Goal: Task Accomplishment & Management: Complete application form

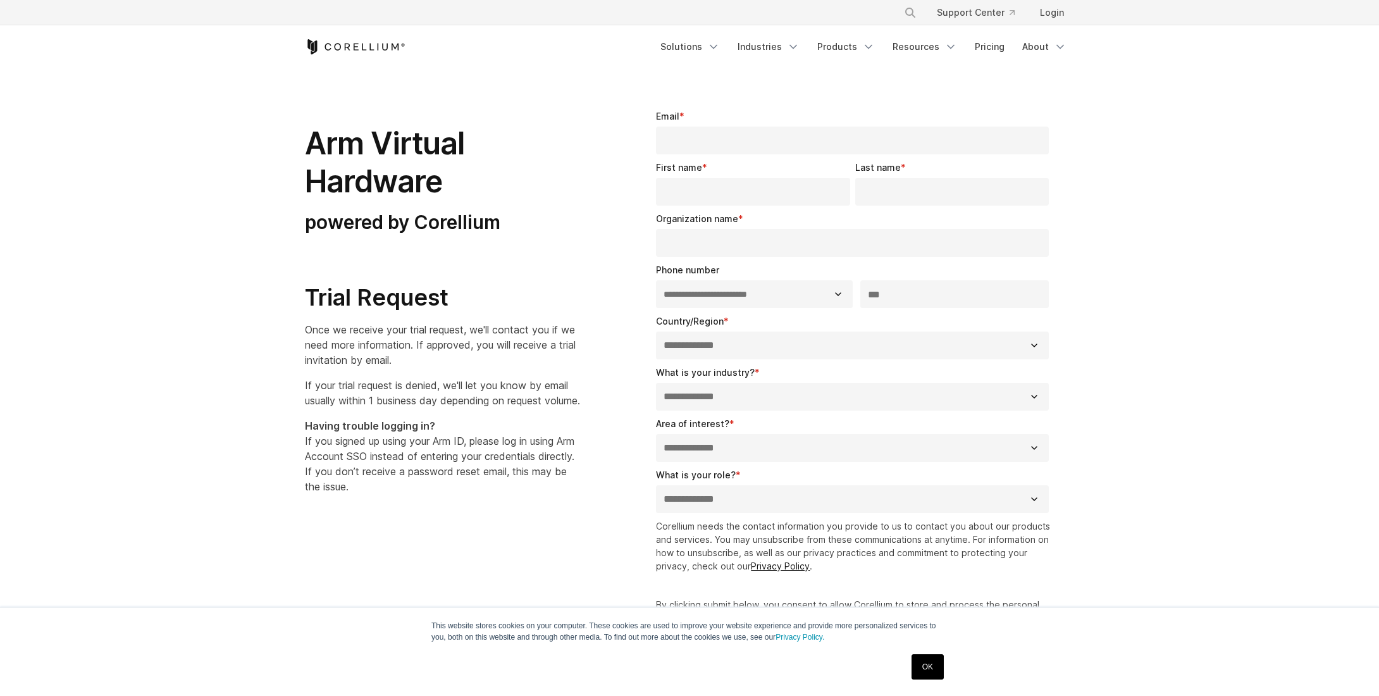
select select "**"
click at [736, 156] on fieldset "Email *" at bounding box center [855, 134] width 398 height 51
click at [739, 137] on input "Email *" at bounding box center [852, 141] width 393 height 28
type input "**********"
type input "*****"
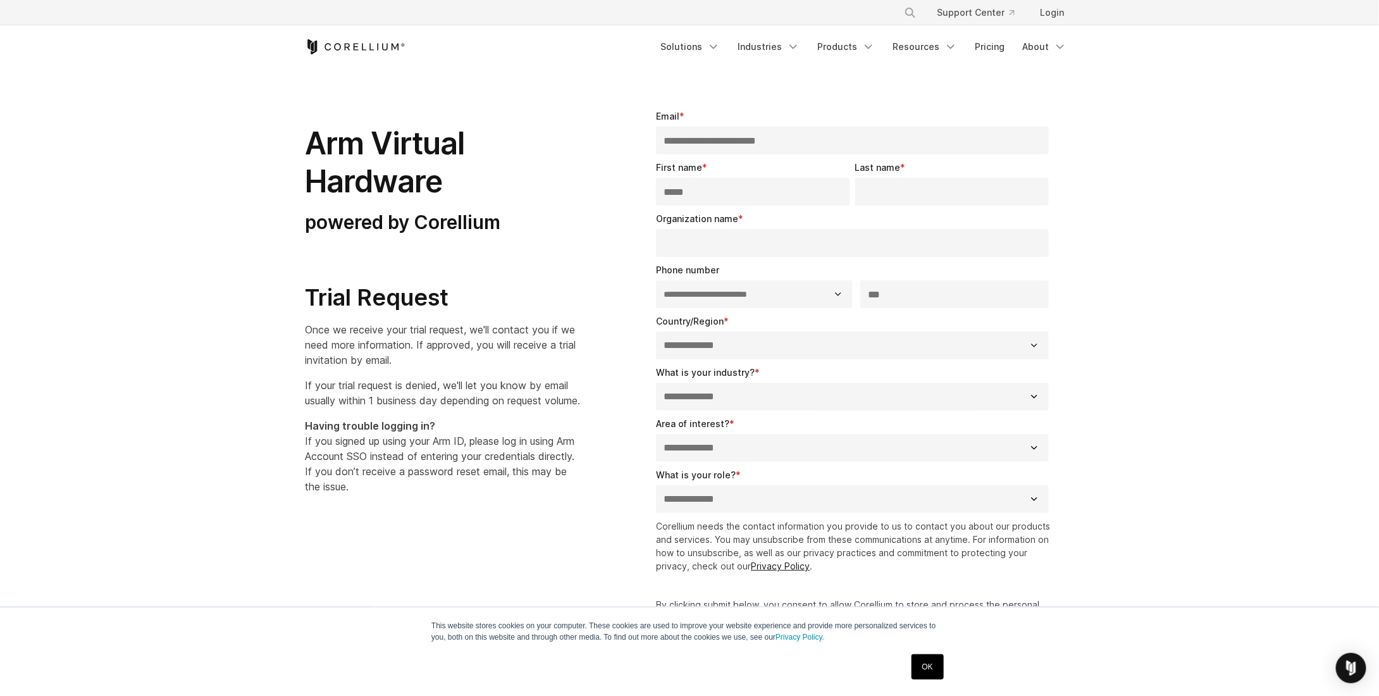
type input "*******"
select select "******"
click at [730, 236] on input "Organization name *" at bounding box center [852, 243] width 393 height 28
type input "*******"
click at [726, 287] on select "**********" at bounding box center [754, 294] width 196 height 28
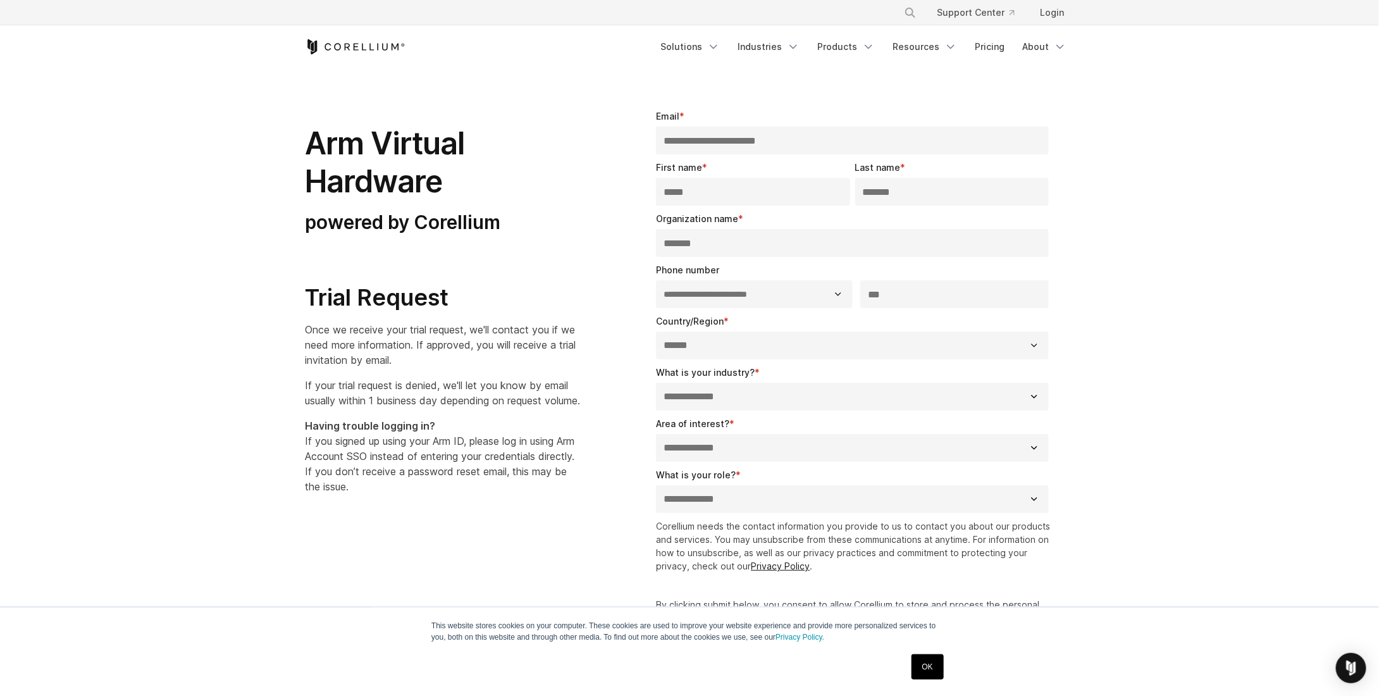
drag, startPoint x: 755, startPoint y: 285, endPoint x: 767, endPoint y: 289, distance: 12.6
click at [755, 285] on select "**********" at bounding box center [754, 294] width 196 height 28
click at [733, 397] on select "**********" at bounding box center [852, 397] width 393 height 28
select select "**********"
click at [656, 383] on select "**********" at bounding box center [852, 397] width 393 height 28
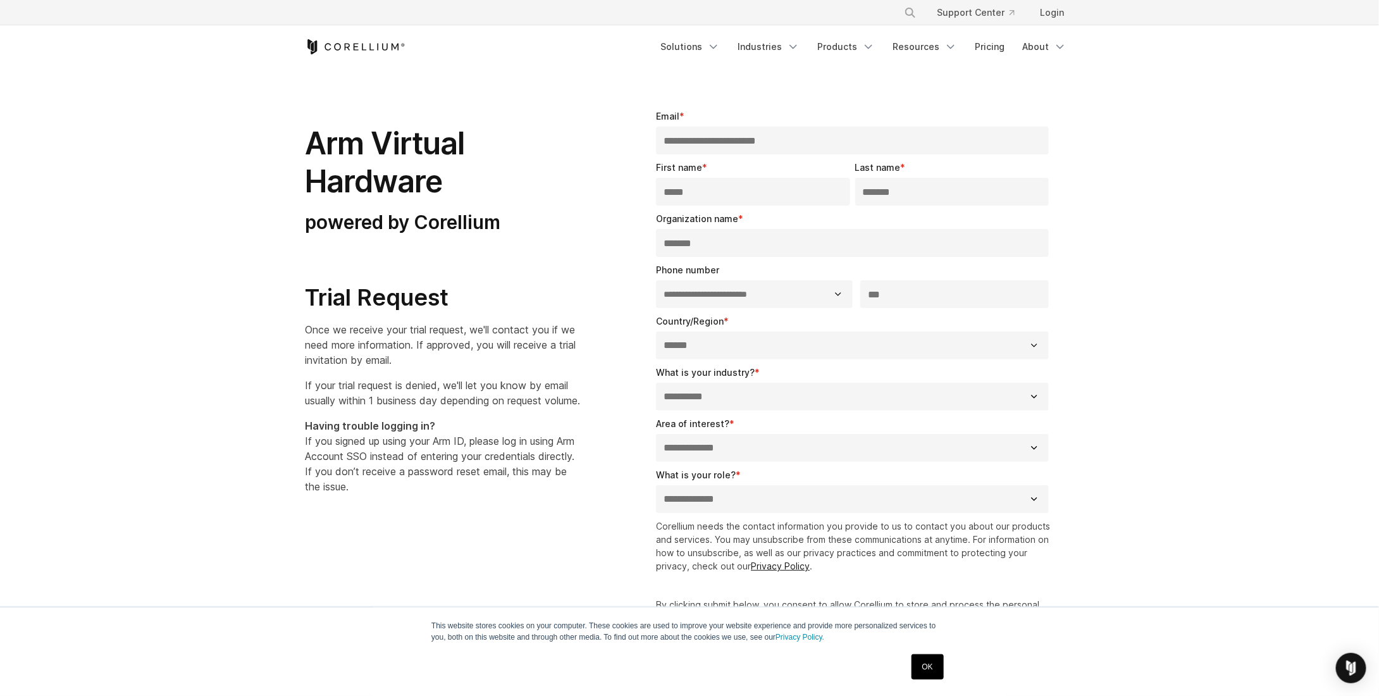
click at [721, 454] on select "**********" at bounding box center [852, 448] width 393 height 28
select select "*****"
click at [656, 434] on select "**********" at bounding box center [852, 448] width 393 height 28
click at [711, 497] on select "**********" at bounding box center [852, 499] width 393 height 28
drag, startPoint x: 711, startPoint y: 497, endPoint x: 712, endPoint y: 489, distance: 8.3
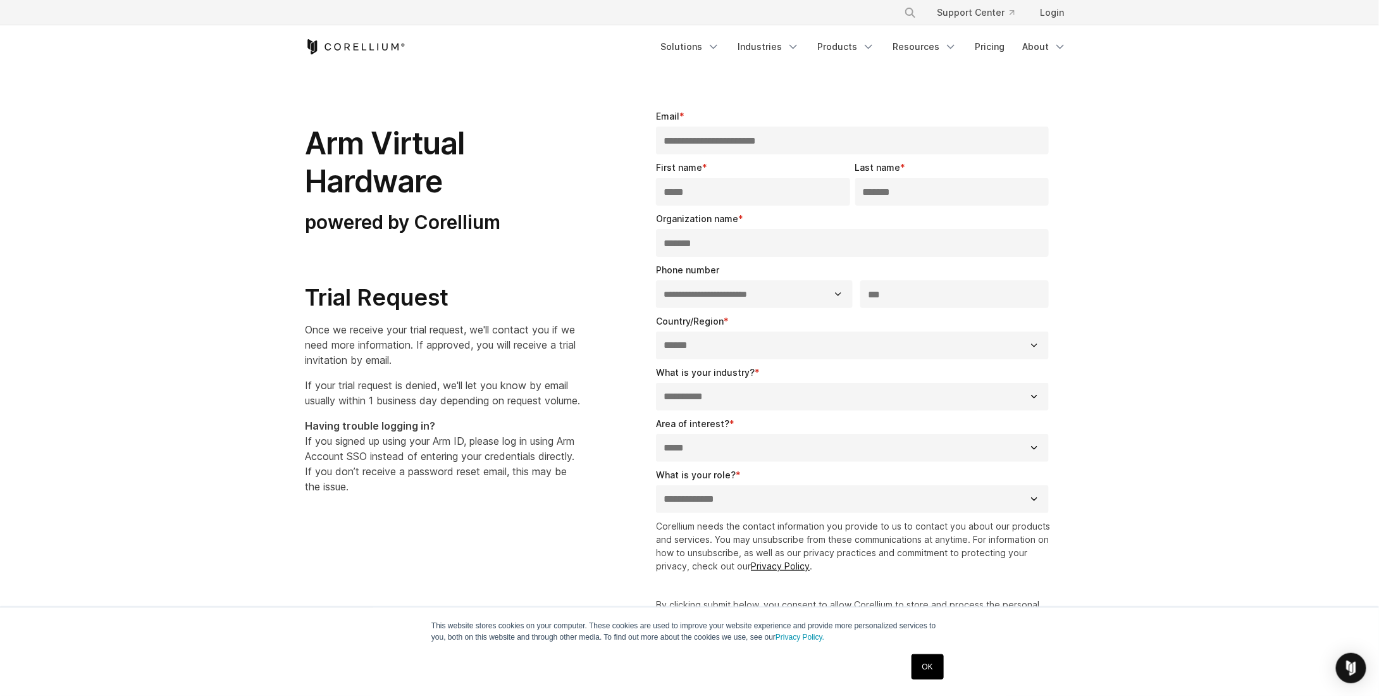
click at [711, 497] on select "**********" at bounding box center [852, 499] width 393 height 28
click at [724, 455] on select "**********" at bounding box center [852, 448] width 393 height 28
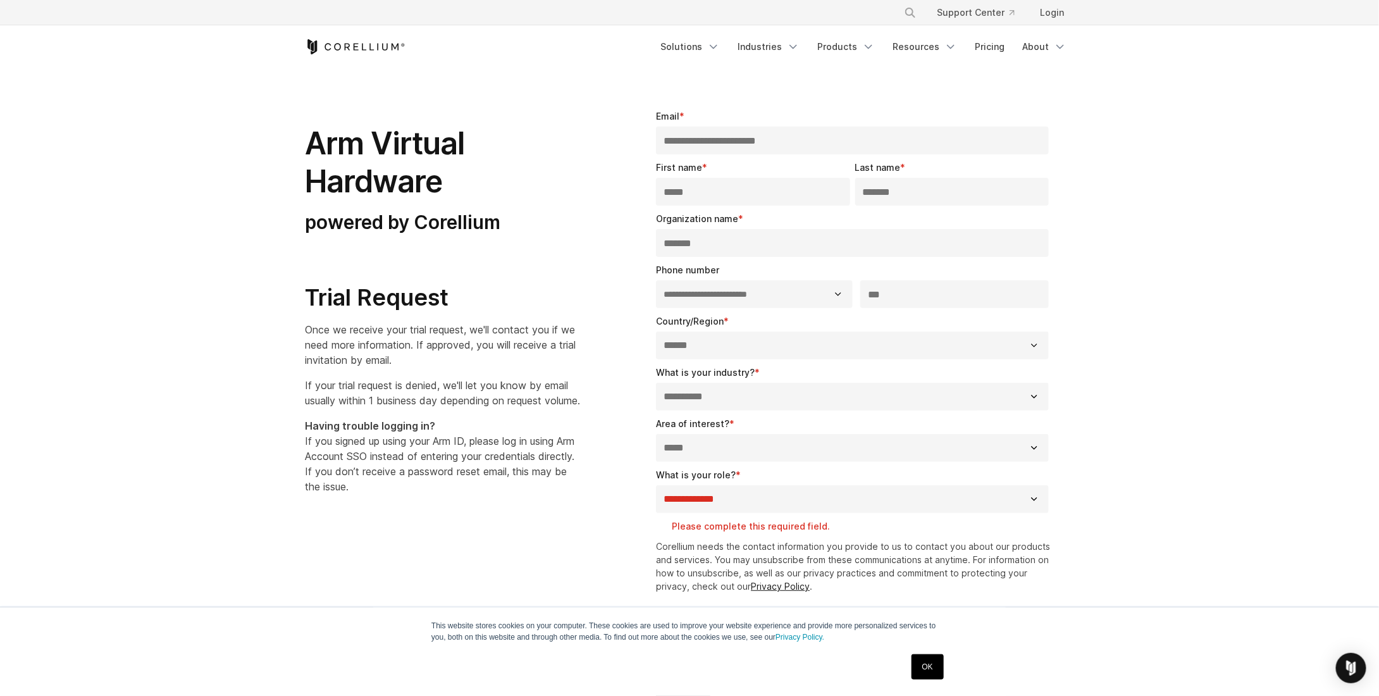
click at [724, 455] on select "**********" at bounding box center [852, 448] width 393 height 28
click at [719, 487] on select "**********" at bounding box center [852, 499] width 393 height 28
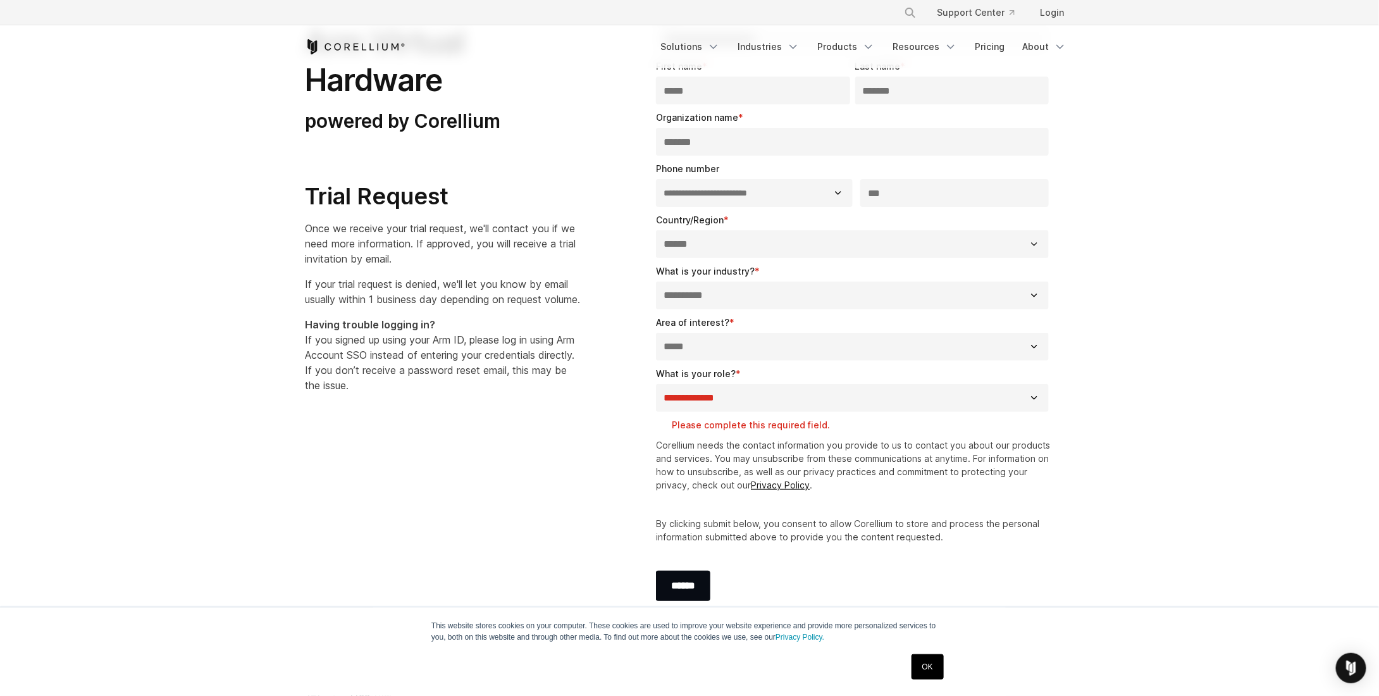
scroll to position [127, 0]
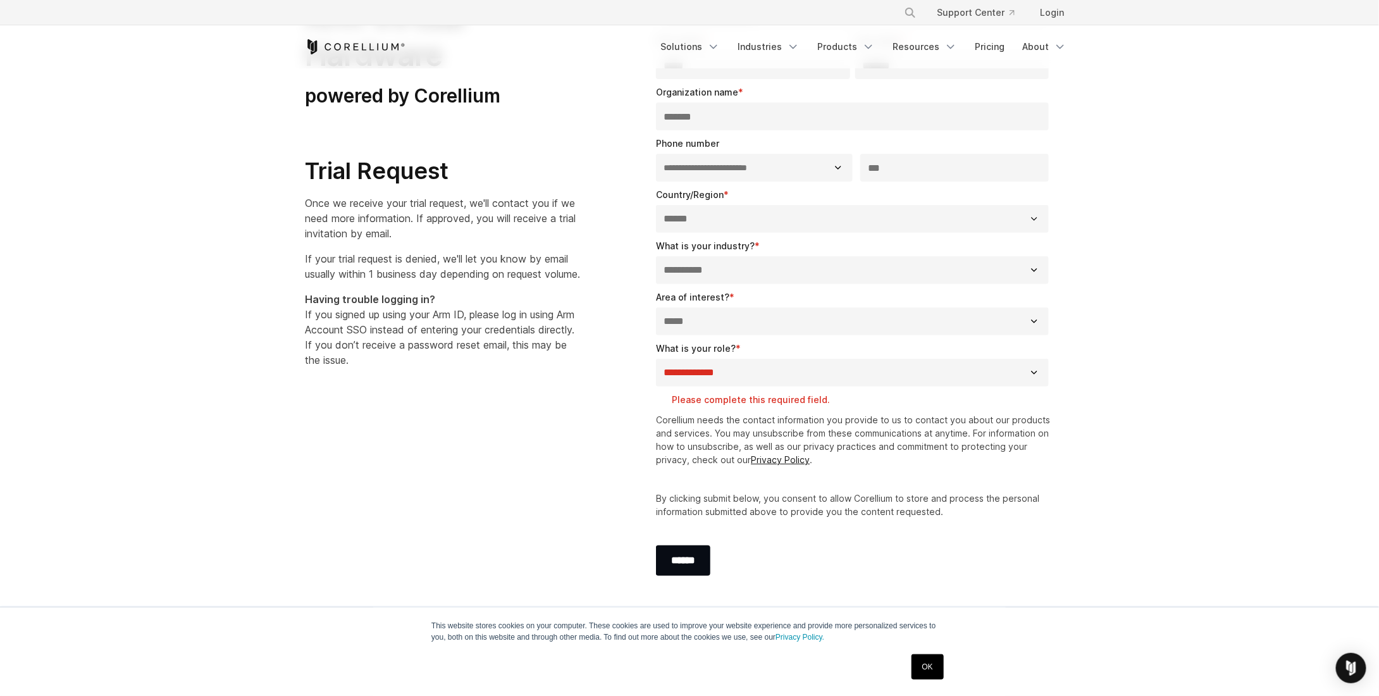
click at [743, 377] on select "**********" at bounding box center [852, 373] width 393 height 28
select select "**********"
click at [656, 359] on select "**********" at bounding box center [852, 373] width 393 height 28
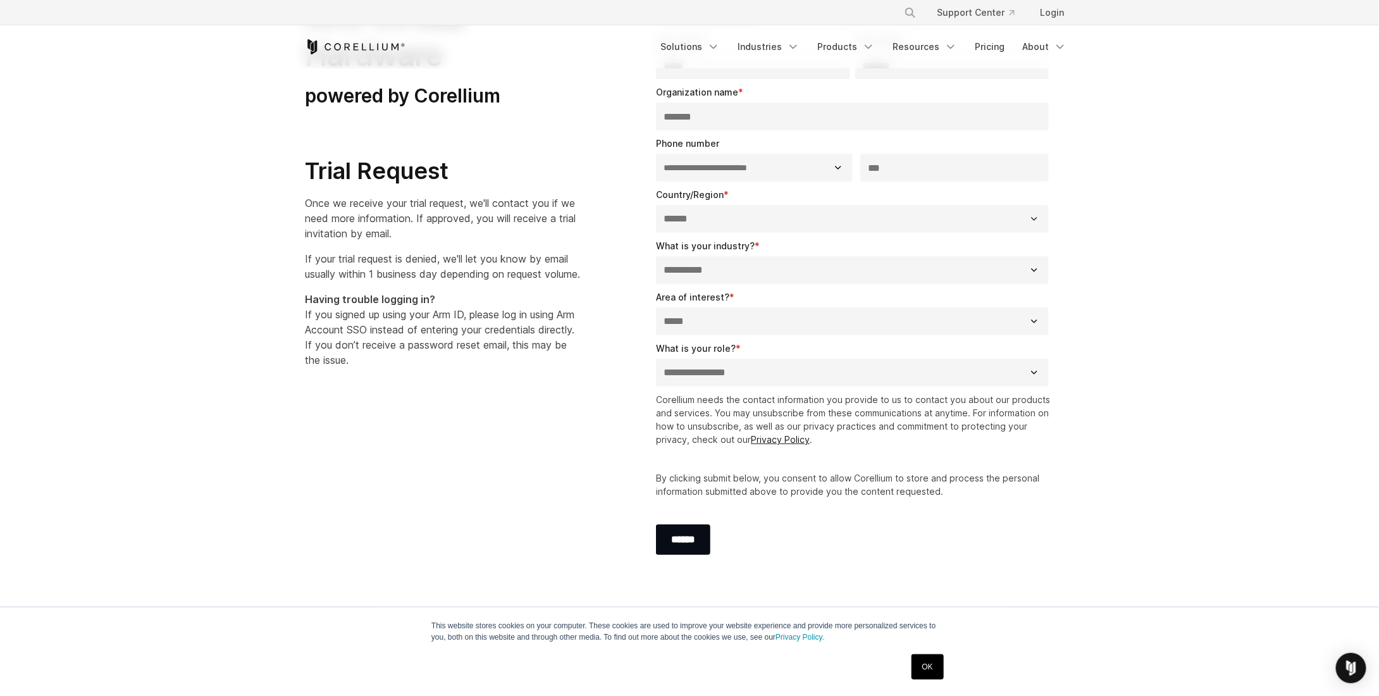
click at [597, 461] on div "**********" at bounding box center [689, 275] width 795 height 625
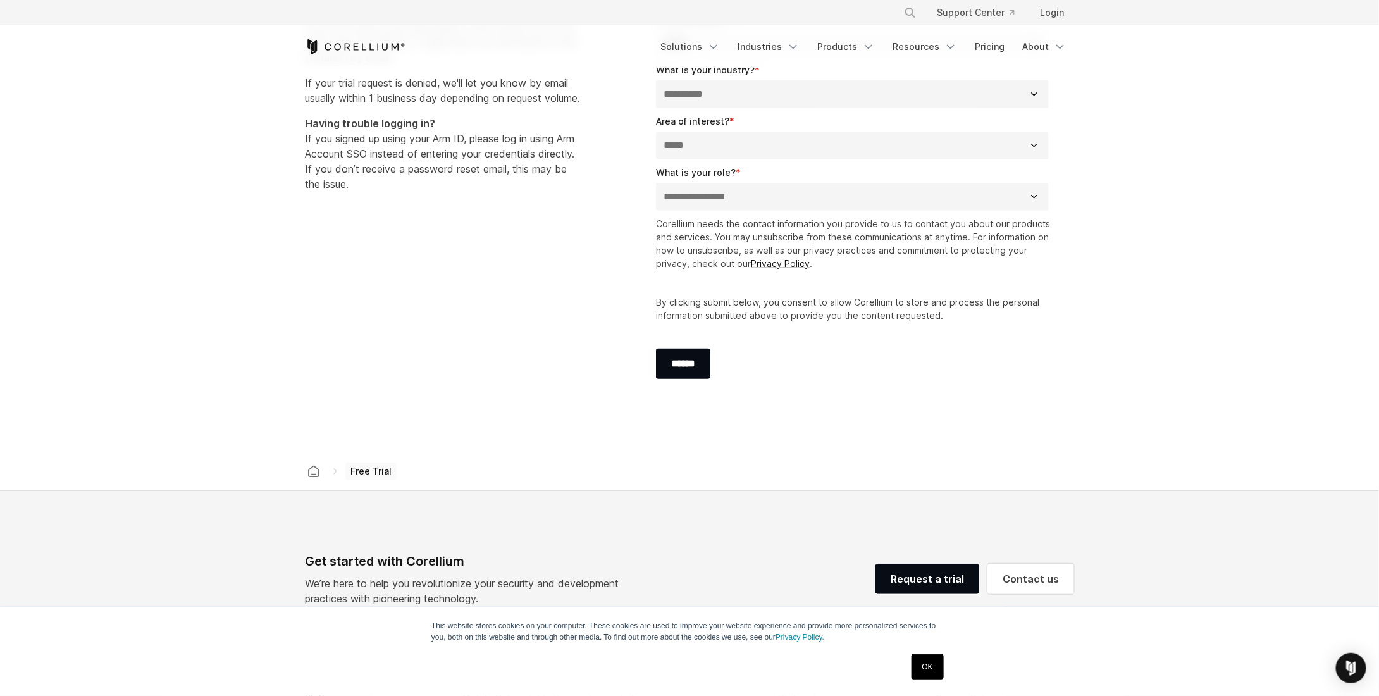
scroll to position [316, 0]
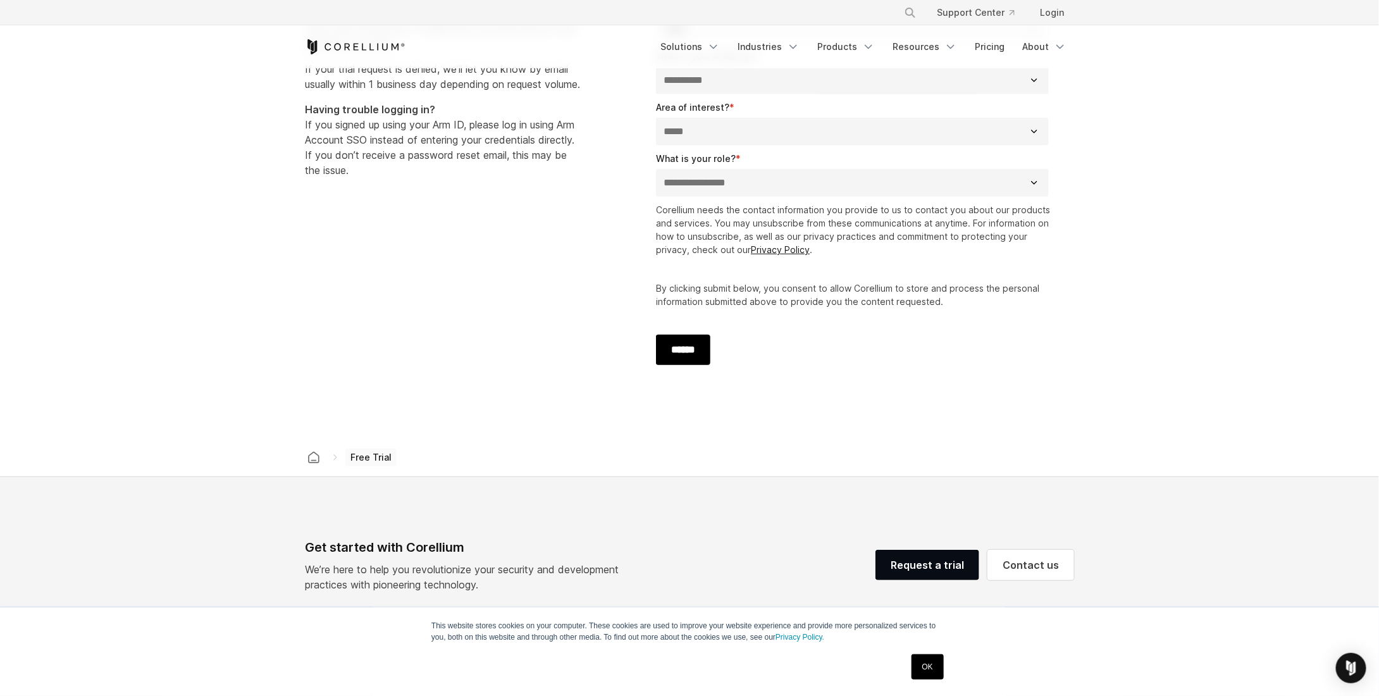
click at [706, 357] on input "******" at bounding box center [683, 350] width 54 height 30
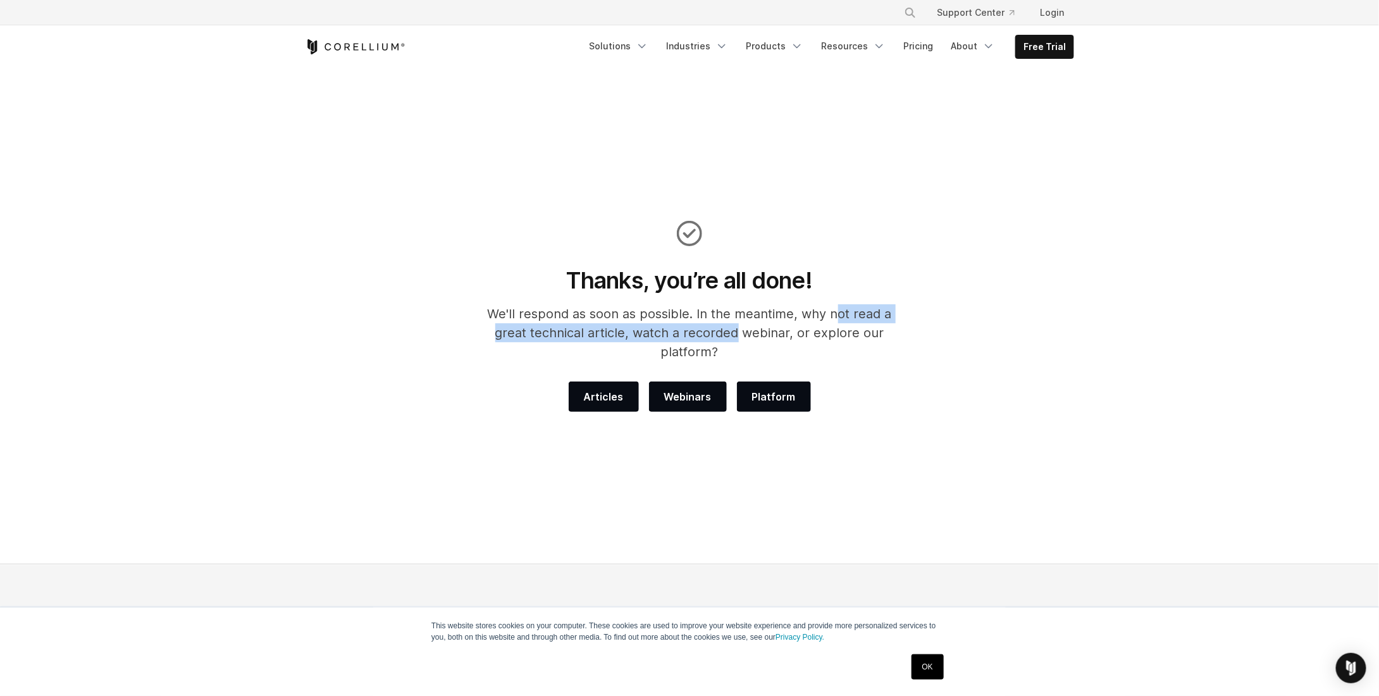
click at [854, 309] on p "We'll respond as soon as possible. In the meantime, why not read a great techni…" at bounding box center [690, 332] width 438 height 57
drag, startPoint x: 877, startPoint y: 314, endPoint x: 892, endPoint y: 282, distance: 36.2
click at [877, 314] on p "We'll respond as soon as possible. In the meantime, why not read a great techni…" at bounding box center [690, 332] width 438 height 57
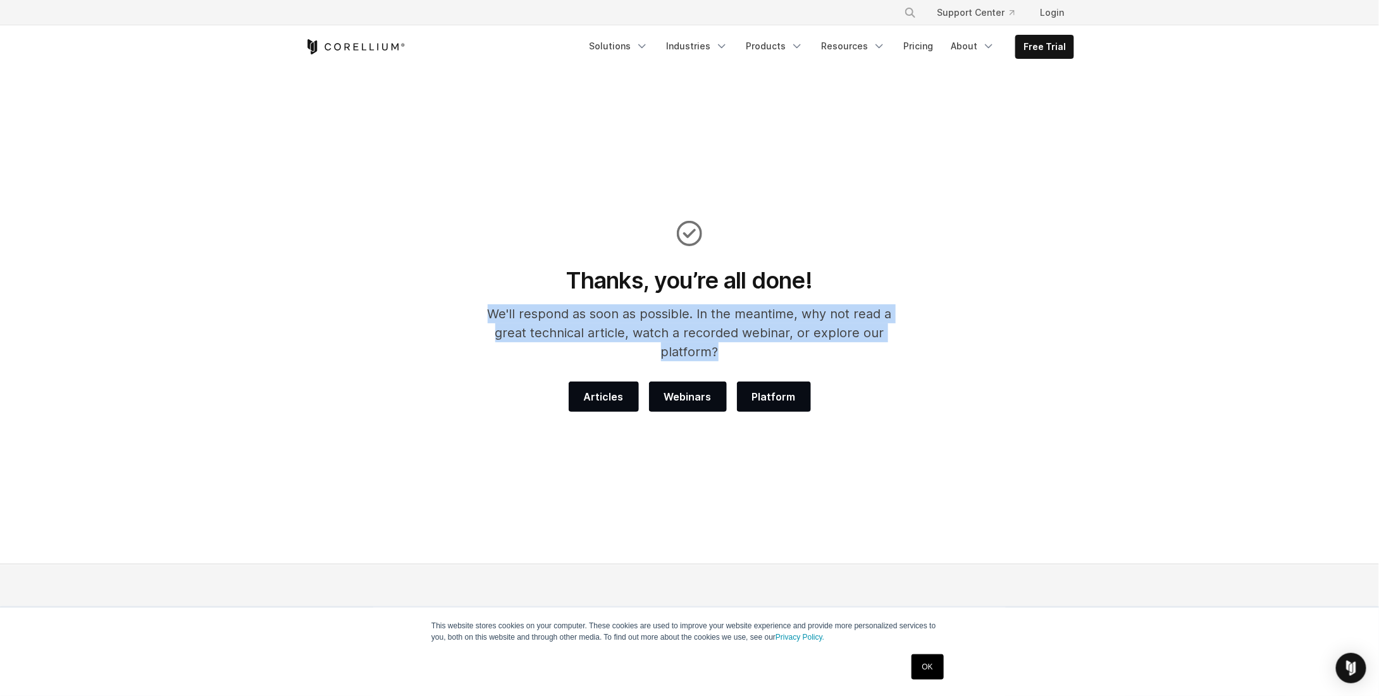
drag, startPoint x: 893, startPoint y: 280, endPoint x: 957, endPoint y: 325, distance: 78.1
click at [957, 325] on div "Thanks, you’re all done! We'll respond as soon as possible. In the meantime, wh…" at bounding box center [689, 316] width 795 height 191
drag, startPoint x: 957, startPoint y: 327, endPoint x: 943, endPoint y: 213, distance: 114.7
click at [943, 213] on section "Thanks, you’re all done! We'll respond as soon as possible. In the meantime, wh…" at bounding box center [689, 316] width 1379 height 495
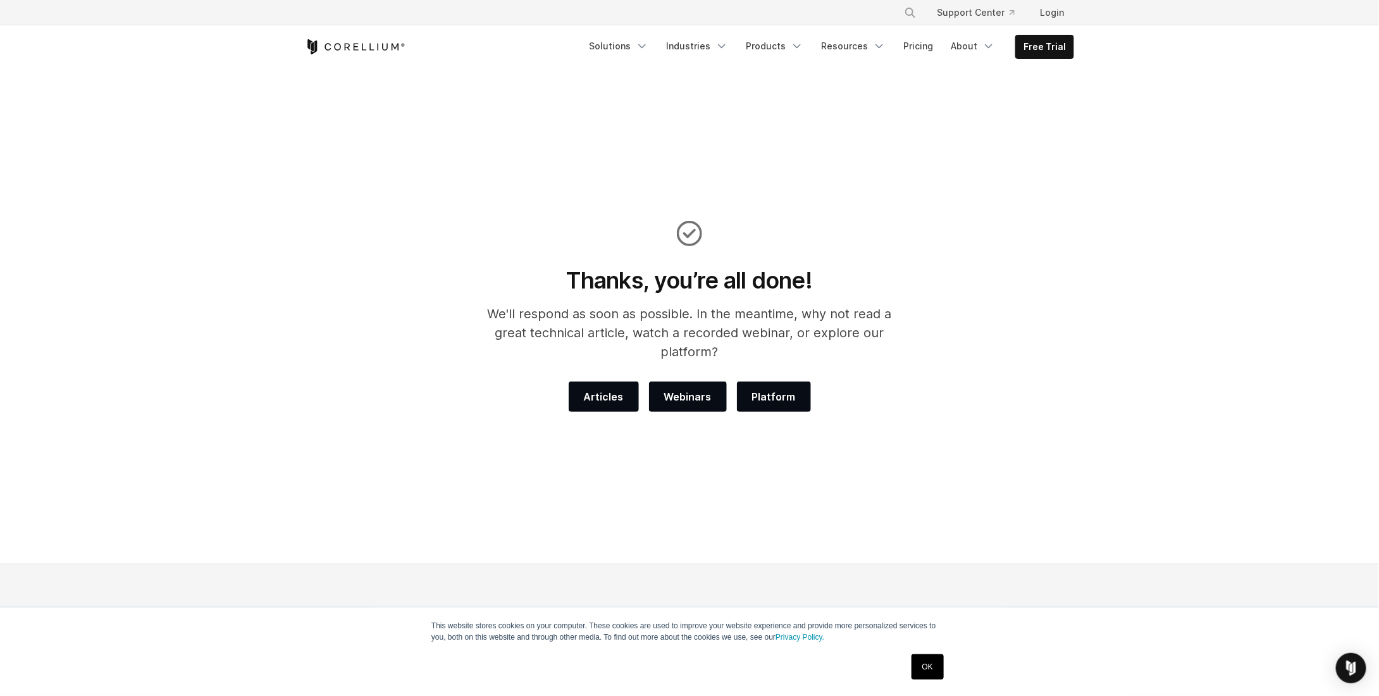
click at [943, 213] on section "Thanks, you’re all done! We'll respond as soon as possible. In the meantime, wh…" at bounding box center [689, 316] width 1379 height 495
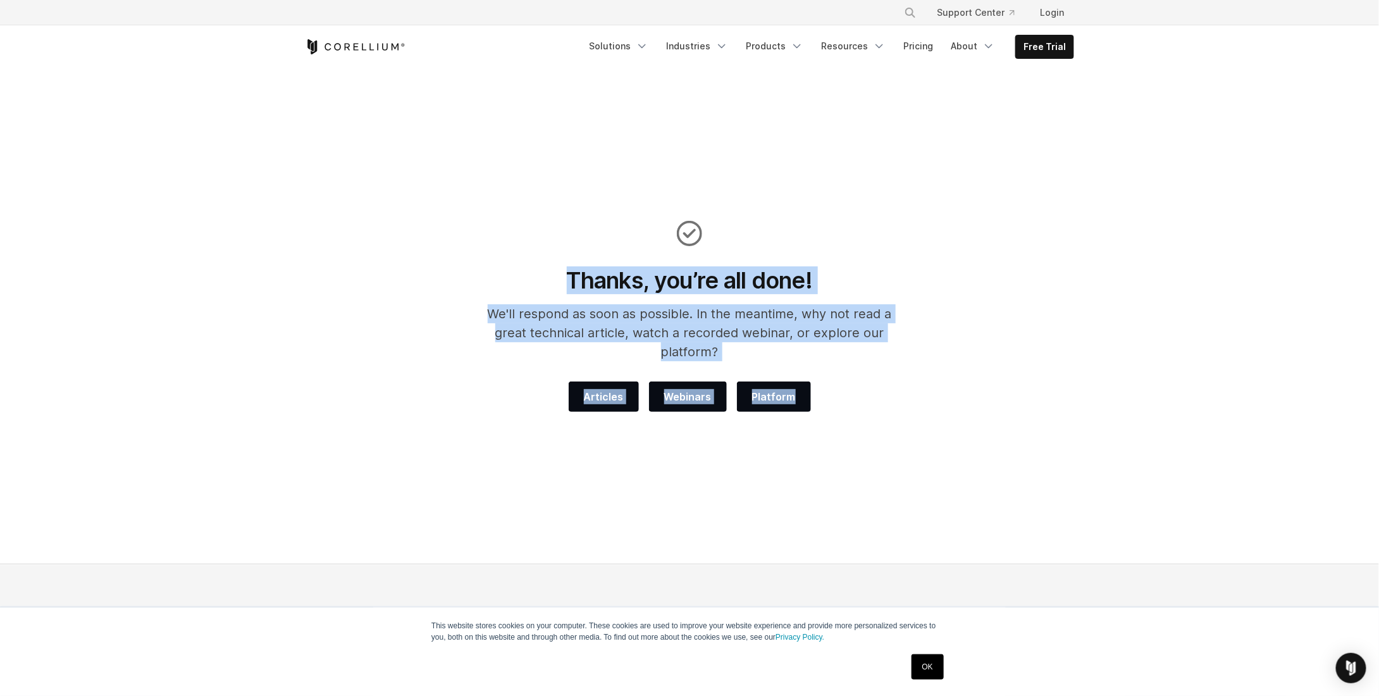
drag, startPoint x: 943, startPoint y: 213, endPoint x: 967, endPoint y: 366, distance: 155.1
click at [967, 366] on section "Thanks, you’re all done! We'll respond as soon as possible. In the meantime, wh…" at bounding box center [689, 316] width 1379 height 495
click at [967, 366] on div "Thanks, you’re all done! We'll respond as soon as possible. In the meantime, wh…" at bounding box center [689, 316] width 795 height 191
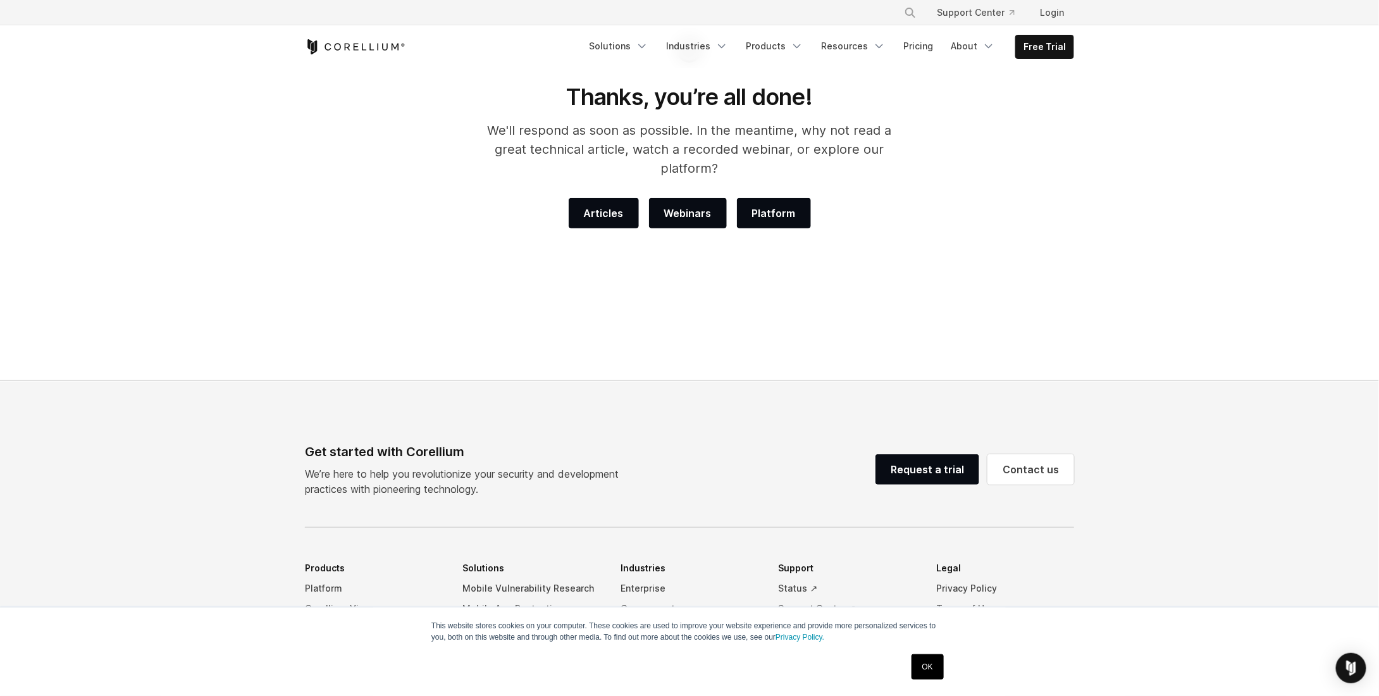
drag, startPoint x: 945, startPoint y: 466, endPoint x: 938, endPoint y: 498, distance: 32.4
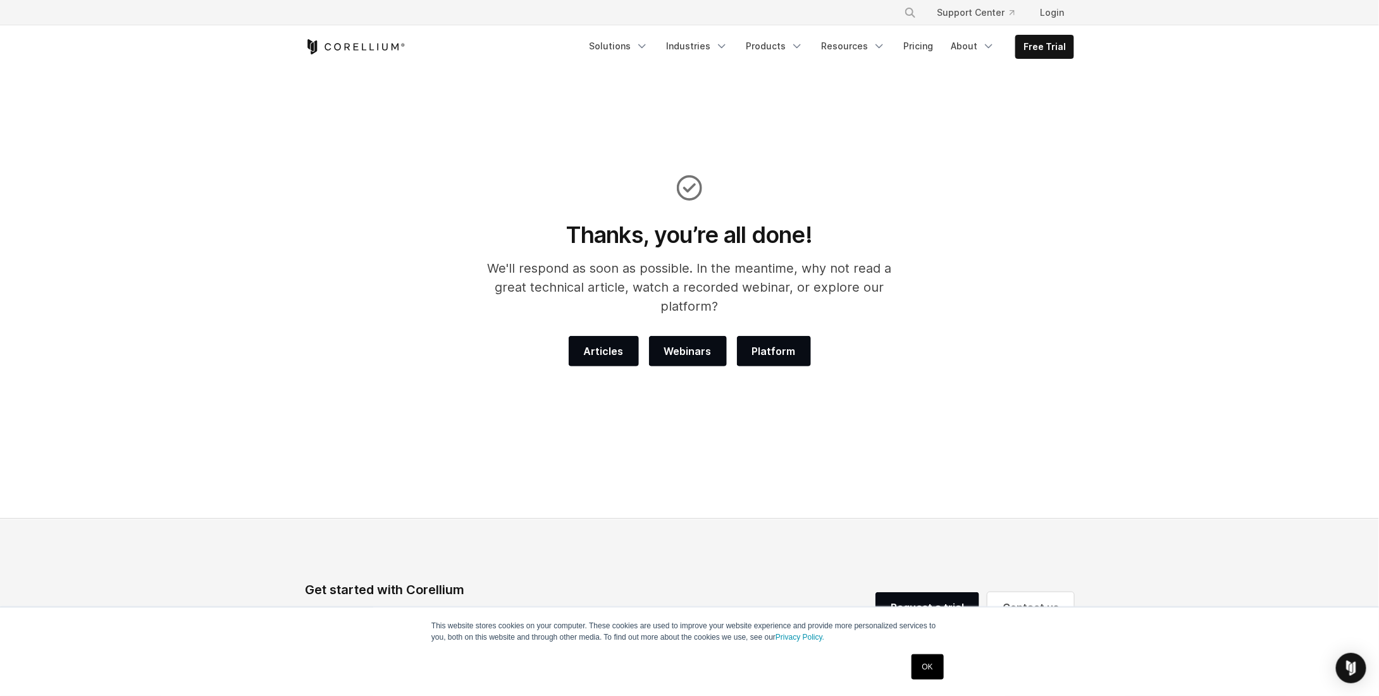
scroll to position [63, 0]
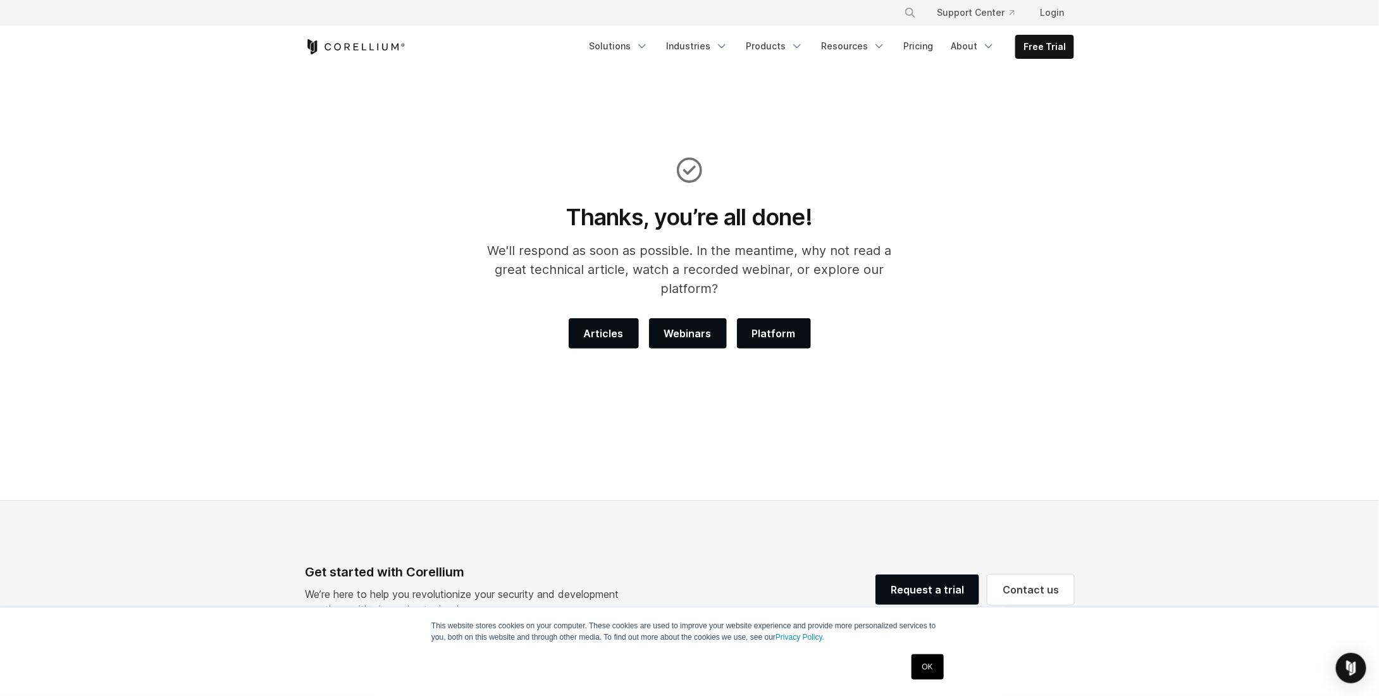
drag, startPoint x: 651, startPoint y: 298, endPoint x: 657, endPoint y: 294, distance: 7.7
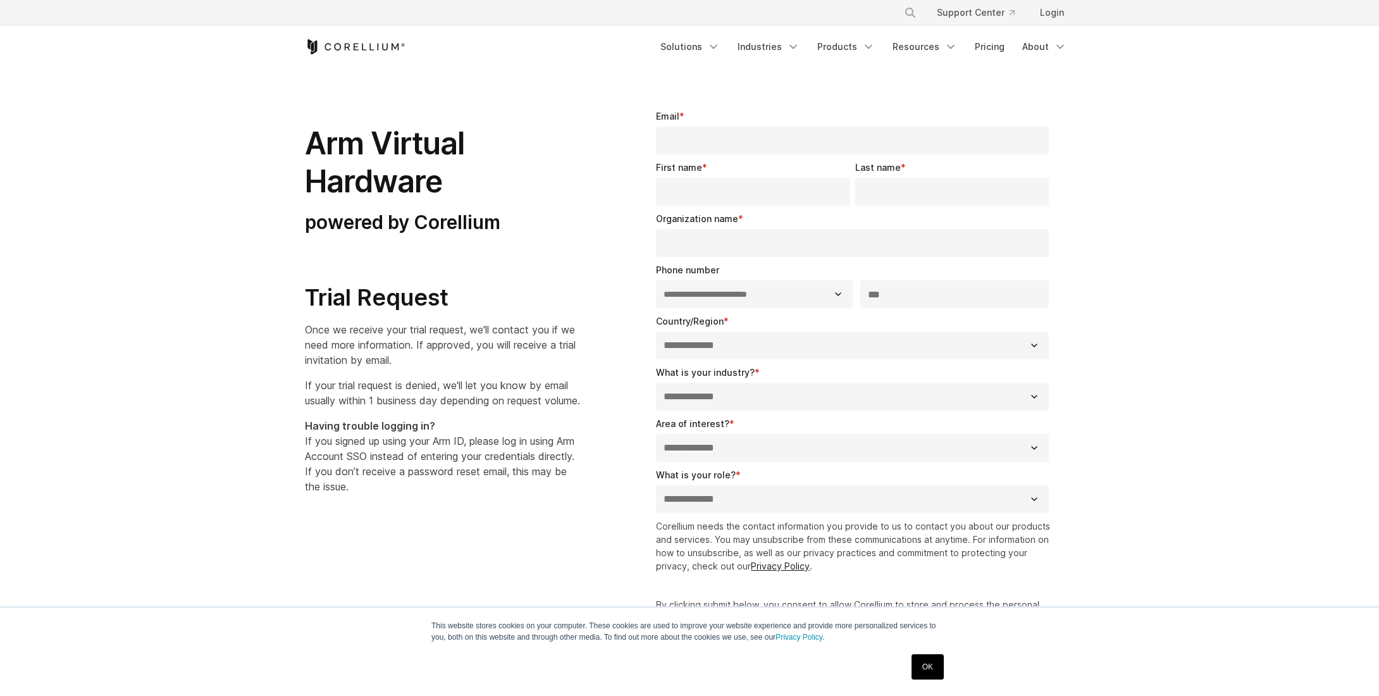
select select "**"
click at [749, 123] on div "Email *" at bounding box center [855, 131] width 398 height 45
click at [745, 135] on input "Email *" at bounding box center [852, 141] width 393 height 28
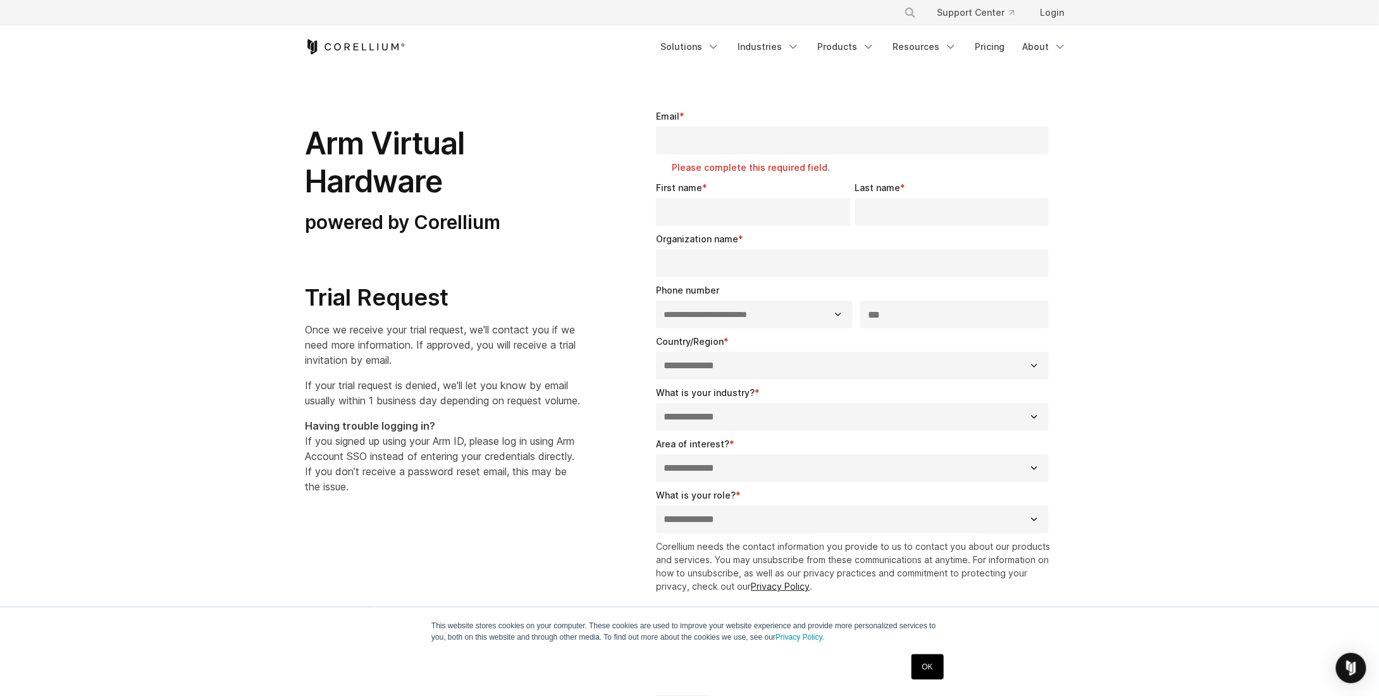
click at [600, 185] on div "Arm Virtual Hardware powered by Corellium Trial Request Once we receive your tr…" at bounding box center [458, 296] width 306 height 395
click at [735, 125] on div "Email * Please complete this required field." at bounding box center [855, 141] width 398 height 65
click at [735, 133] on input "Email *" at bounding box center [852, 141] width 393 height 28
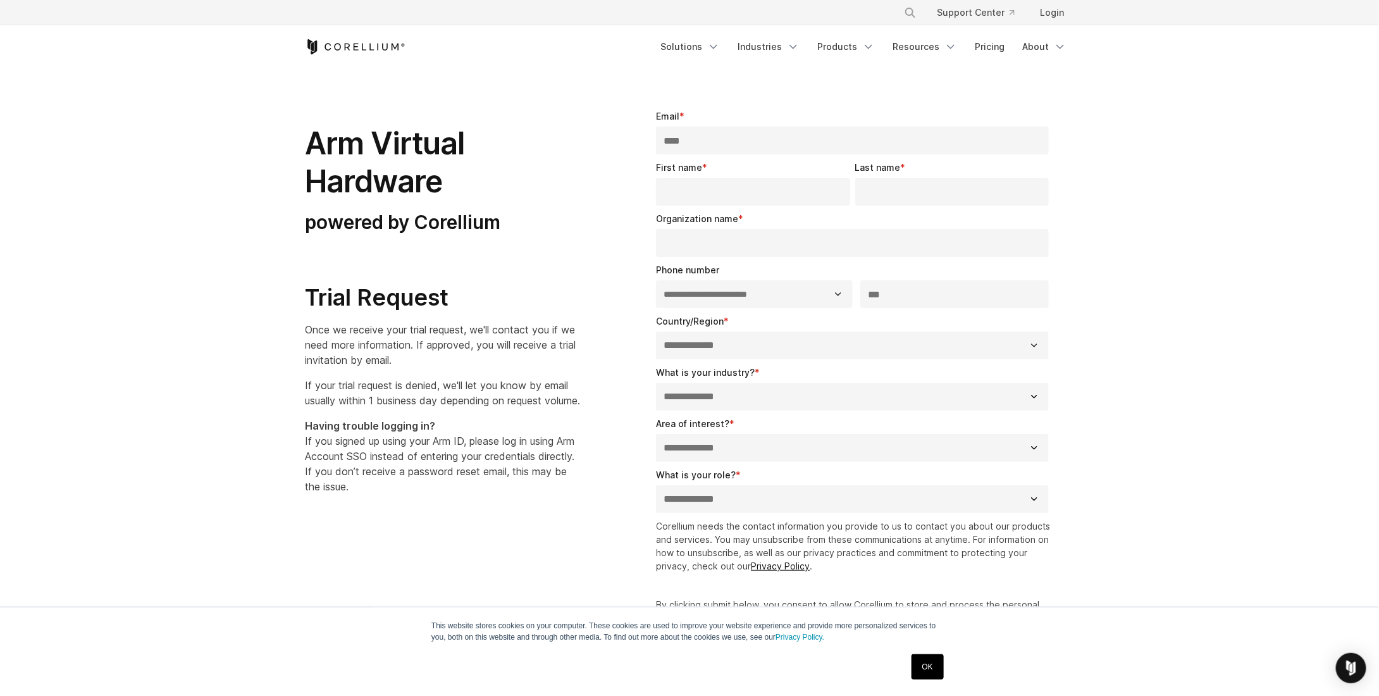
type input "*****"
type input "**********"
drag, startPoint x: 729, startPoint y: 174, endPoint x: 731, endPoint y: 184, distance: 10.4
click at [729, 174] on div "First name *" at bounding box center [755, 183] width 199 height 45
click at [733, 188] on input "First name *" at bounding box center [753, 192] width 194 height 28
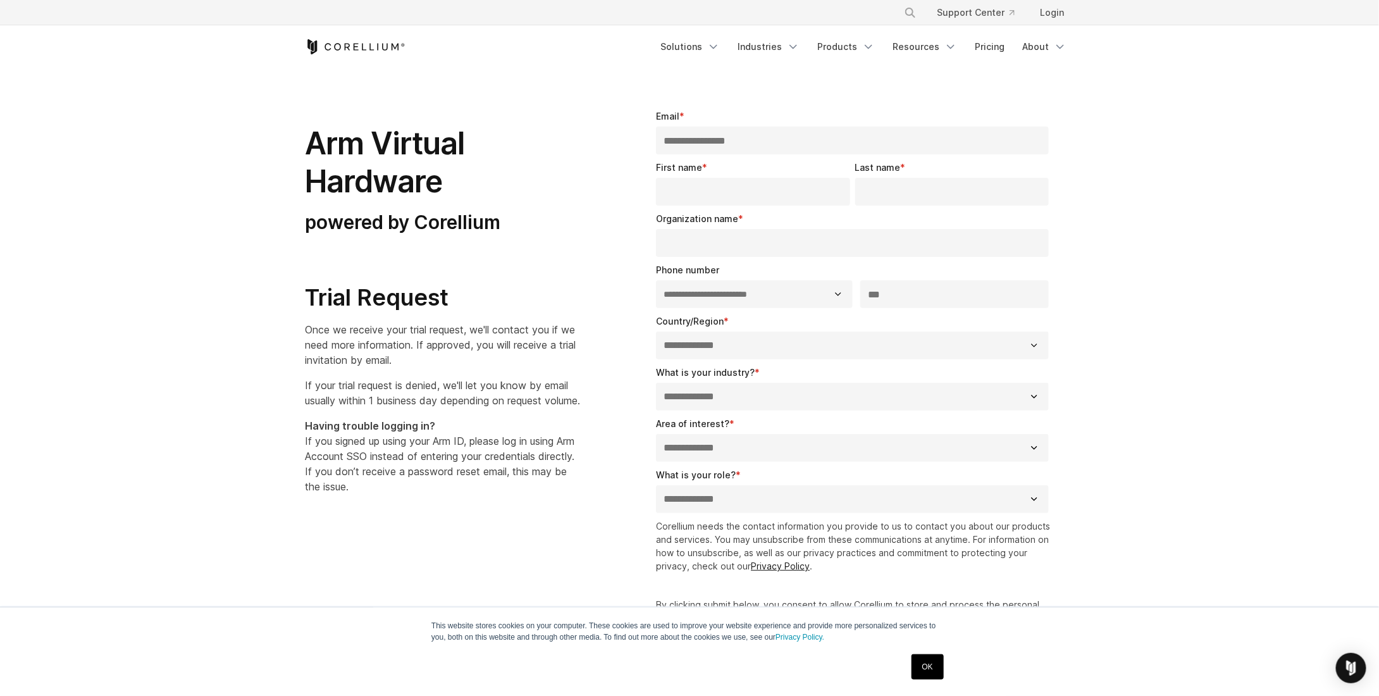
type input "*****"
type input "*******"
select select "******"
click at [747, 245] on input "Organization name *" at bounding box center [852, 243] width 393 height 28
type input "*******"
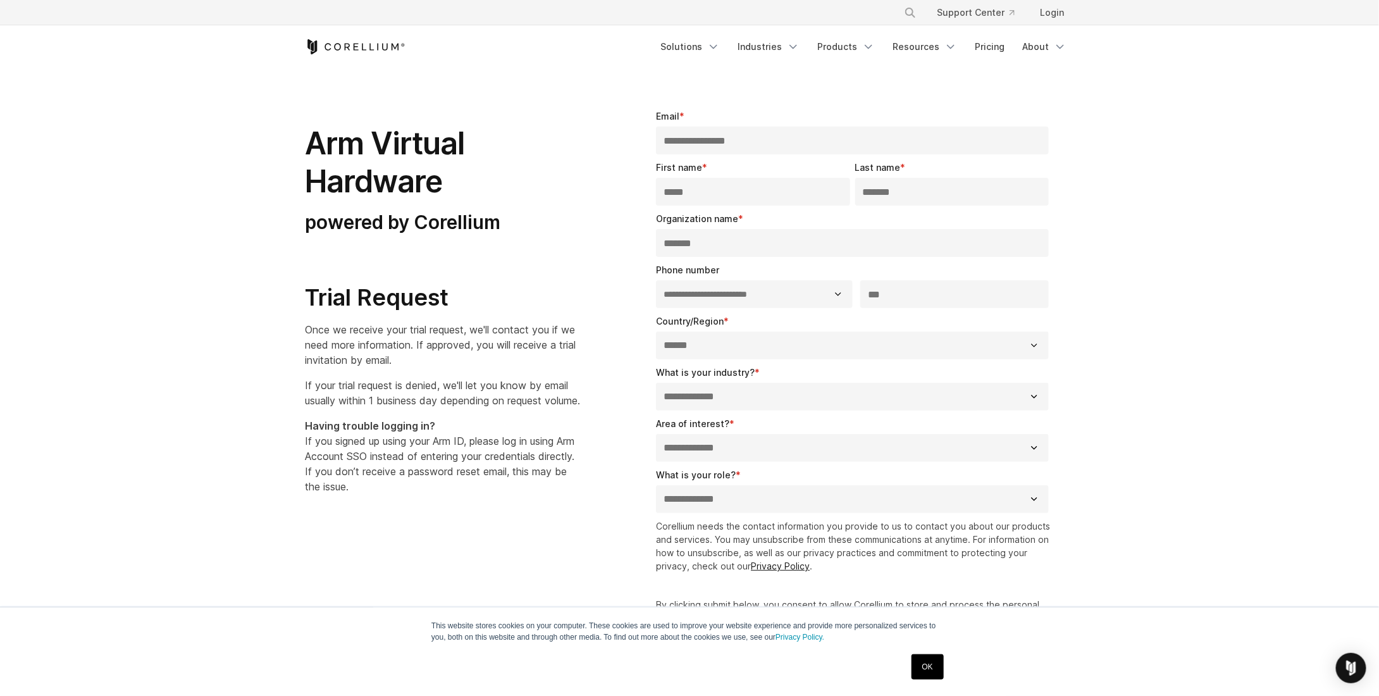
click at [714, 388] on select "**********" at bounding box center [852, 397] width 393 height 28
select select "**********"
click at [656, 383] on select "**********" at bounding box center [852, 397] width 393 height 28
click at [726, 434] on select "**********" at bounding box center [852, 448] width 393 height 28
select select "*****"
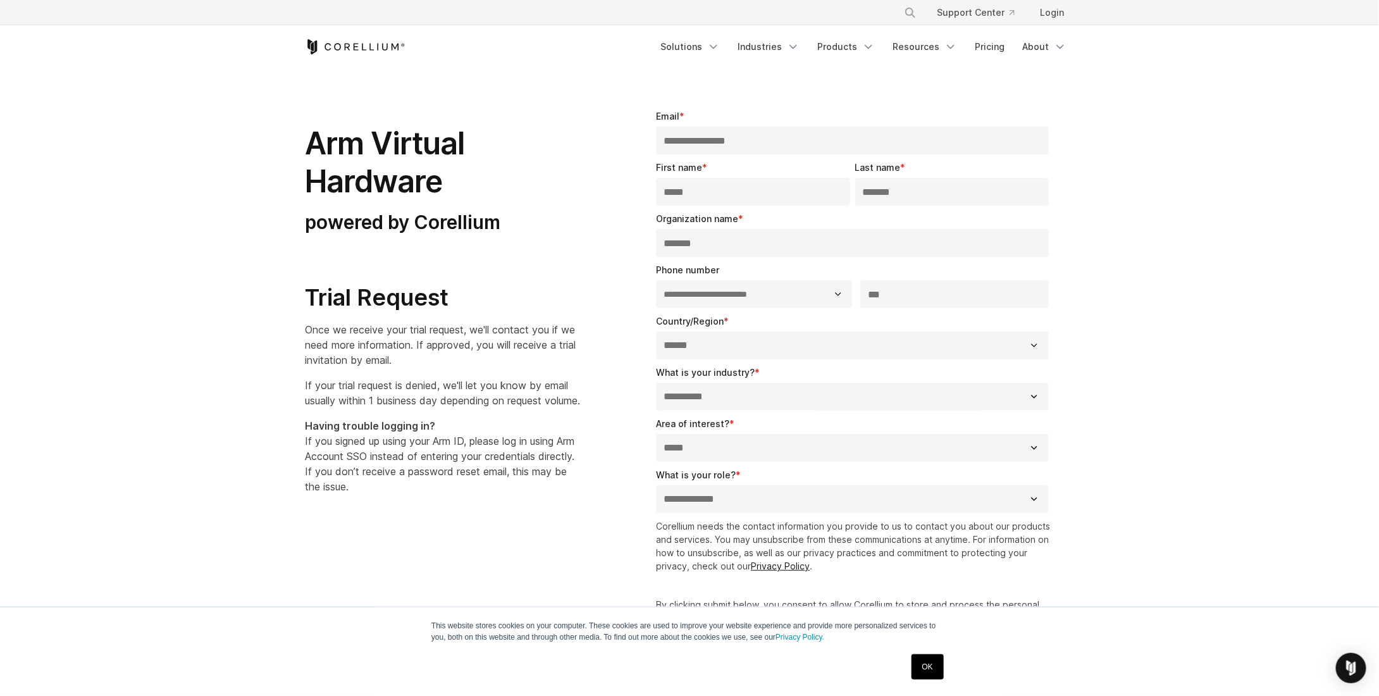
click at [656, 434] on select "**********" at bounding box center [852, 448] width 393 height 28
click at [711, 499] on select "**********" at bounding box center [852, 499] width 393 height 28
select select "**********"
click at [656, 485] on select "**********" at bounding box center [852, 499] width 393 height 28
click at [604, 525] on div "**********" at bounding box center [689, 401] width 795 height 625
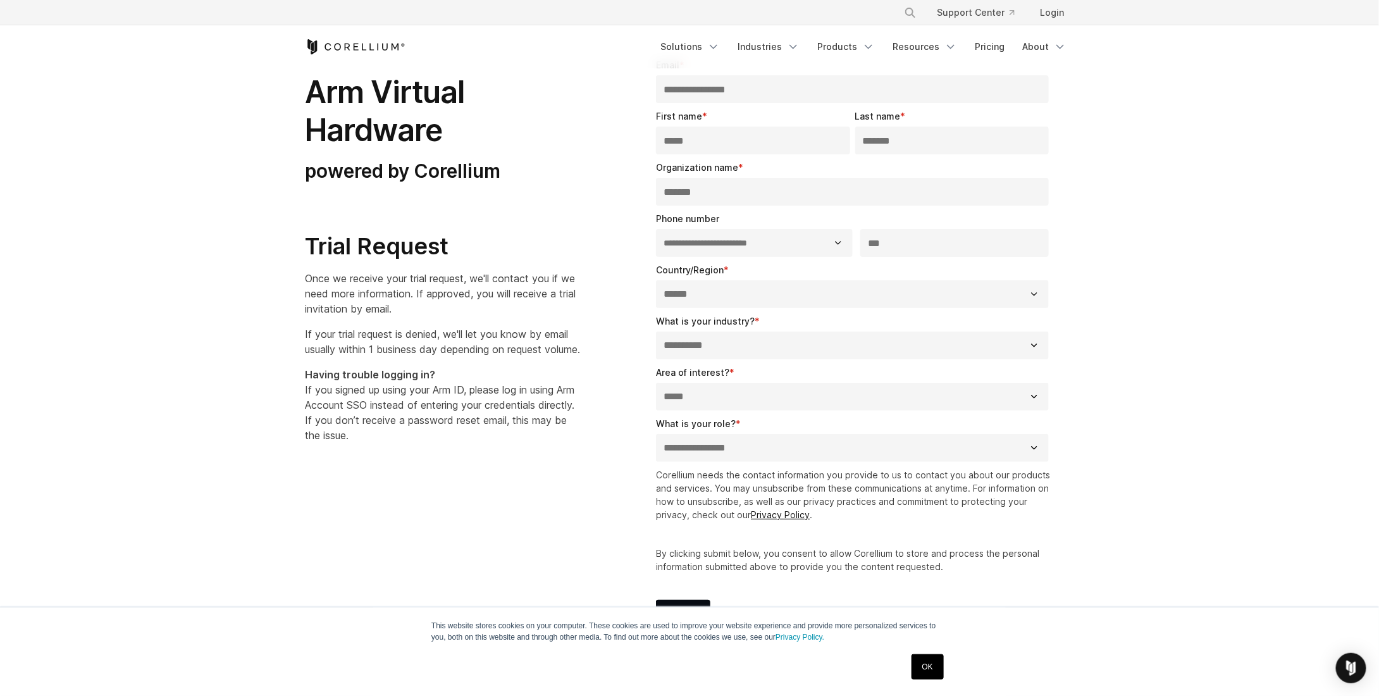
drag, startPoint x: 619, startPoint y: 509, endPoint x: 619, endPoint y: 526, distance: 17.1
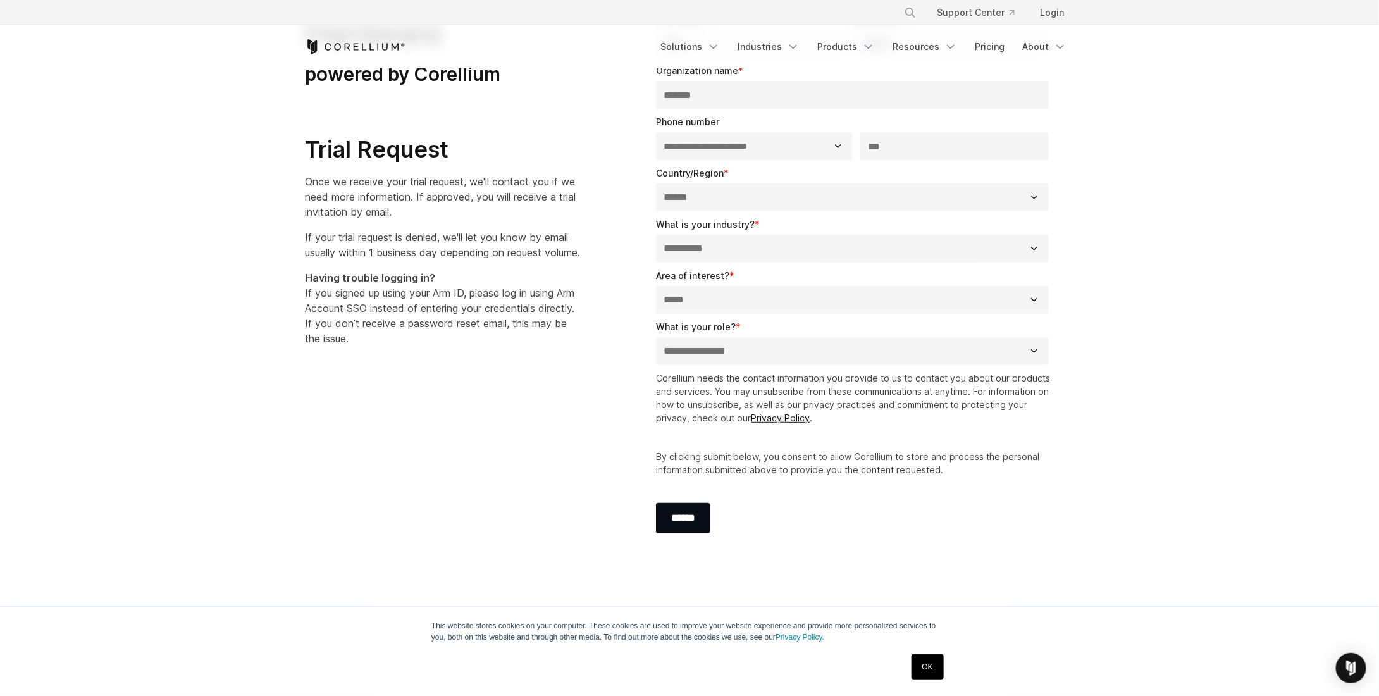
scroll to position [185, 0]
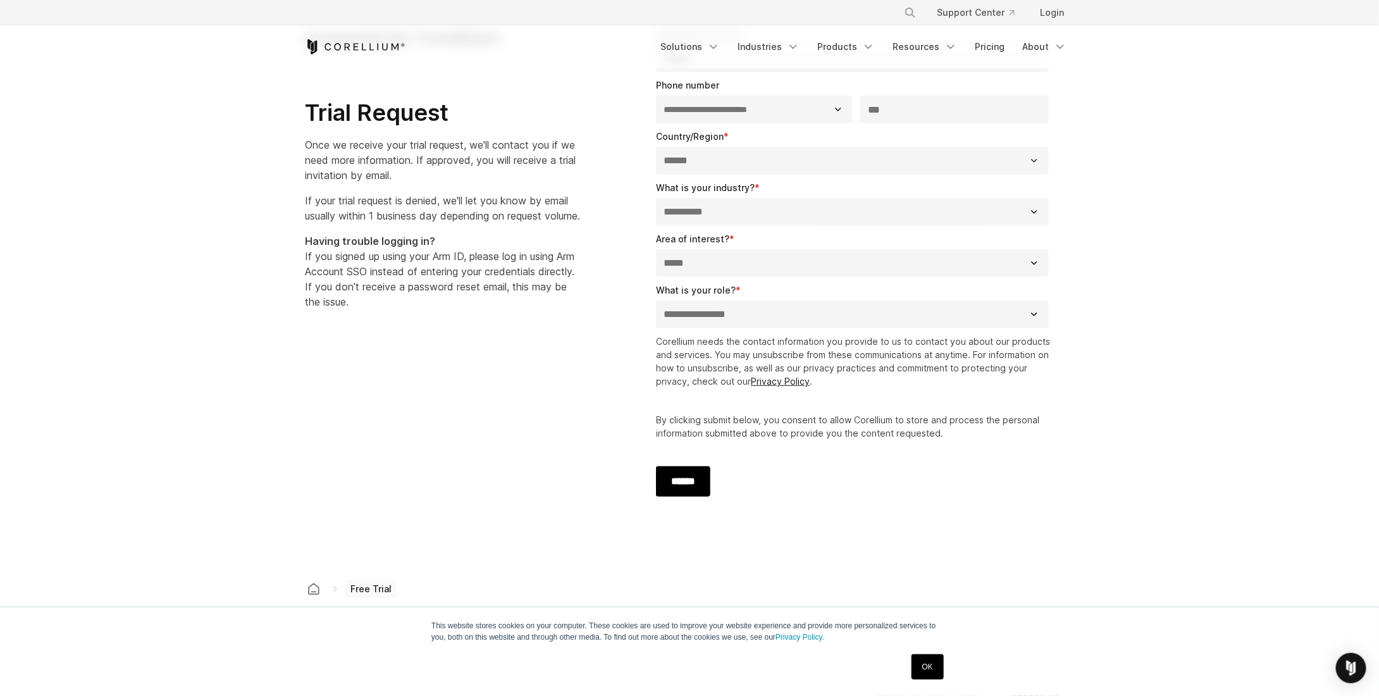
click at [664, 484] on input "******" at bounding box center [683, 481] width 54 height 30
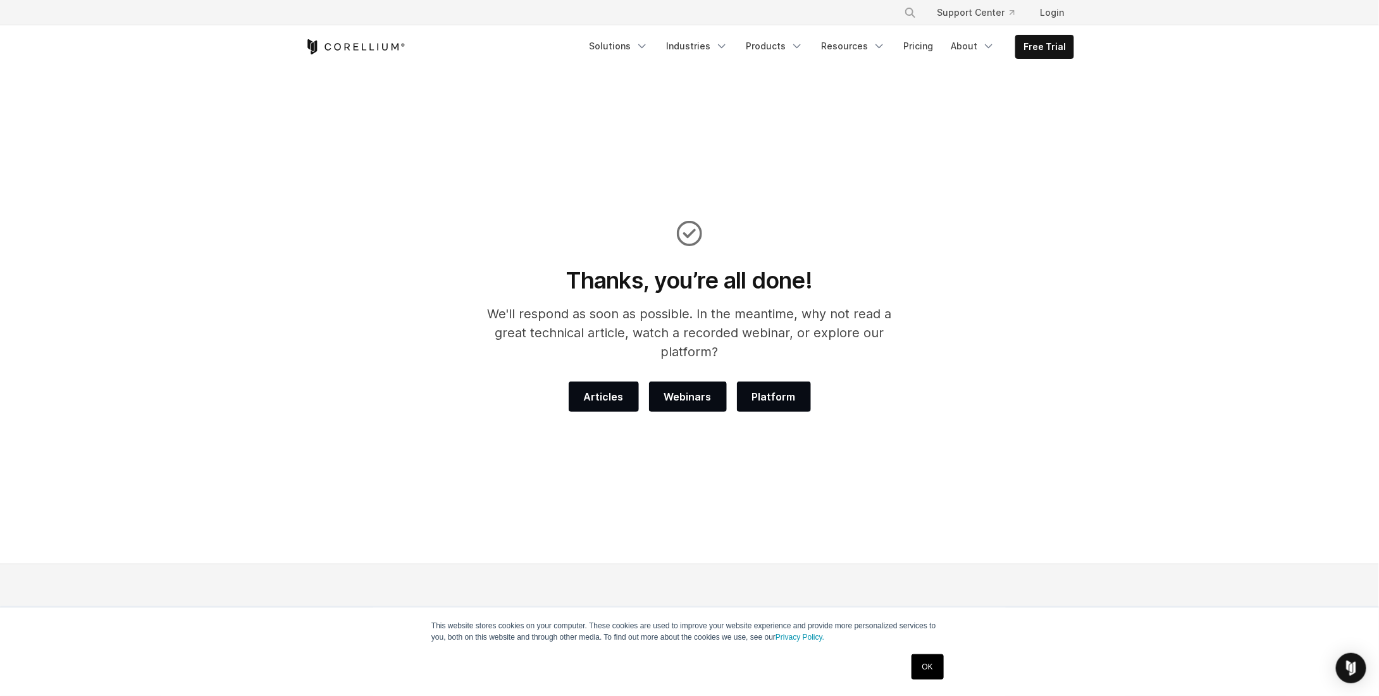
drag, startPoint x: 687, startPoint y: 209, endPoint x: 583, endPoint y: 204, distance: 104.5
drag, startPoint x: 583, startPoint y: 204, endPoint x: 409, endPoint y: 198, distance: 174.1
drag, startPoint x: 409, startPoint y: 198, endPoint x: 401, endPoint y: 198, distance: 8.2
click at [401, 198] on section "Thanks, you’re all done! We'll respond as soon as possible. In the meantime, wh…" at bounding box center [689, 316] width 1379 height 495
drag, startPoint x: 779, startPoint y: 116, endPoint x: 616, endPoint y: 103, distance: 163.7
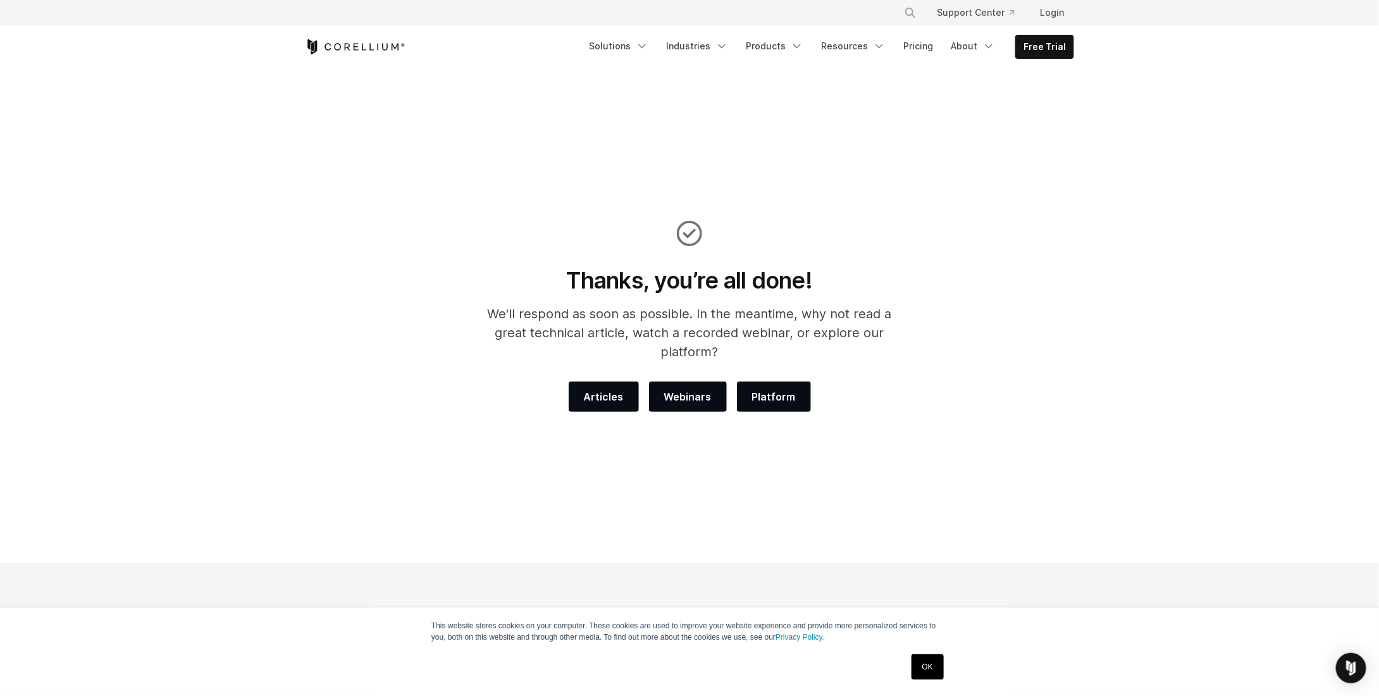
drag, startPoint x: 616, startPoint y: 103, endPoint x: 408, endPoint y: 115, distance: 208.5
drag, startPoint x: 408, startPoint y: 115, endPoint x: 268, endPoint y: 168, distance: 149.8
click at [268, 168] on section "Thanks, you’re all done! We'll respond as soon as possible. In the meantime, wh…" at bounding box center [689, 316] width 1379 height 495
click at [353, 35] on div "Free Trial Solutions" at bounding box center [689, 46] width 769 height 43
click at [350, 48] on icon "Corellium Home" at bounding box center [355, 46] width 101 height 15
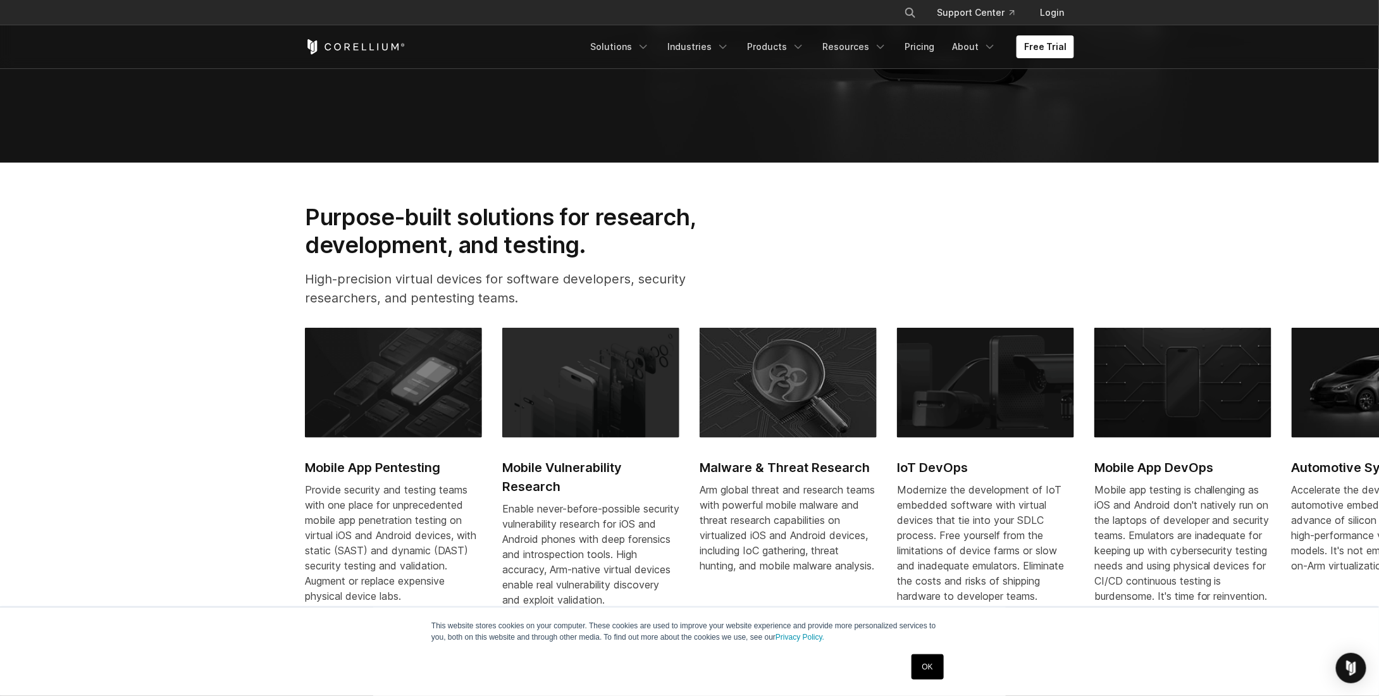
scroll to position [633, 0]
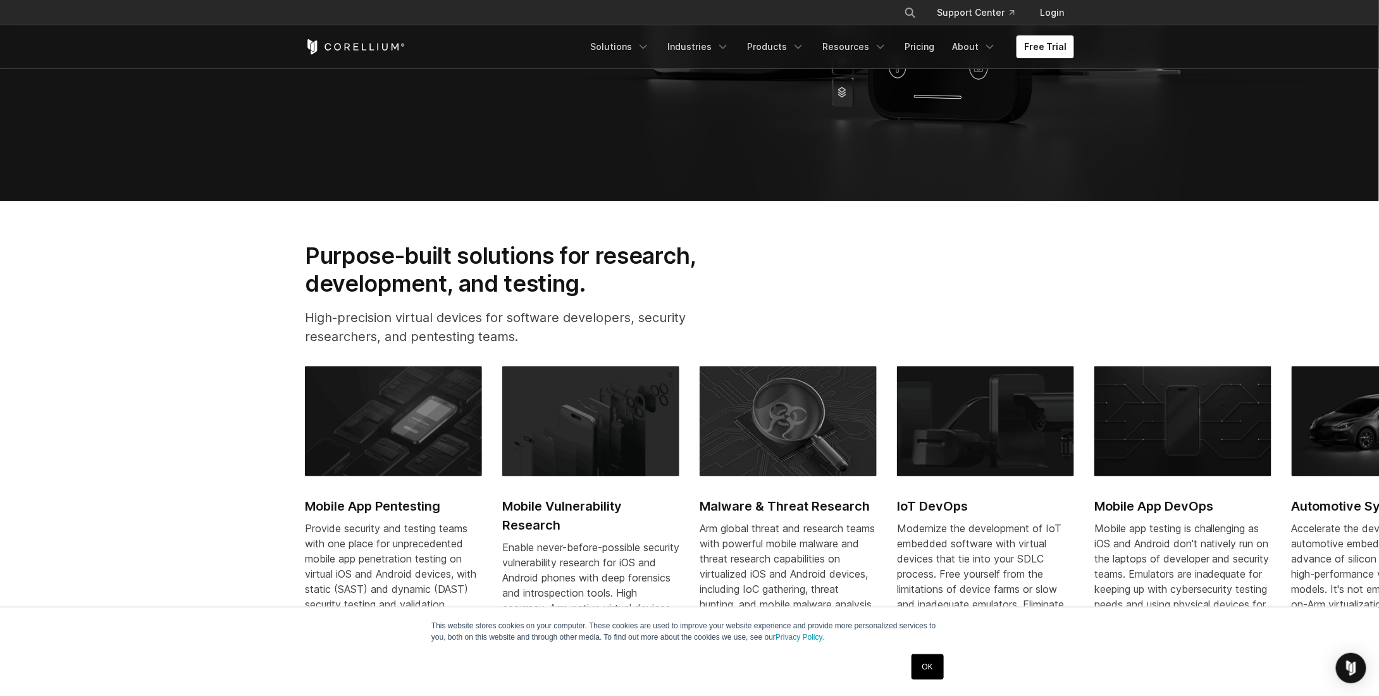
drag, startPoint x: 194, startPoint y: 400, endPoint x: 380, endPoint y: 125, distance: 331.7
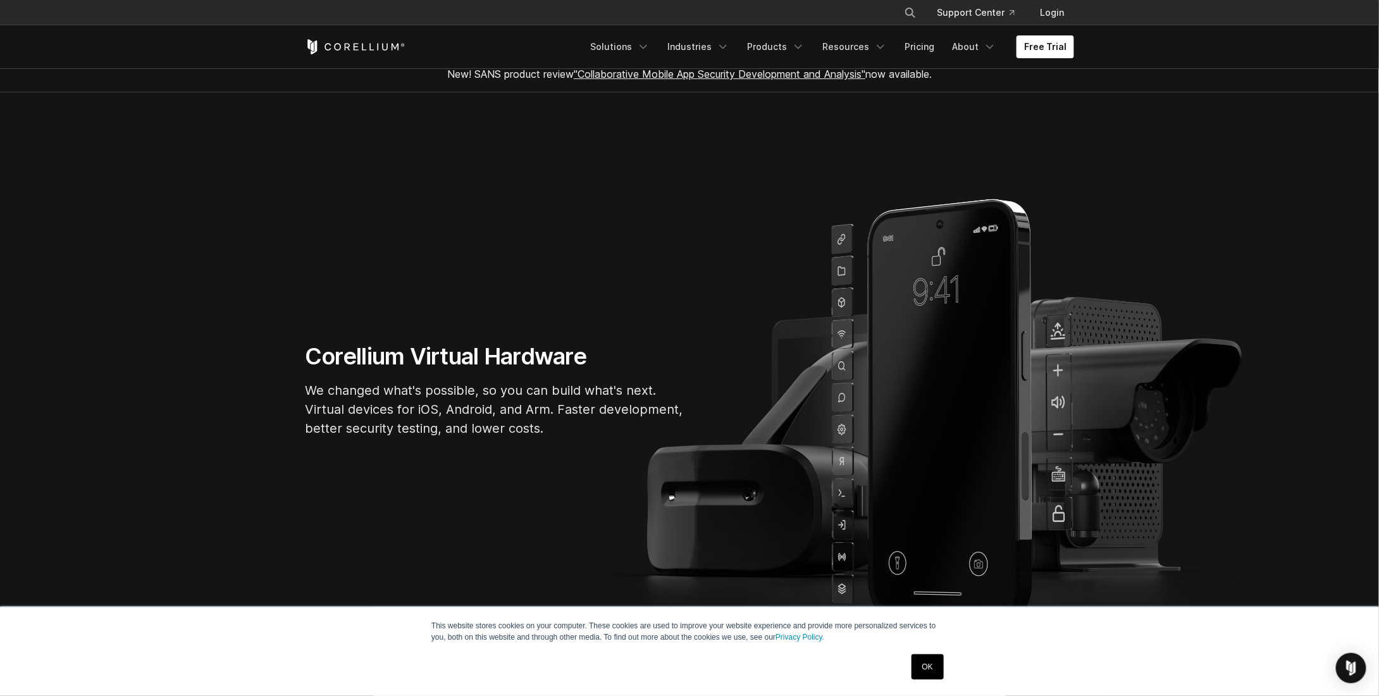
scroll to position [0, 0]
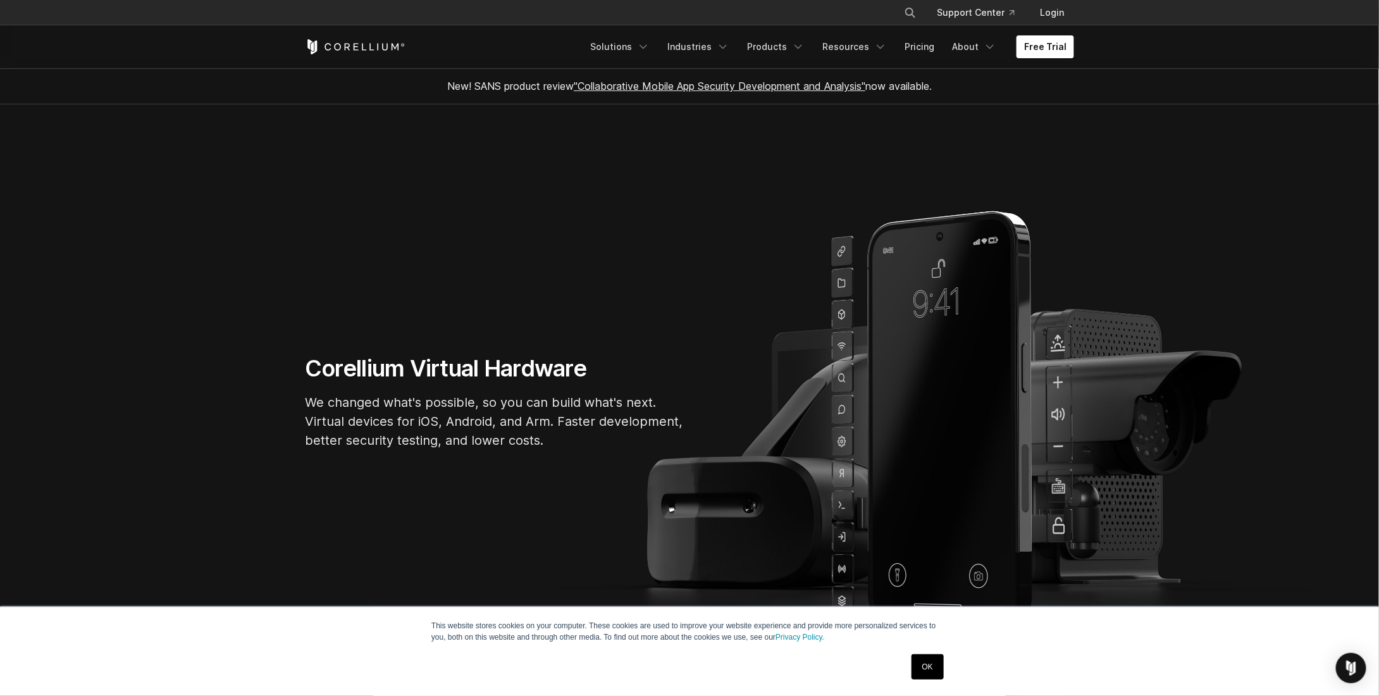
drag, startPoint x: 403, startPoint y: 335, endPoint x: 677, endPoint y: 97, distance: 362.8
click at [704, 47] on link "Industries" at bounding box center [698, 46] width 77 height 23
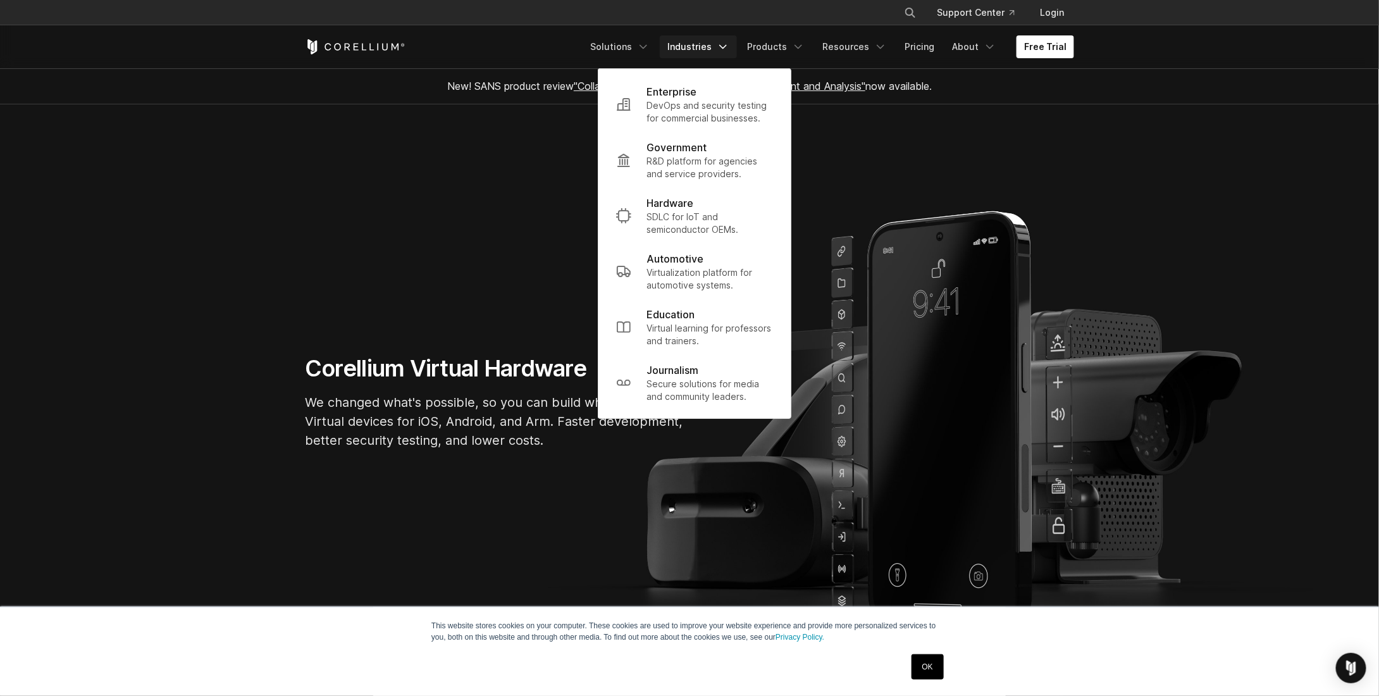
click at [704, 47] on link "Industries" at bounding box center [698, 46] width 77 height 23
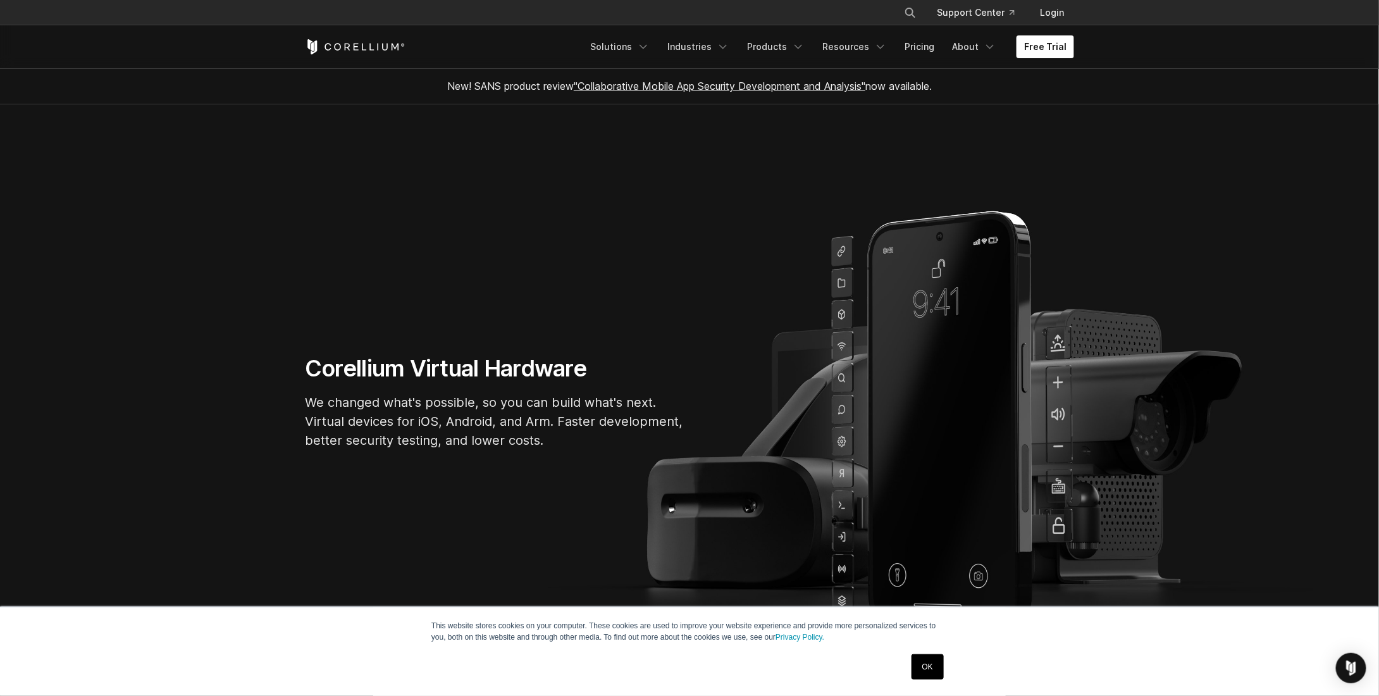
click at [782, 29] on div "Free Trial Solutions IoT" at bounding box center [689, 46] width 769 height 43
click at [783, 41] on link "Products" at bounding box center [776, 46] width 73 height 23
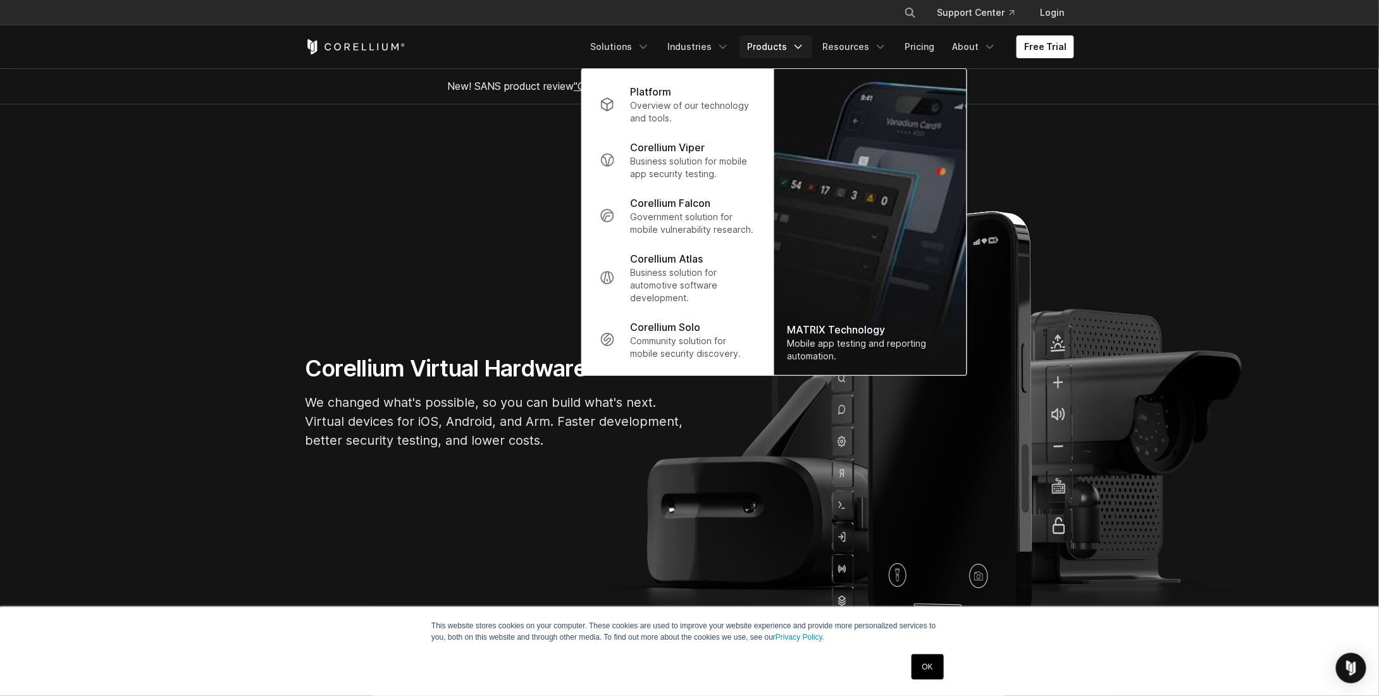
click at [783, 41] on link "Products" at bounding box center [776, 46] width 73 height 23
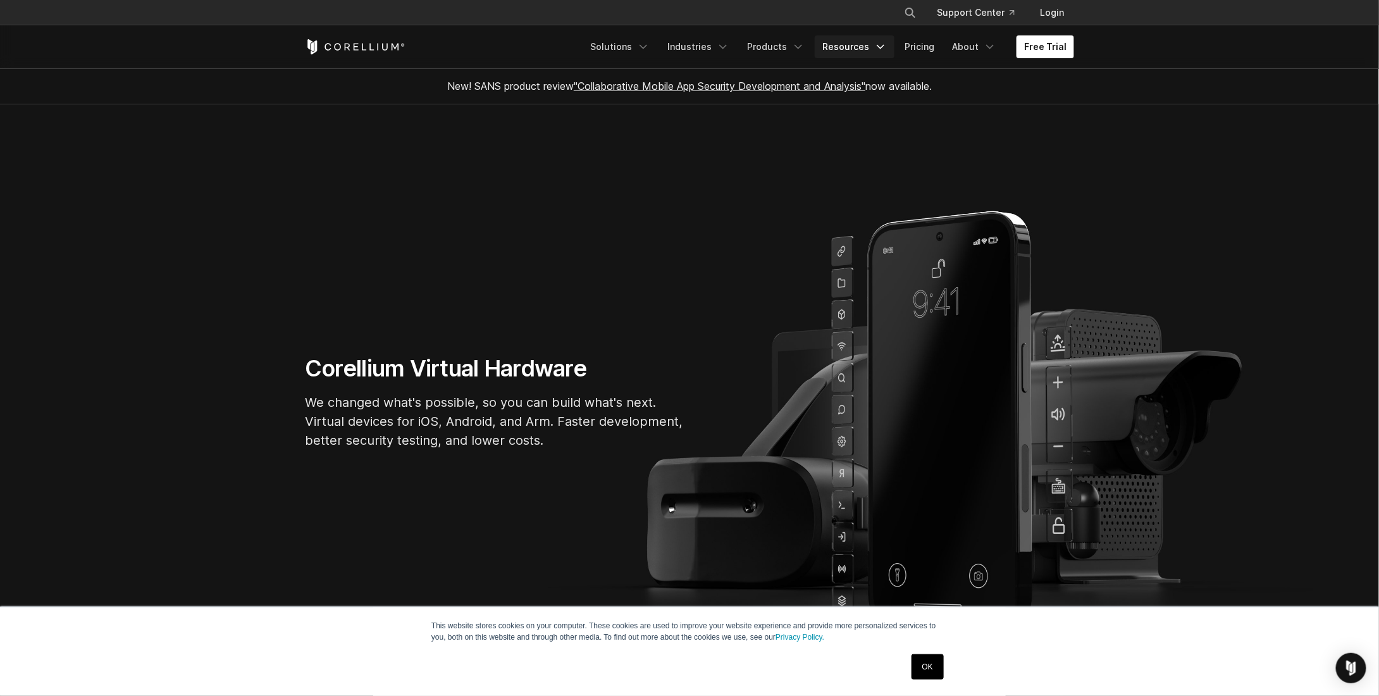
click at [860, 39] on link "Resources" at bounding box center [855, 46] width 80 height 23
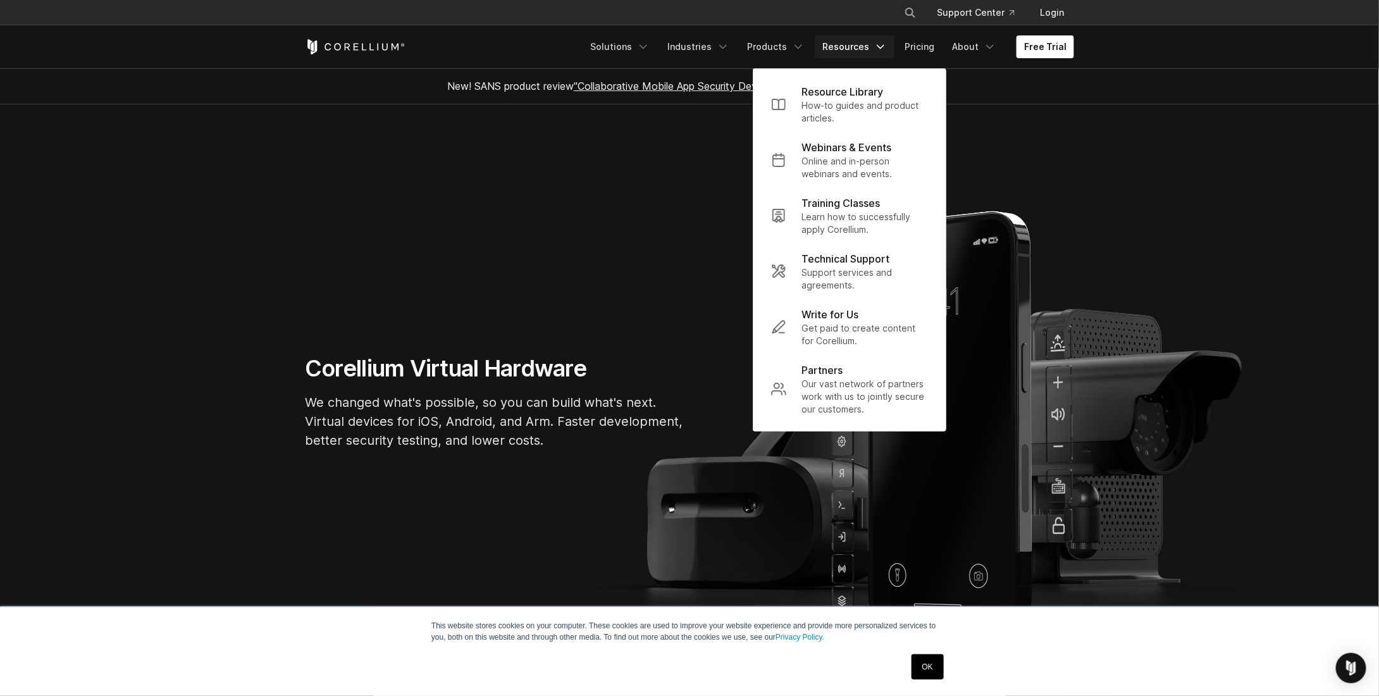
click at [860, 39] on link "Resources" at bounding box center [855, 46] width 80 height 23
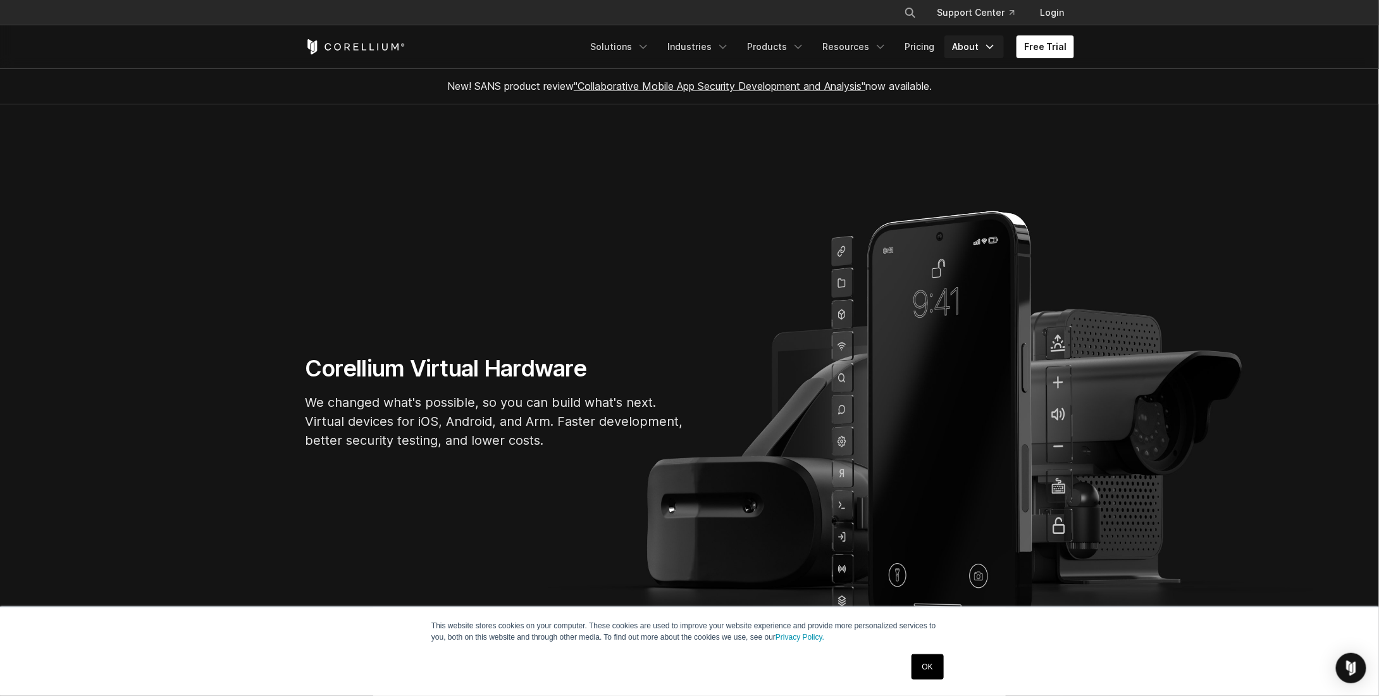
click at [959, 43] on link "About" at bounding box center [974, 46] width 59 height 23
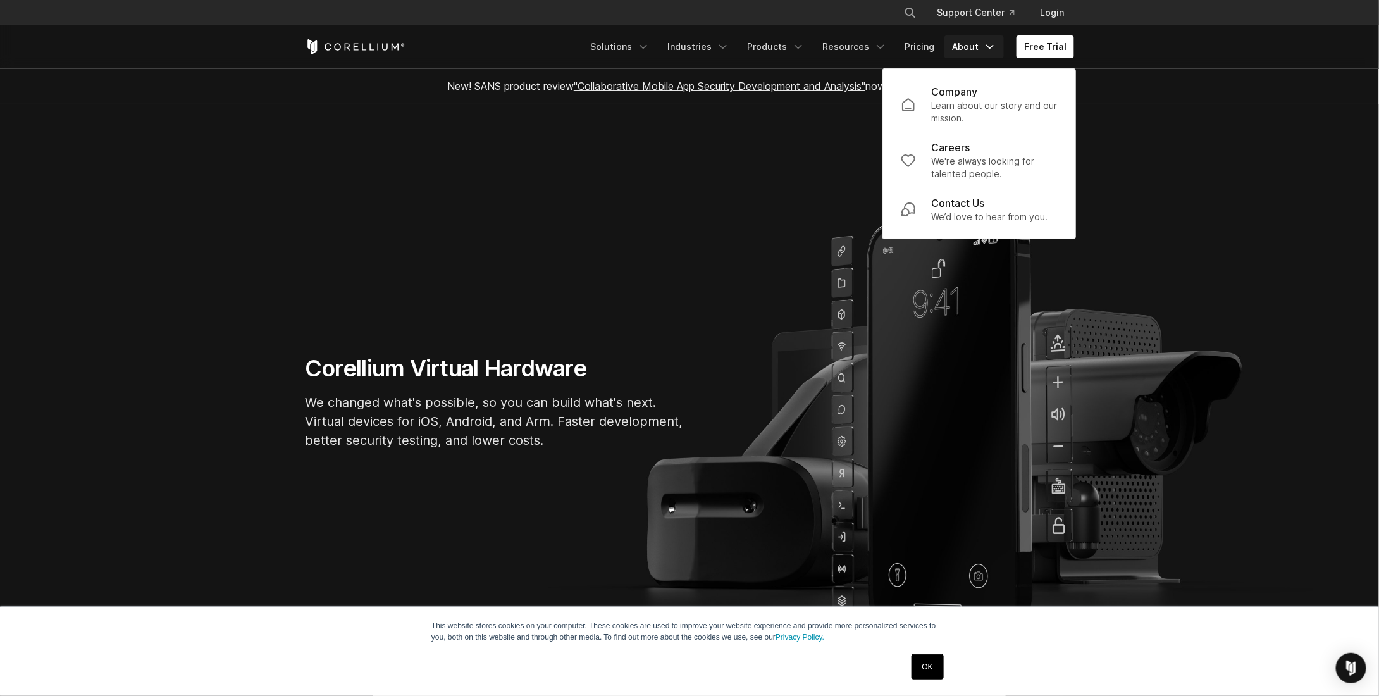
click at [959, 43] on link "About" at bounding box center [974, 46] width 59 height 23
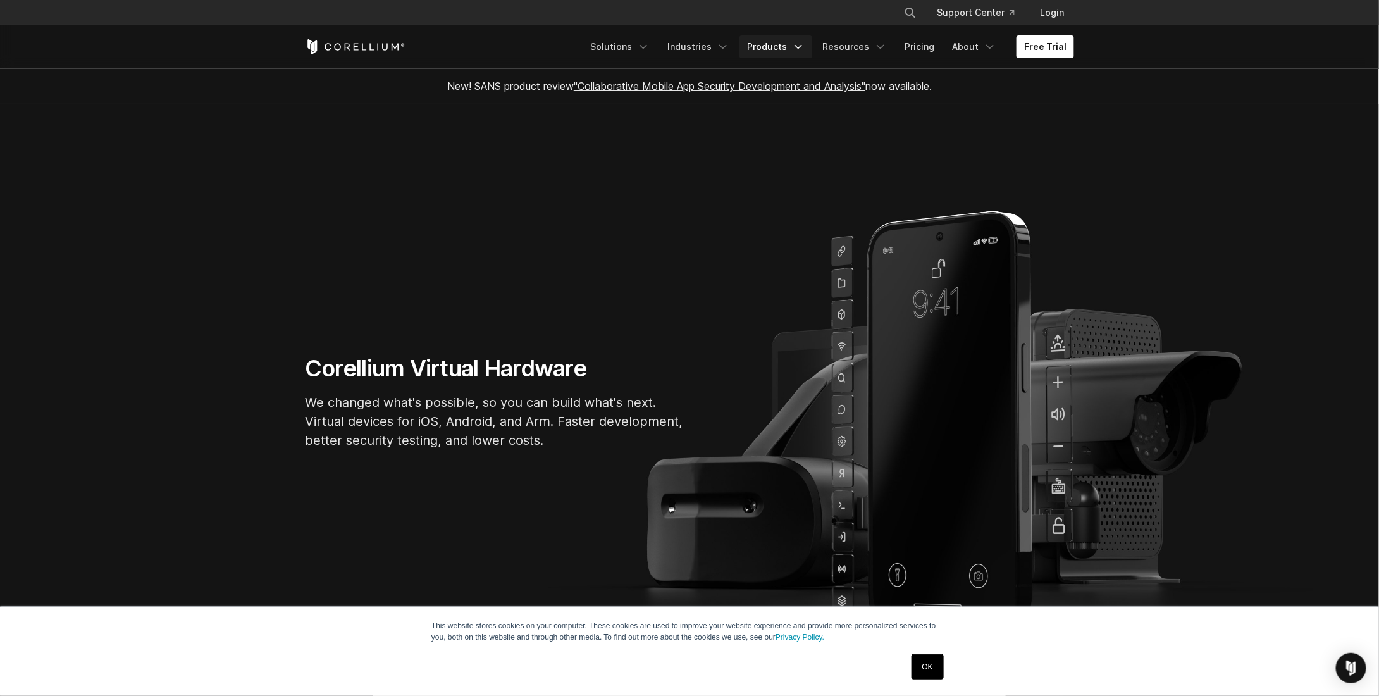
click at [804, 52] on icon "Navigation Menu" at bounding box center [798, 46] width 13 height 13
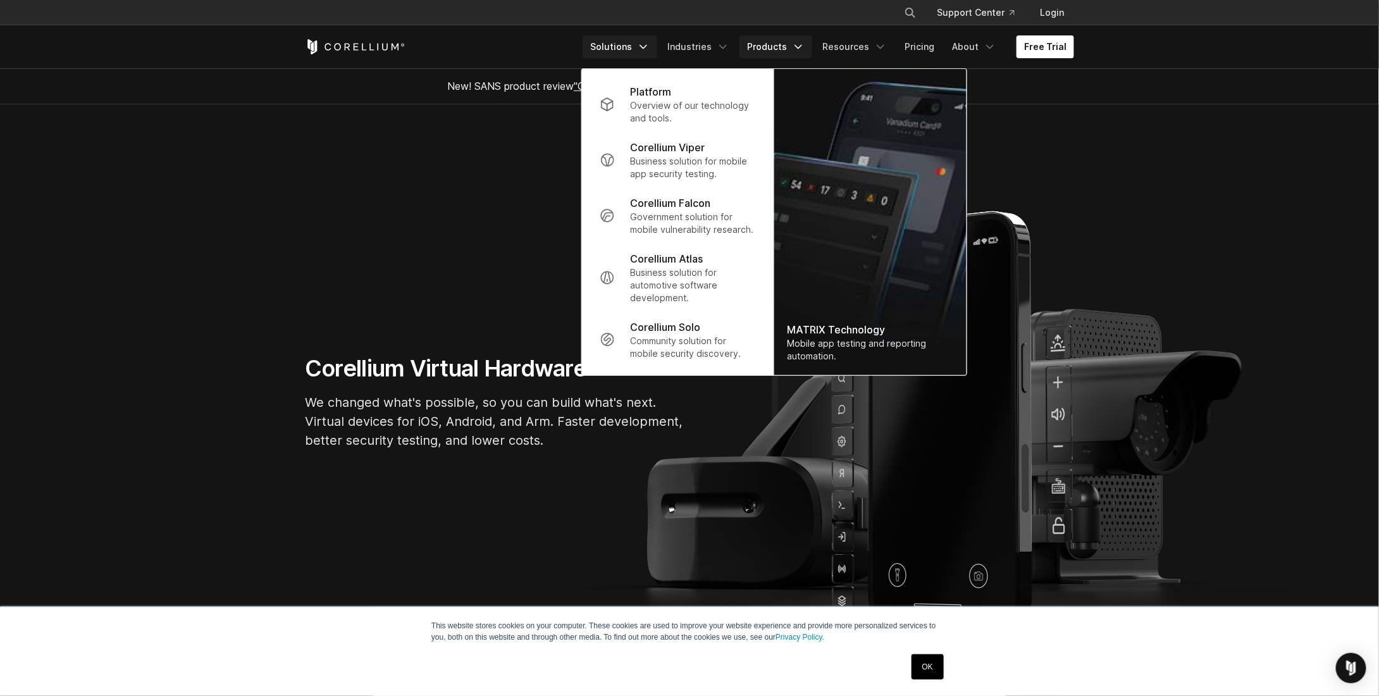
drag, startPoint x: 616, startPoint y: 58, endPoint x: 636, endPoint y: 54, distance: 20.0
click at [616, 58] on div "Free Trial Solutions IoT" at bounding box center [689, 46] width 769 height 43
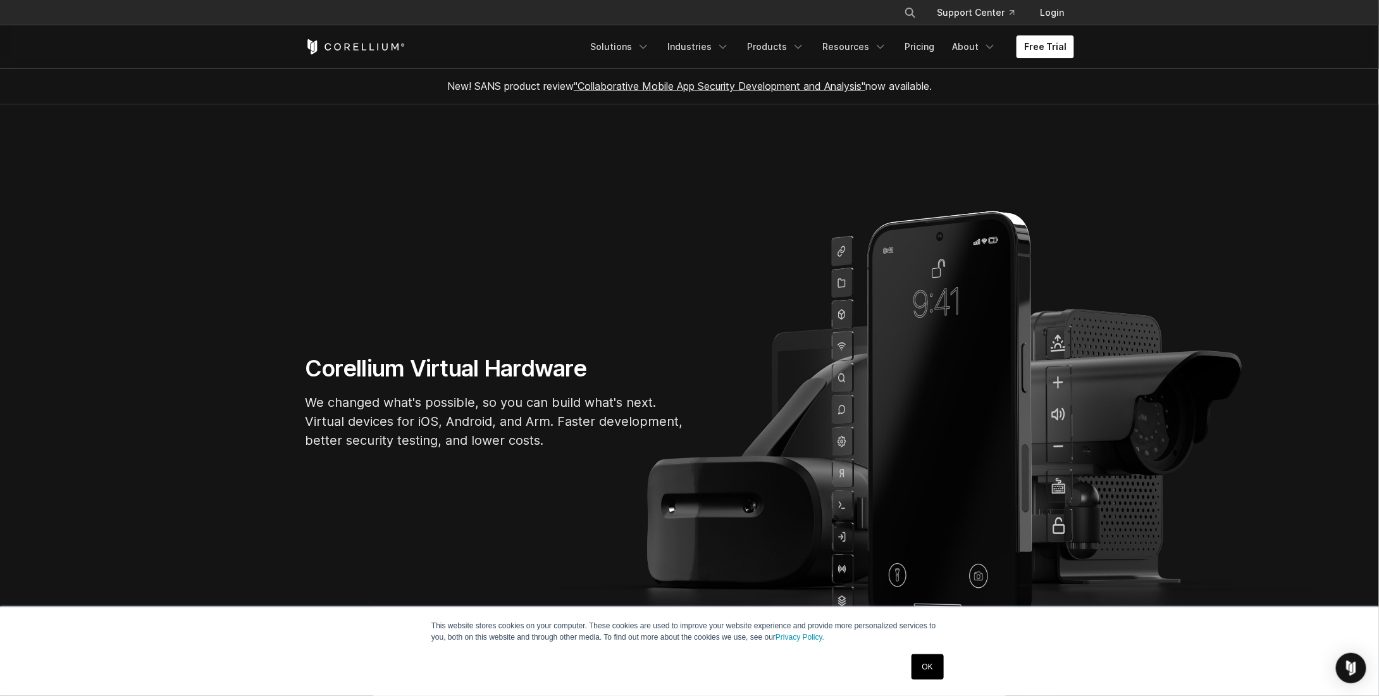
drag, startPoint x: 1183, startPoint y: 54, endPoint x: 1176, endPoint y: 58, distance: 8.2
click at [1183, 54] on header "× Search our site... Support Center Login" at bounding box center [689, 34] width 1379 height 69
drag, startPoint x: 919, startPoint y: 42, endPoint x: 801, endPoint y: 39, distance: 117.7
drag, startPoint x: 801, startPoint y: 39, endPoint x: 545, endPoint y: 35, distance: 256.3
drag, startPoint x: 545, startPoint y: 35, endPoint x: 335, endPoint y: 37, distance: 209.4
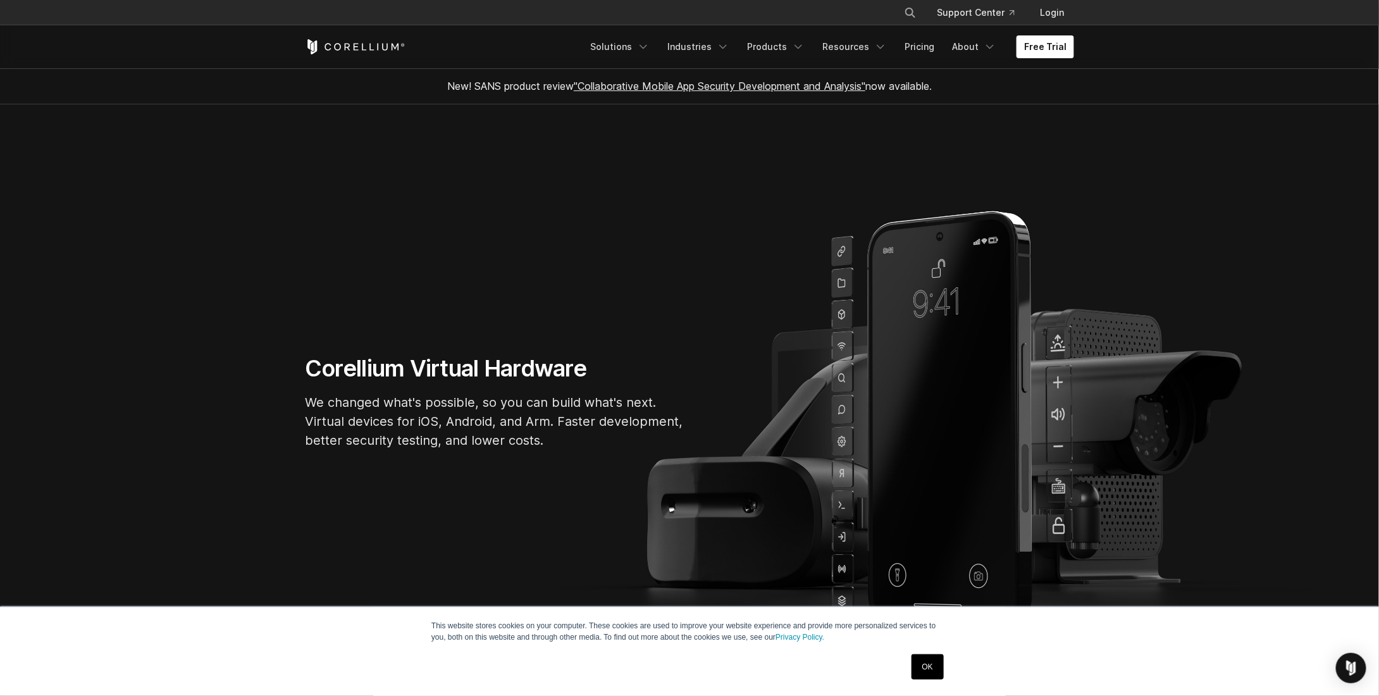
drag, startPoint x: 724, startPoint y: 186, endPoint x: 332, endPoint y: 211, distance: 392.4
drag, startPoint x: 332, startPoint y: 211, endPoint x: 228, endPoint y: 210, distance: 104.4
drag, startPoint x: 228, startPoint y: 210, endPoint x: 224, endPoint y: 67, distance: 143.0
click at [224, 67] on header "× Search our site... Support Center Login" at bounding box center [689, 34] width 1379 height 69
drag, startPoint x: 566, startPoint y: 98, endPoint x: 347, endPoint y: 94, distance: 219.0
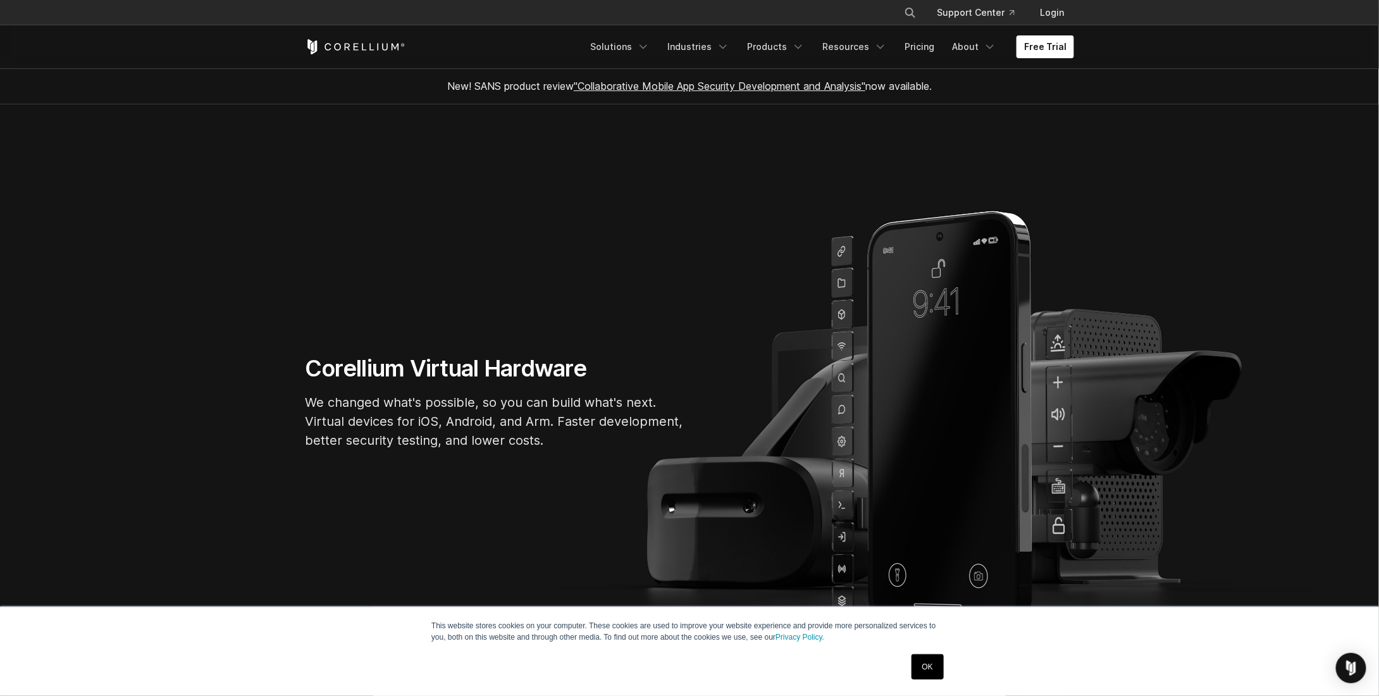
drag, startPoint x: 347, startPoint y: 94, endPoint x: 299, endPoint y: 103, distance: 48.4
drag, startPoint x: 299, startPoint y: 103, endPoint x: 237, endPoint y: 115, distance: 63.0
click at [237, 115] on section "Corellium Virtual Hardware We changed what's possible, so you can build what's …" at bounding box center [689, 406] width 1379 height 605
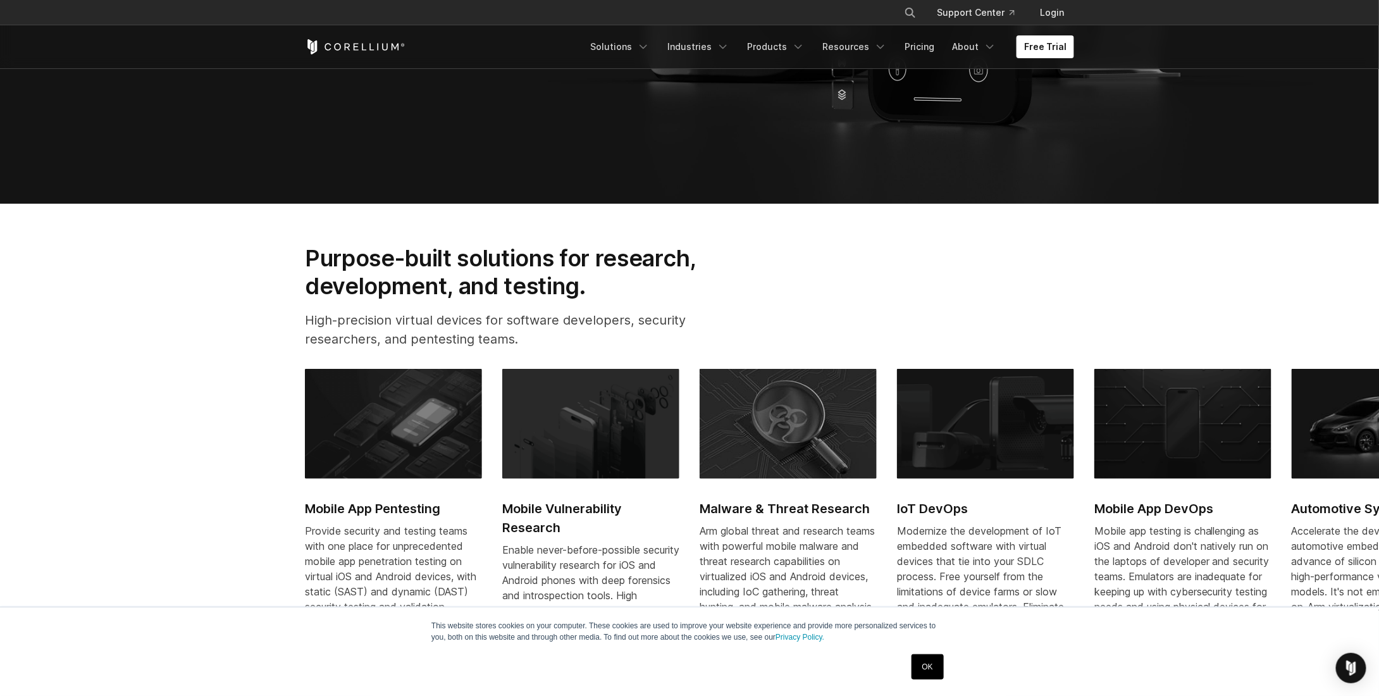
drag, startPoint x: 241, startPoint y: 92, endPoint x: 230, endPoint y: 301, distance: 208.4
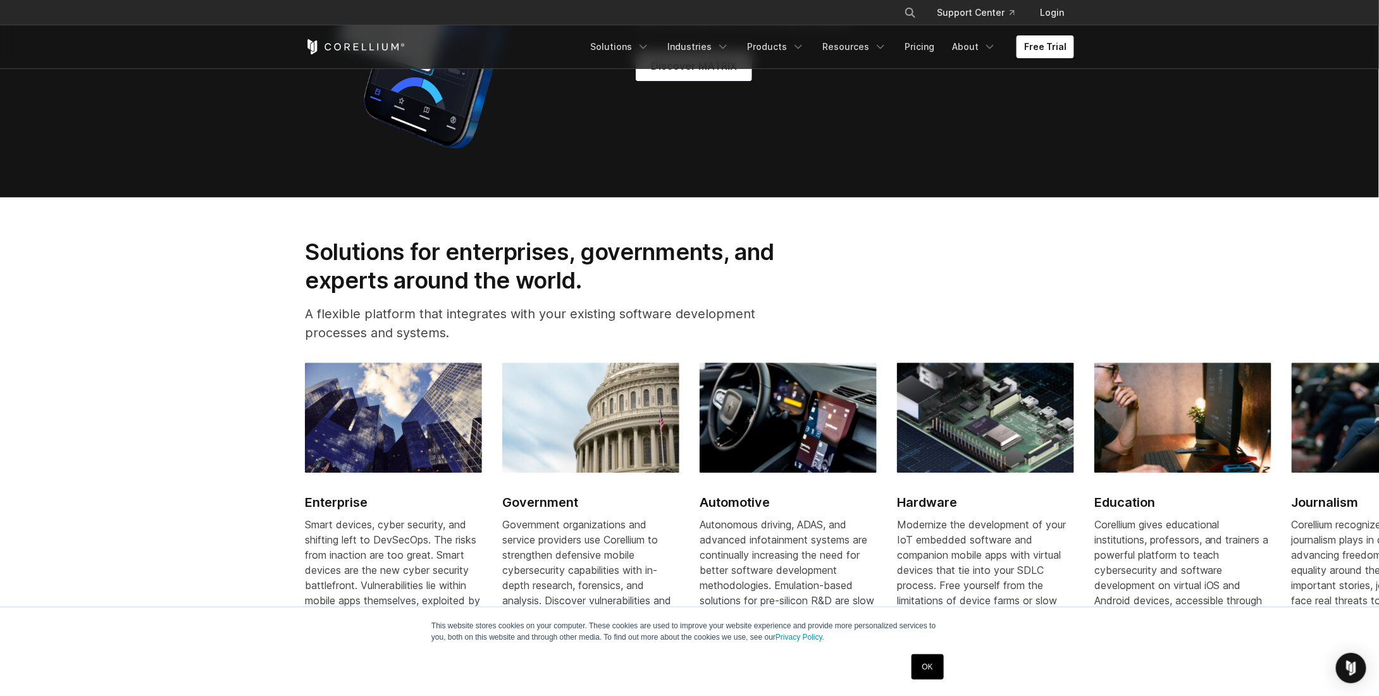
scroll to position [1562, 0]
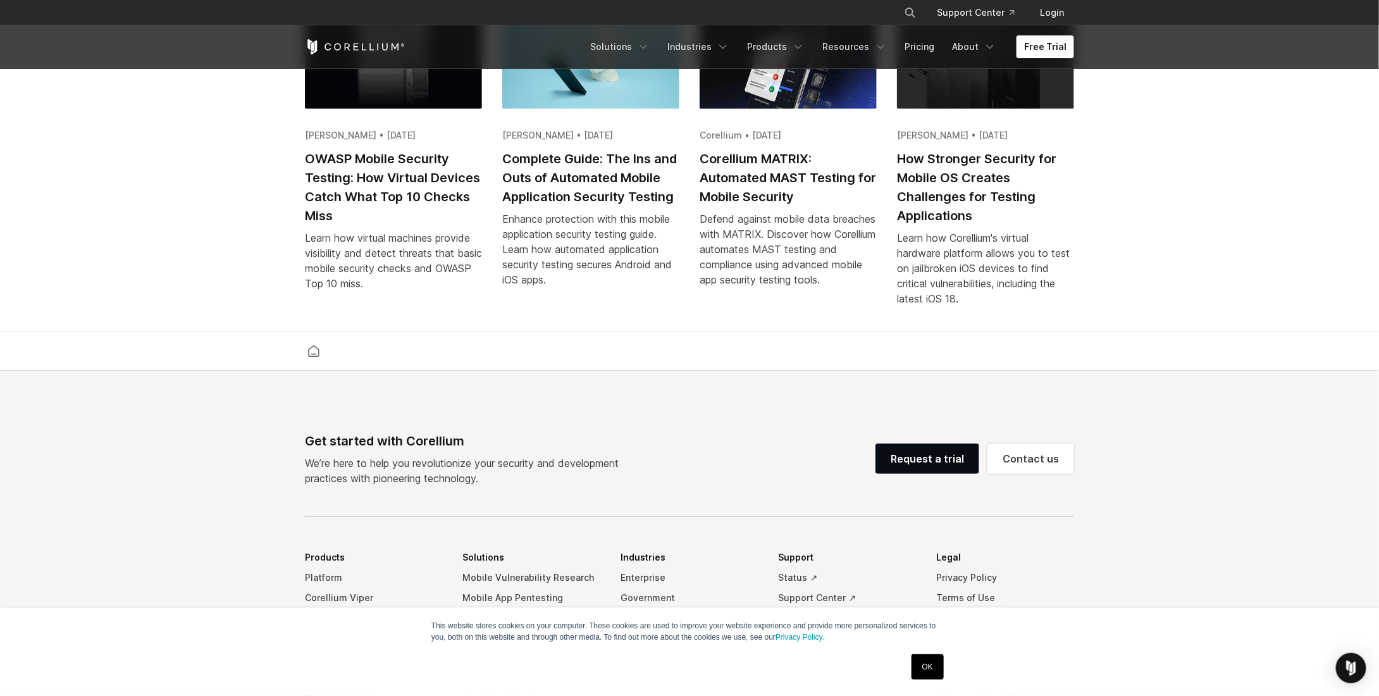
drag, startPoint x: 219, startPoint y: 459, endPoint x: 220, endPoint y: 475, distance: 15.2
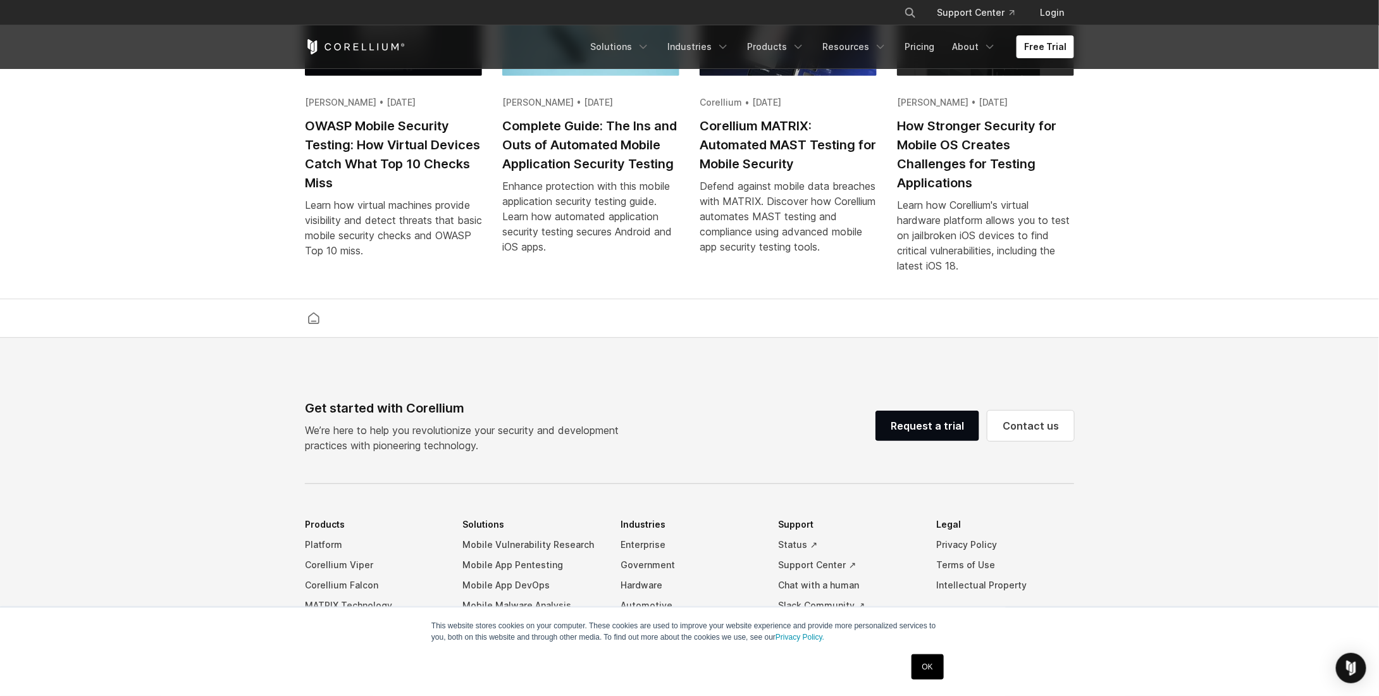
drag, startPoint x: 219, startPoint y: 457, endPoint x: 233, endPoint y: 295, distance: 162.0
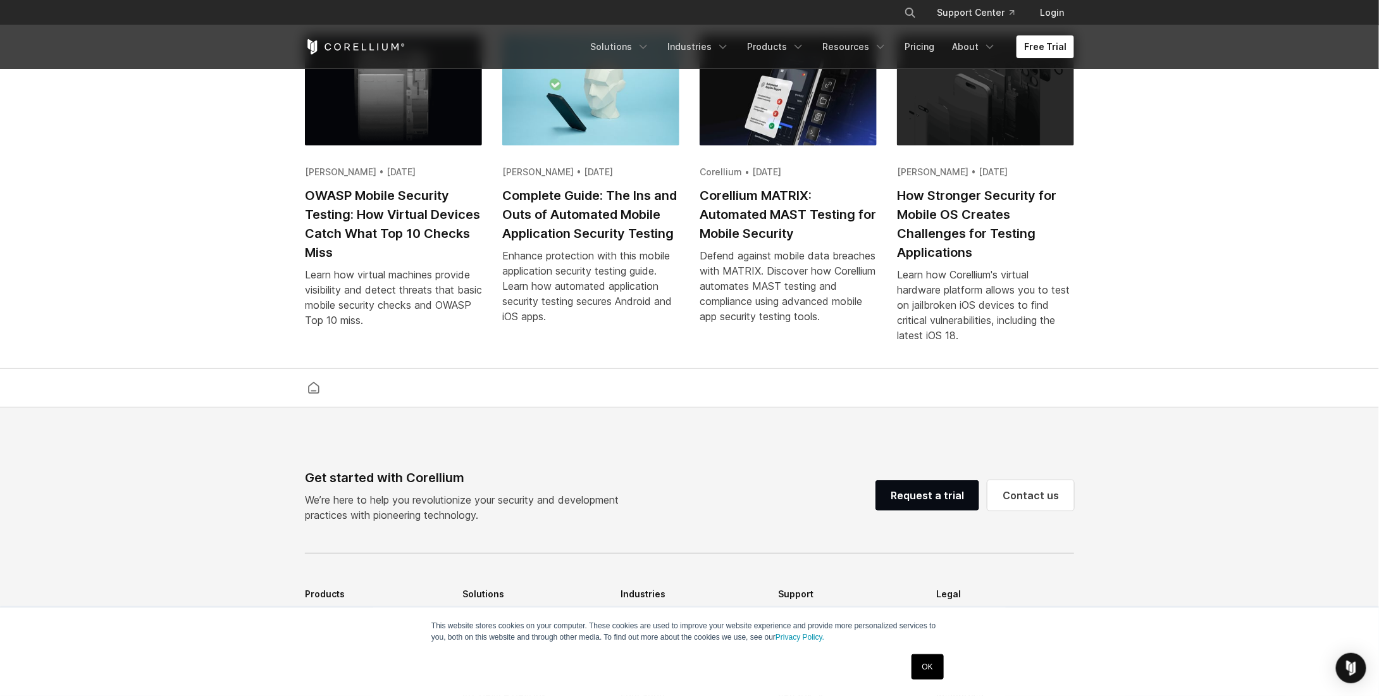
drag, startPoint x: 855, startPoint y: 299, endPoint x: 898, endPoint y: -9, distance: 311.1
click at [936, 44] on link "Pricing" at bounding box center [919, 46] width 45 height 23
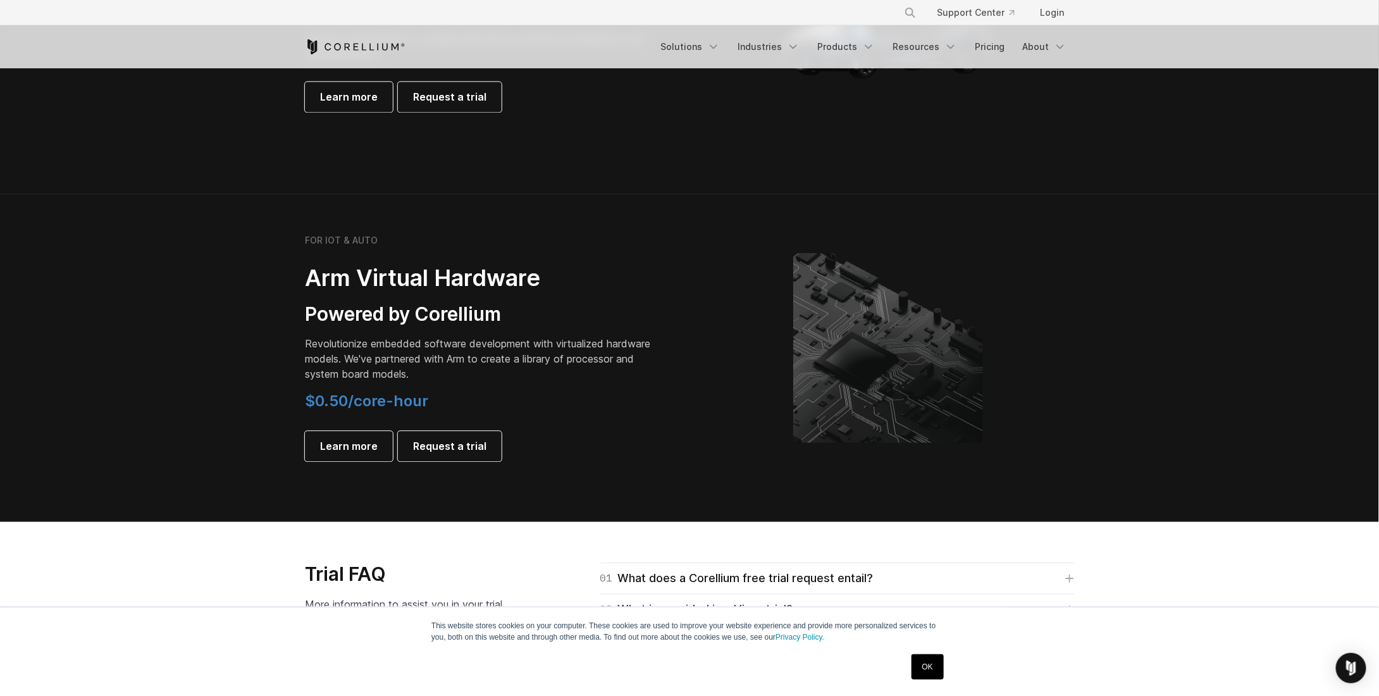
scroll to position [1370, 0]
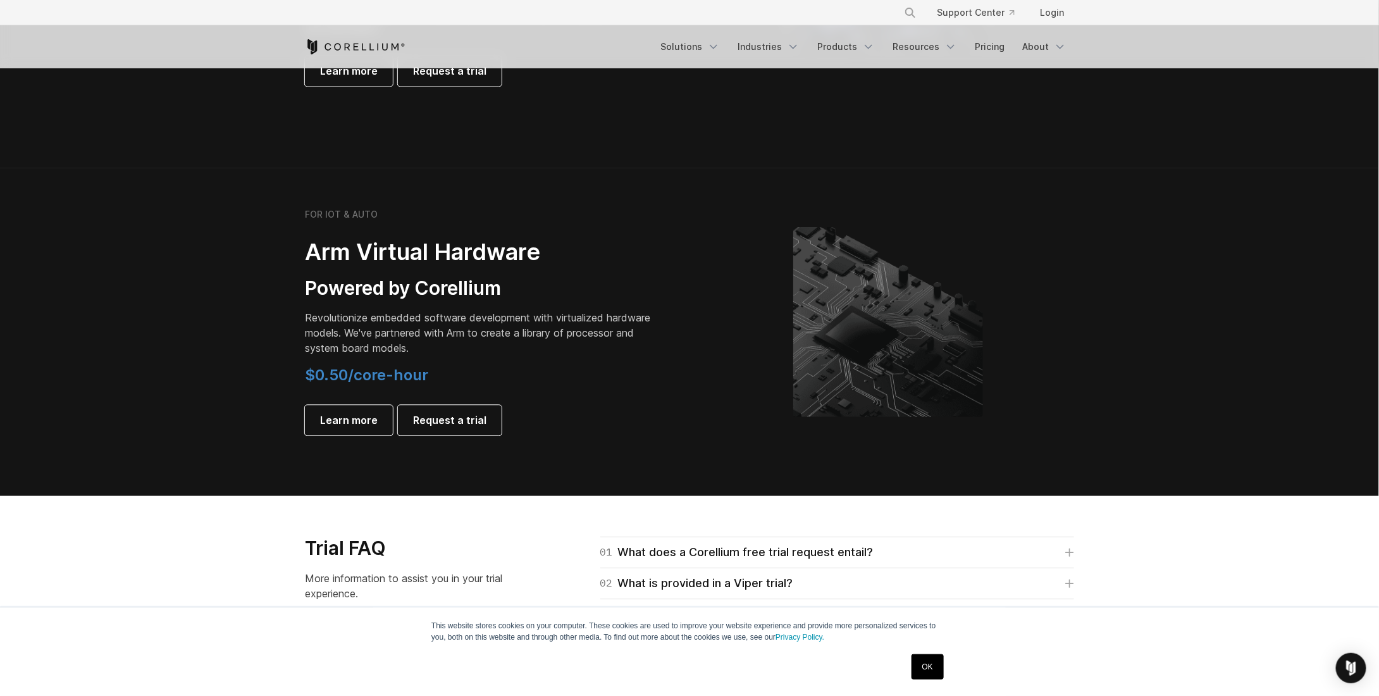
drag, startPoint x: 244, startPoint y: 346, endPoint x: 227, endPoint y: 407, distance: 63.1
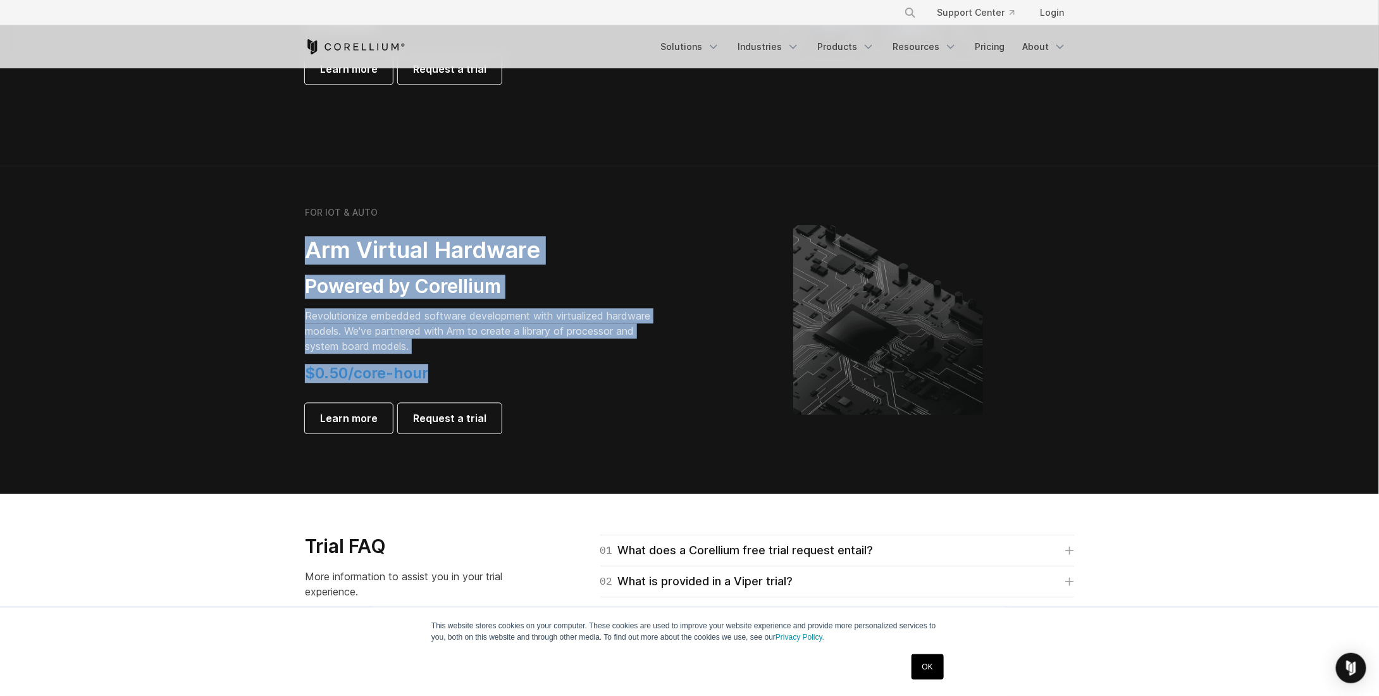
drag, startPoint x: 297, startPoint y: 253, endPoint x: 540, endPoint y: 373, distance: 271.4
click at [540, 373] on div "FOR IOT & AUTO Arm Virtual Hardware Powered by Corellium Revolutionize embedded…" at bounding box center [490, 320] width 397 height 227
click at [540, 373] on h4 "$0.50/core-hour" at bounding box center [482, 373] width 354 height 19
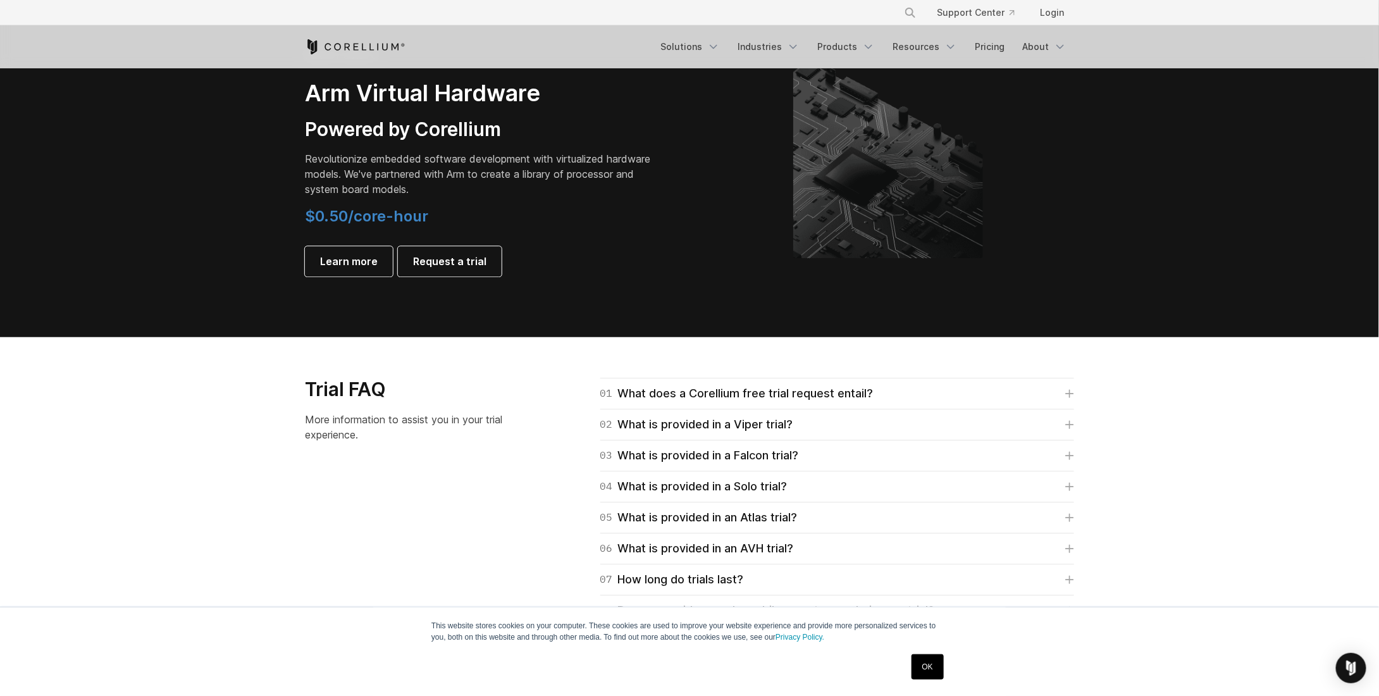
scroll to position [1654, 0]
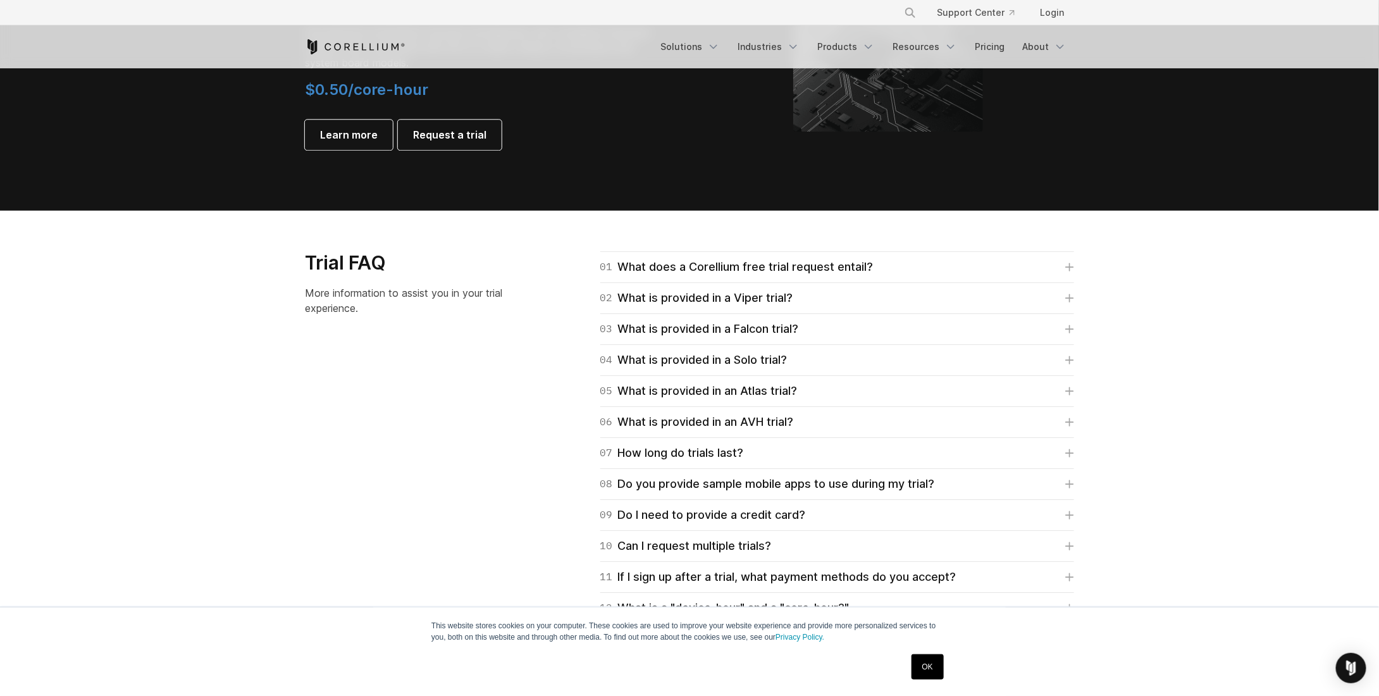
drag, startPoint x: 230, startPoint y: 258, endPoint x: 229, endPoint y: 396, distance: 138.6
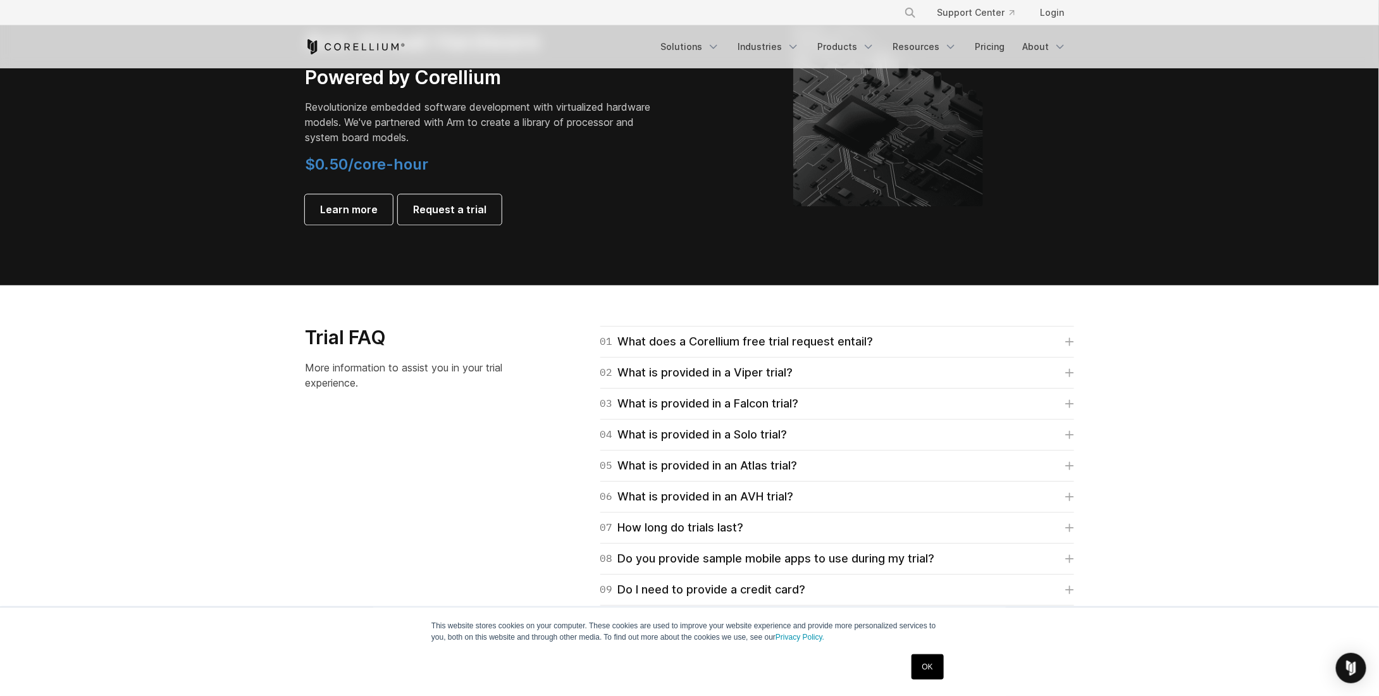
drag, startPoint x: 234, startPoint y: 399, endPoint x: 237, endPoint y: 307, distance: 91.8
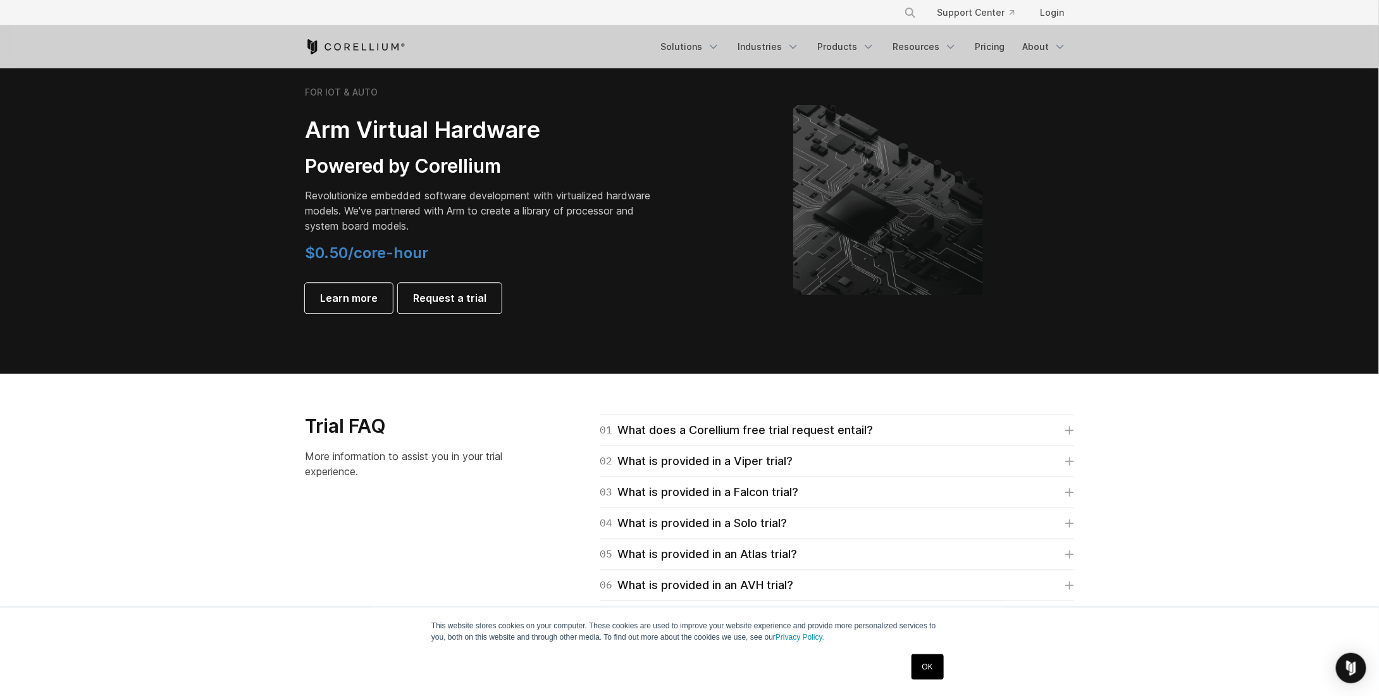
drag, startPoint x: 226, startPoint y: 357, endPoint x: 228, endPoint y: 295, distance: 61.4
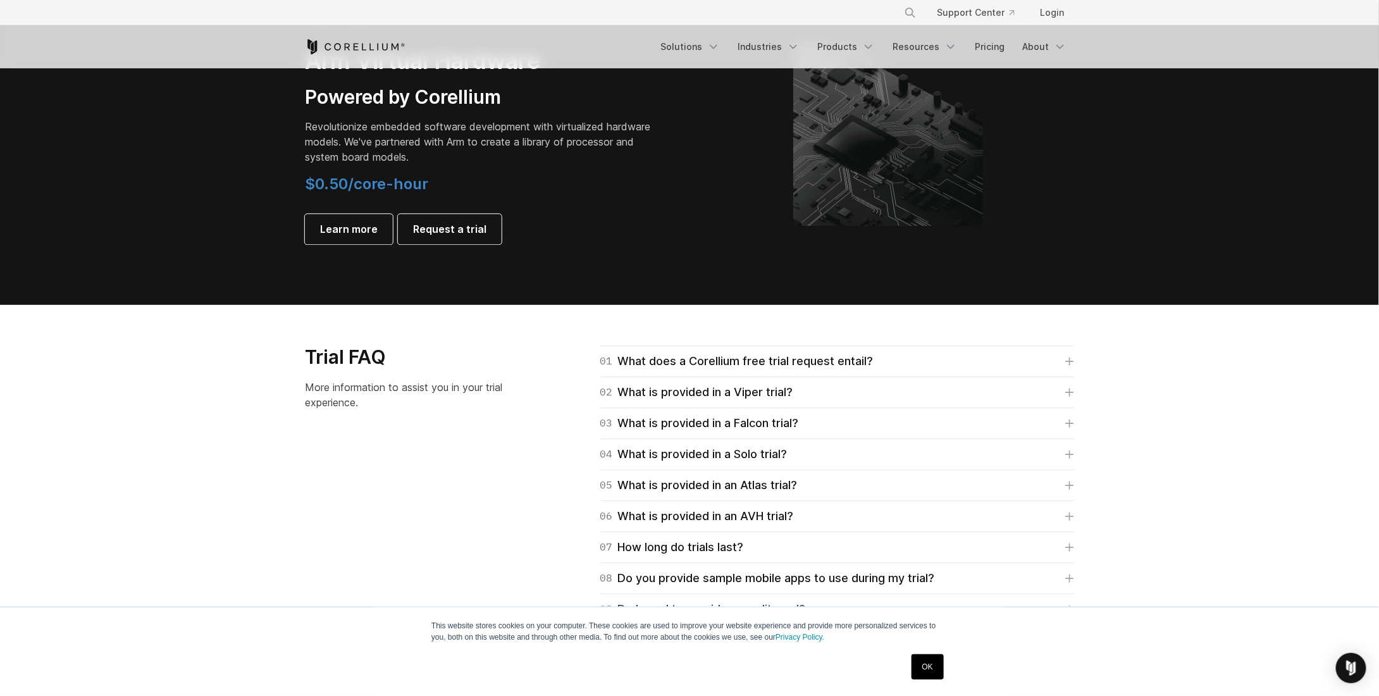
scroll to position [2075, 0]
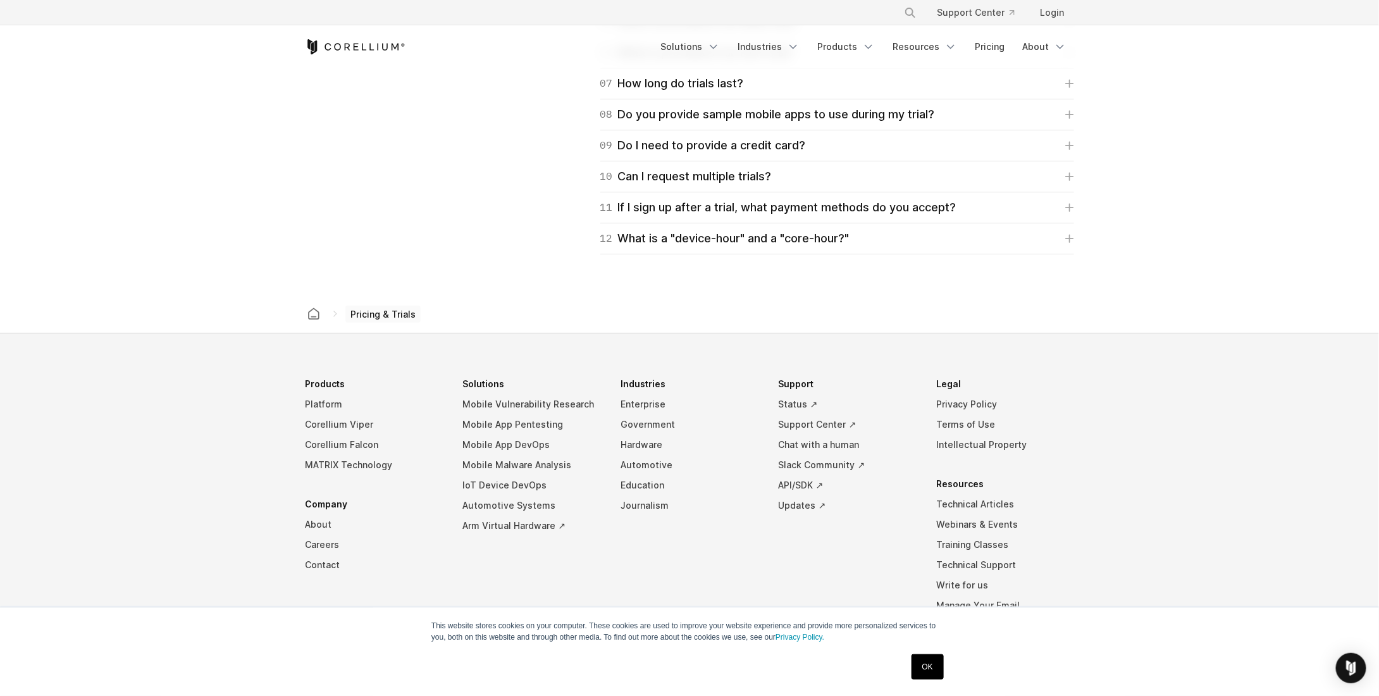
drag, startPoint x: 228, startPoint y: 308, endPoint x: 227, endPoint y: 528, distance: 219.6
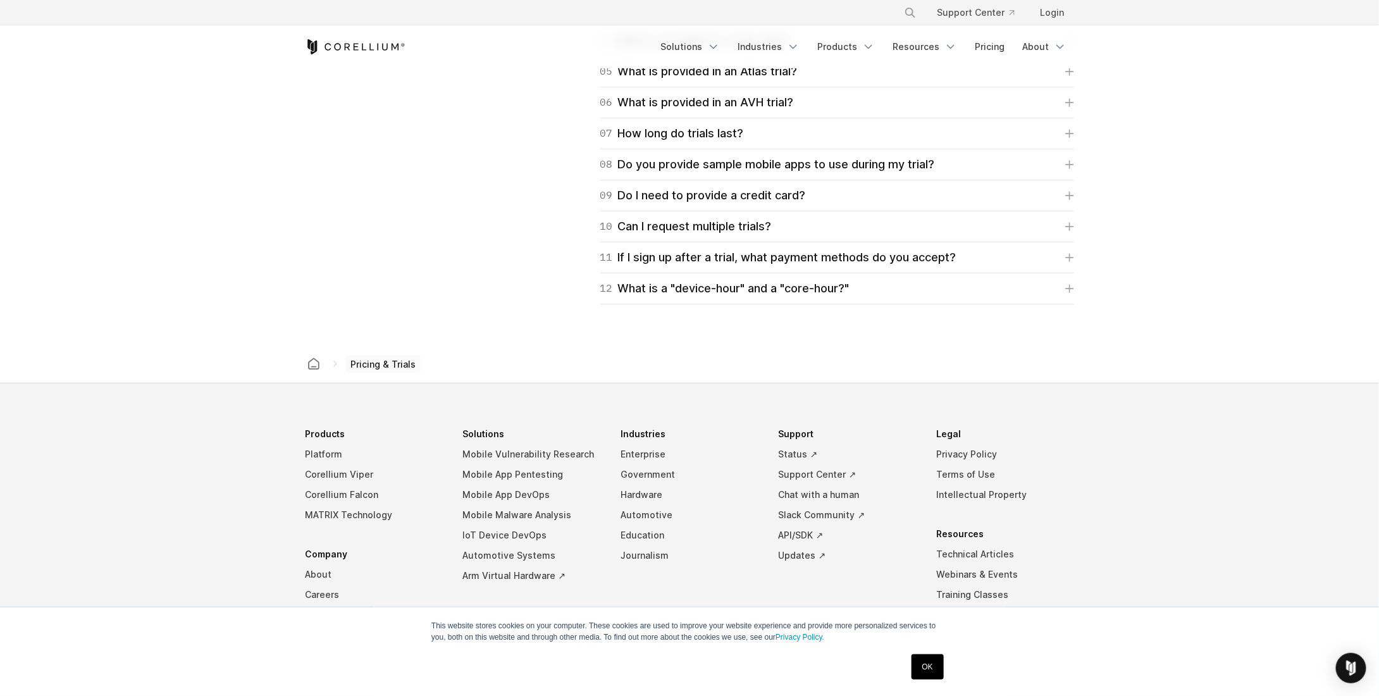
drag, startPoint x: 217, startPoint y: 494, endPoint x: 222, endPoint y: 423, distance: 70.4
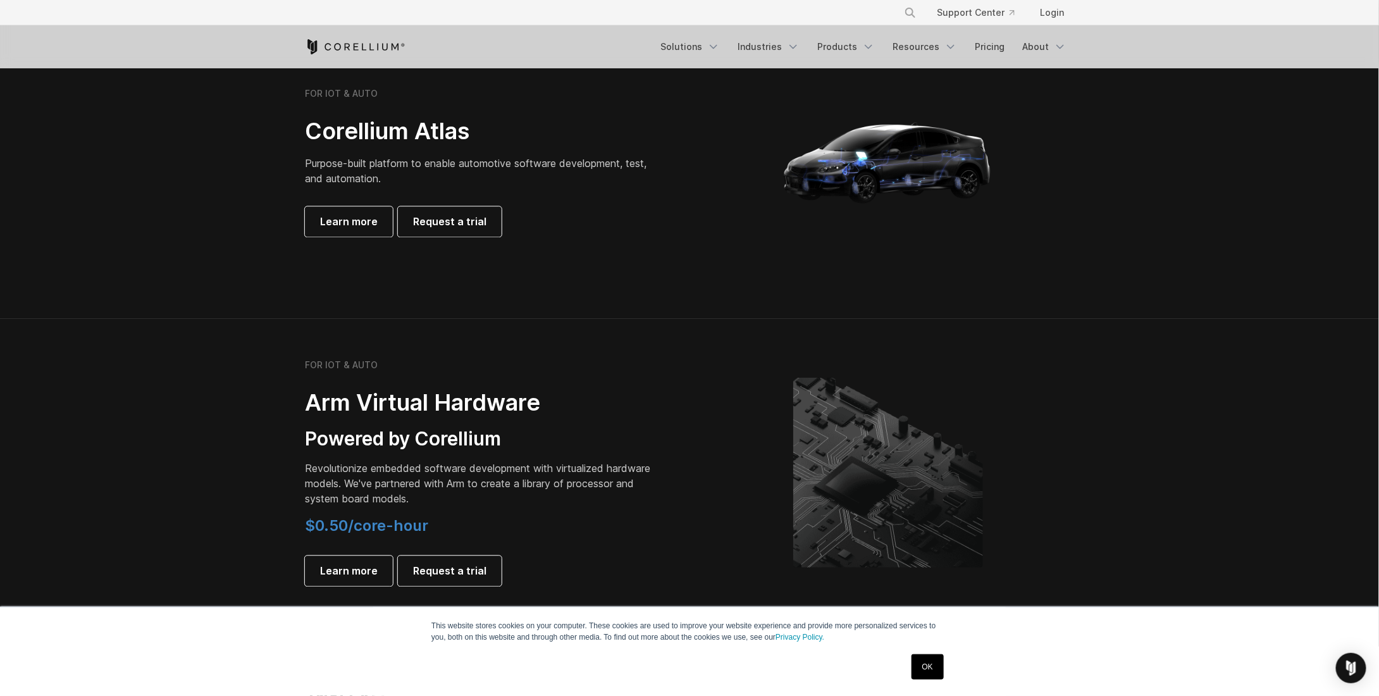
scroll to position [0, 0]
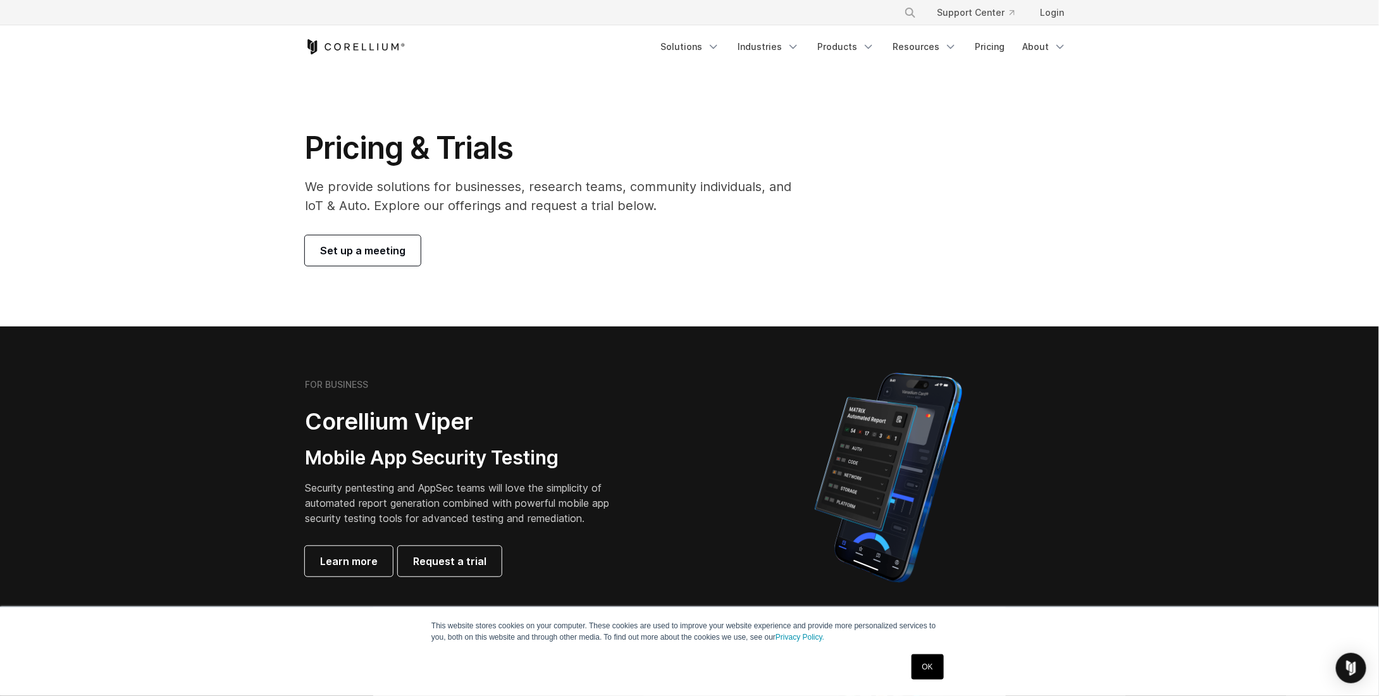
drag, startPoint x: 227, startPoint y: 447, endPoint x: 326, endPoint y: 101, distance: 360.8
click at [907, 41] on link "Resources" at bounding box center [925, 46] width 80 height 23
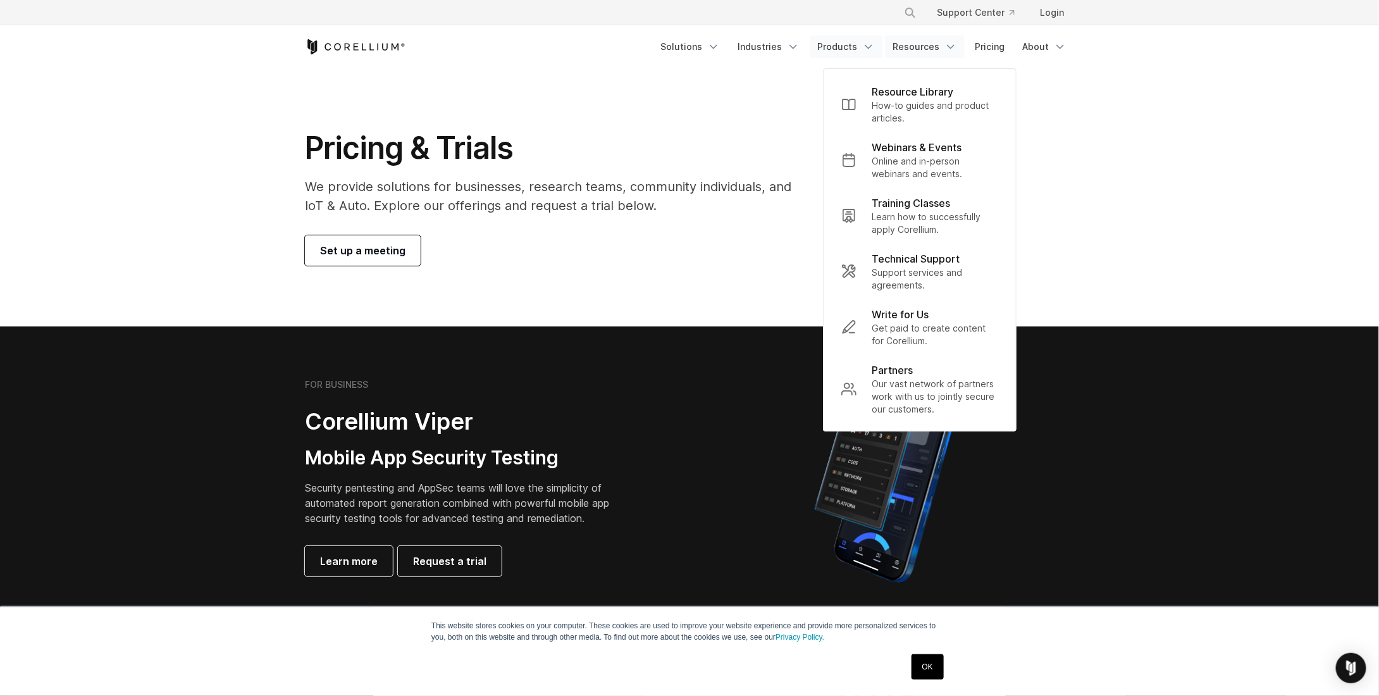
click at [844, 46] on link "Products" at bounding box center [846, 46] width 73 height 23
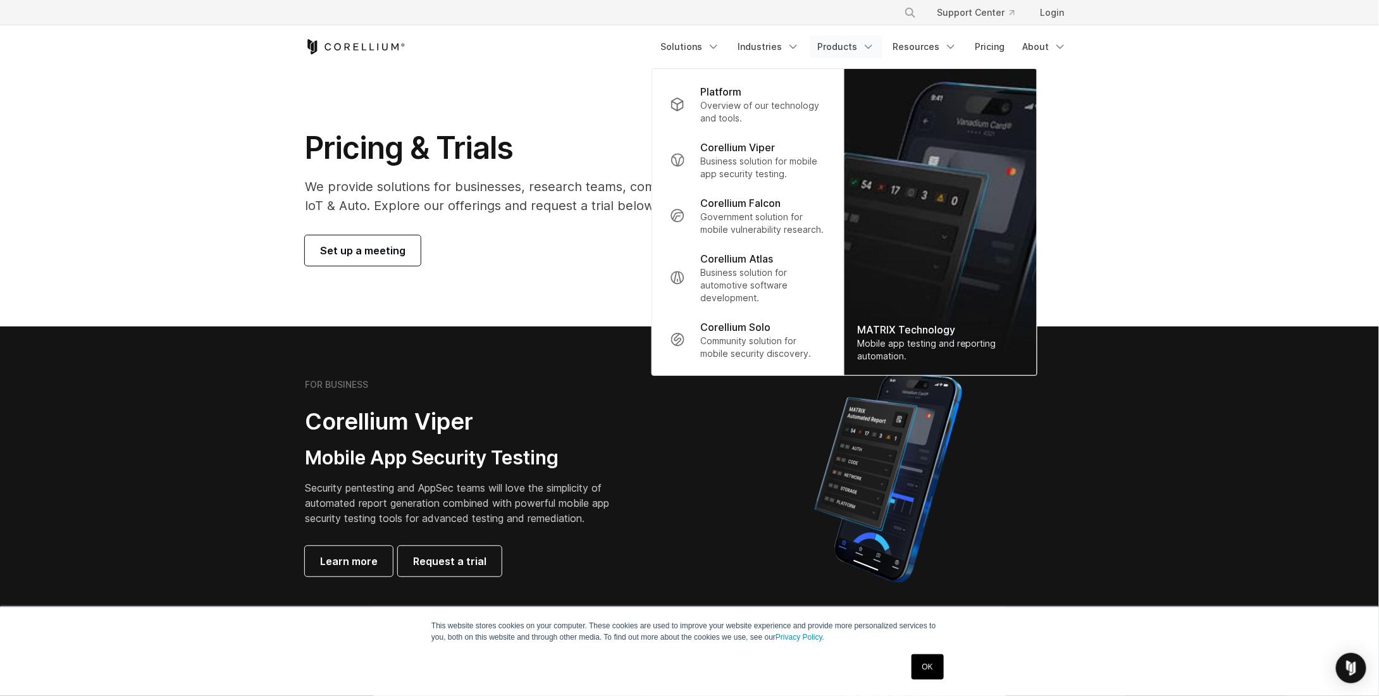
click at [844, 46] on link "Products" at bounding box center [846, 46] width 73 height 23
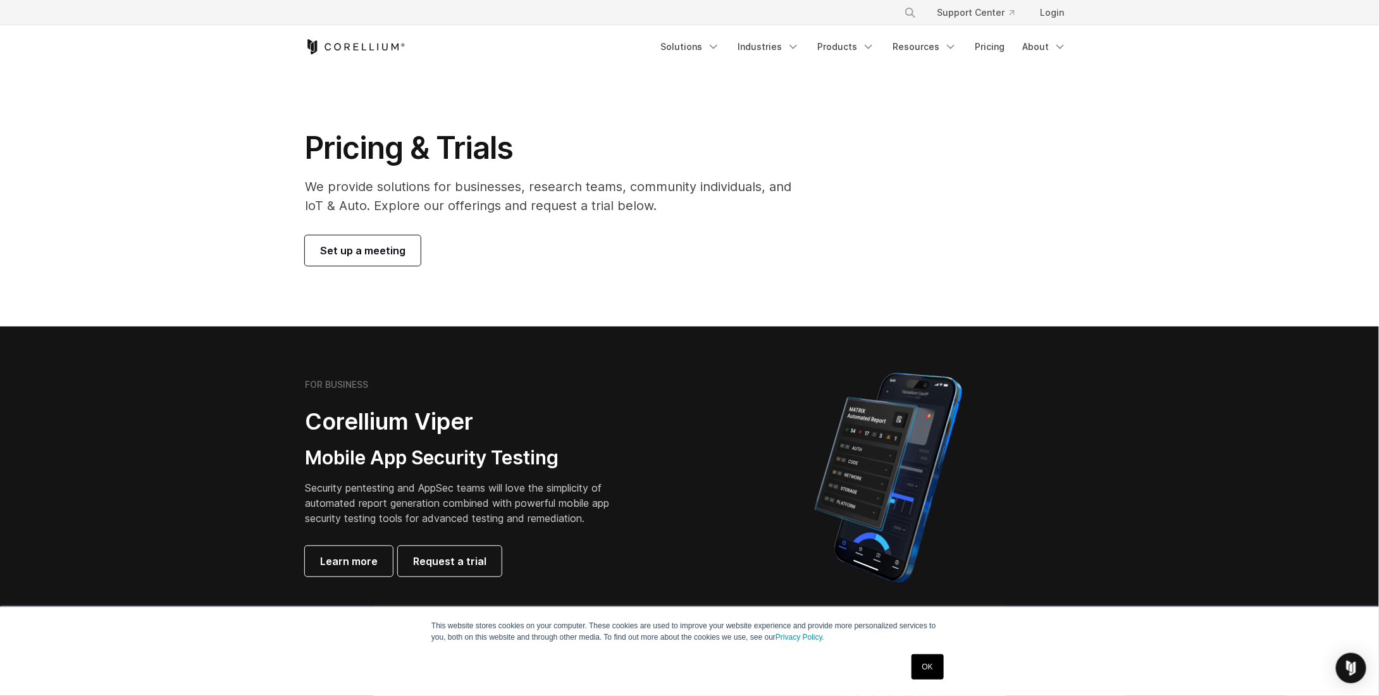
click at [358, 47] on icon "Corellium Home" at bounding box center [355, 46] width 101 height 15
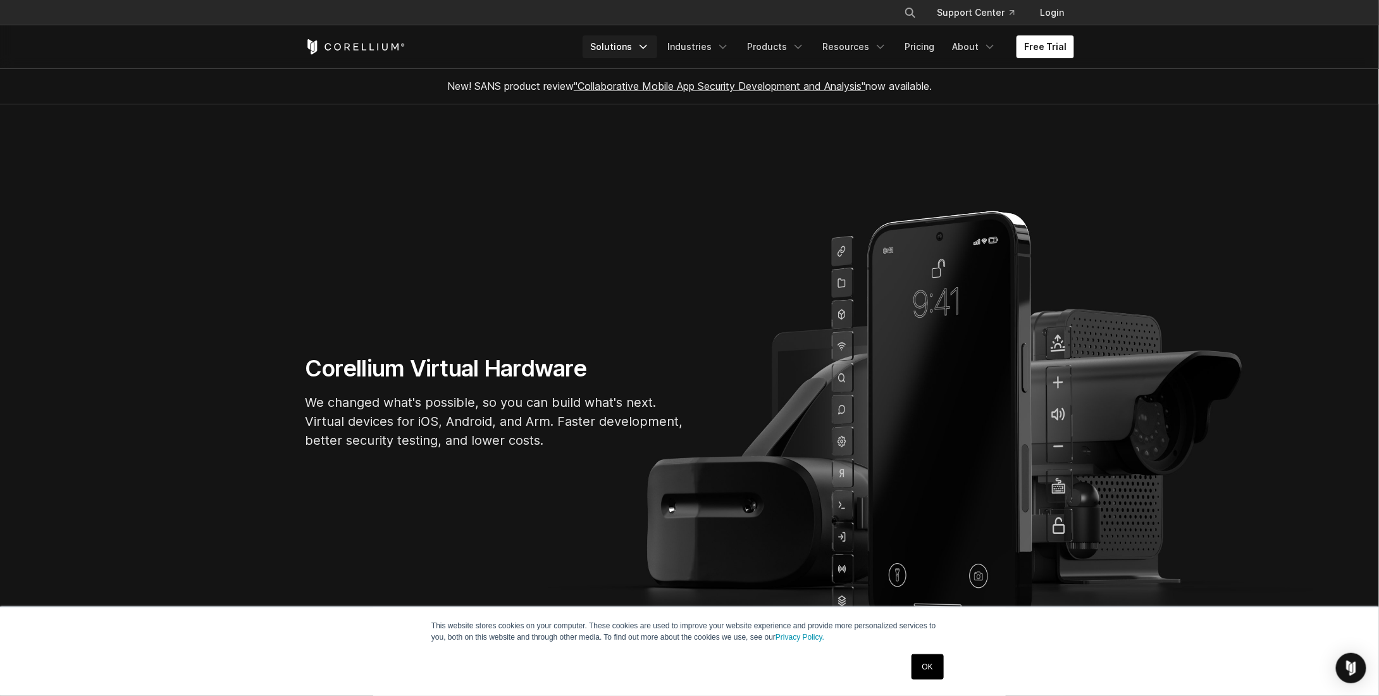
click at [628, 49] on link "Solutions" at bounding box center [620, 46] width 75 height 23
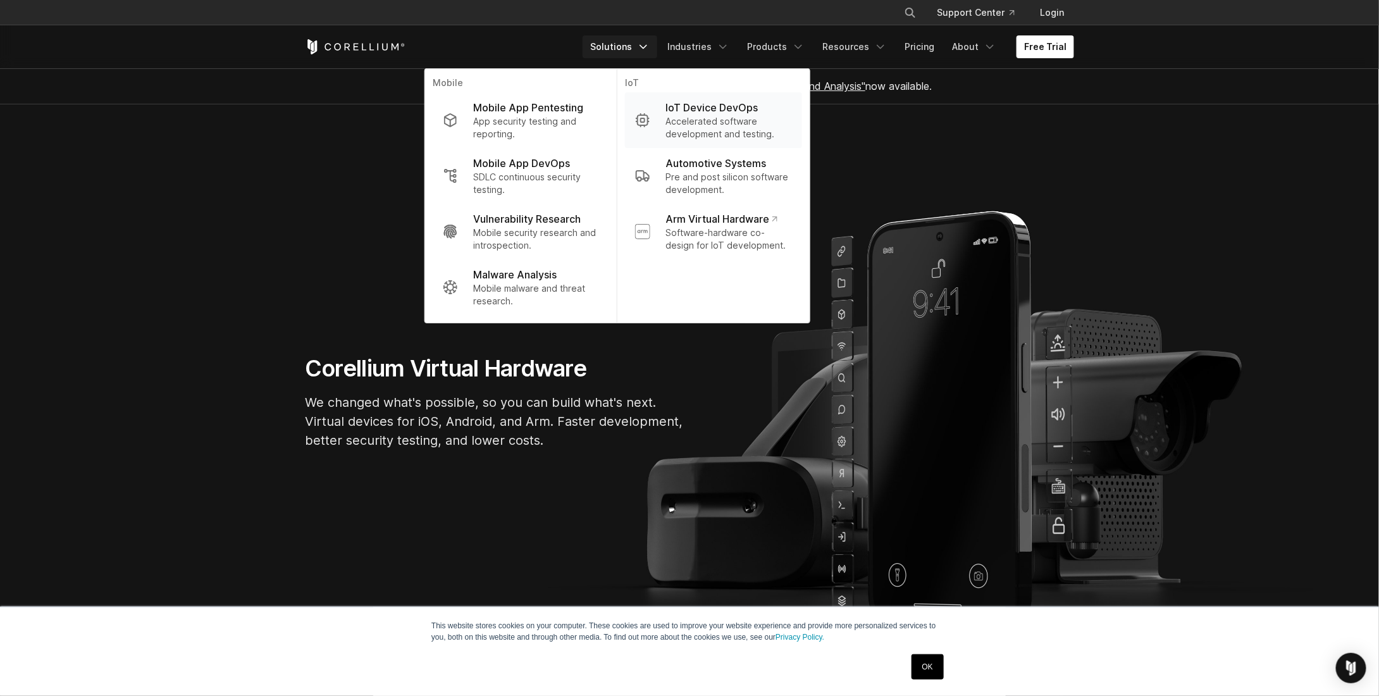
click at [711, 121] on p "Accelerated software development and testing." at bounding box center [729, 127] width 127 height 25
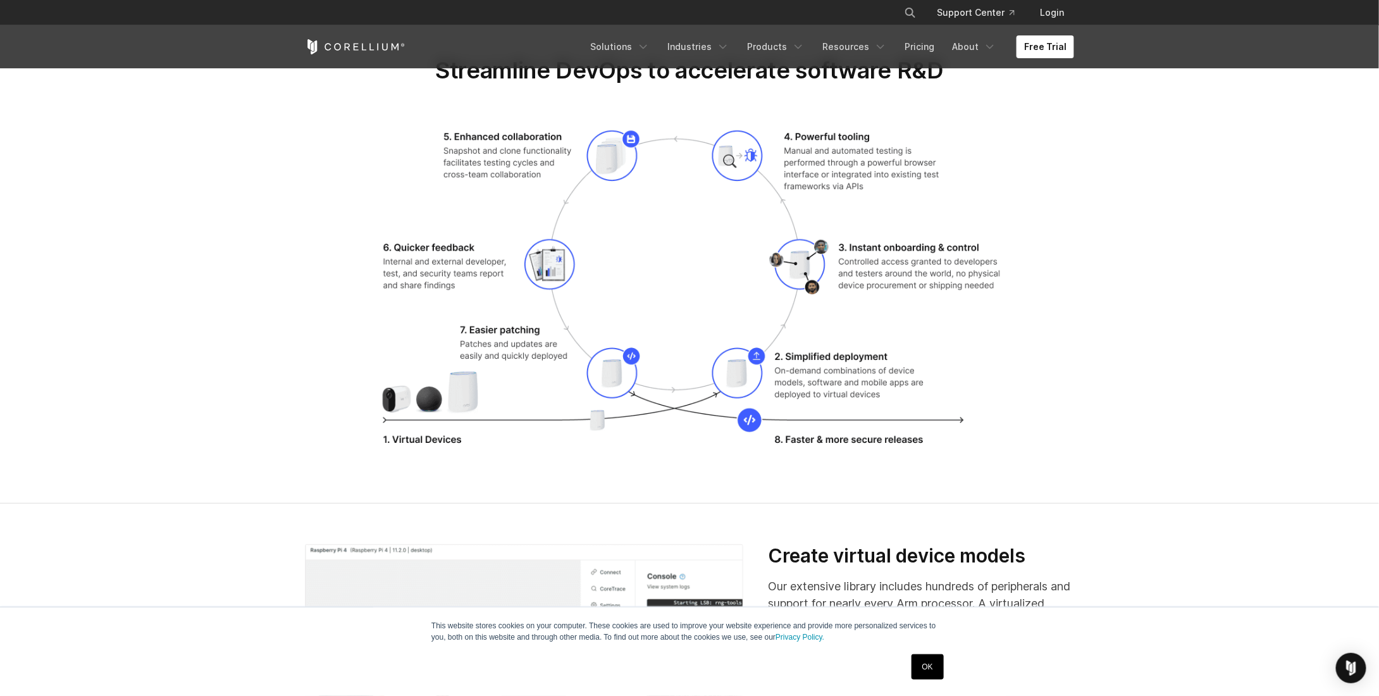
scroll to position [2088, 0]
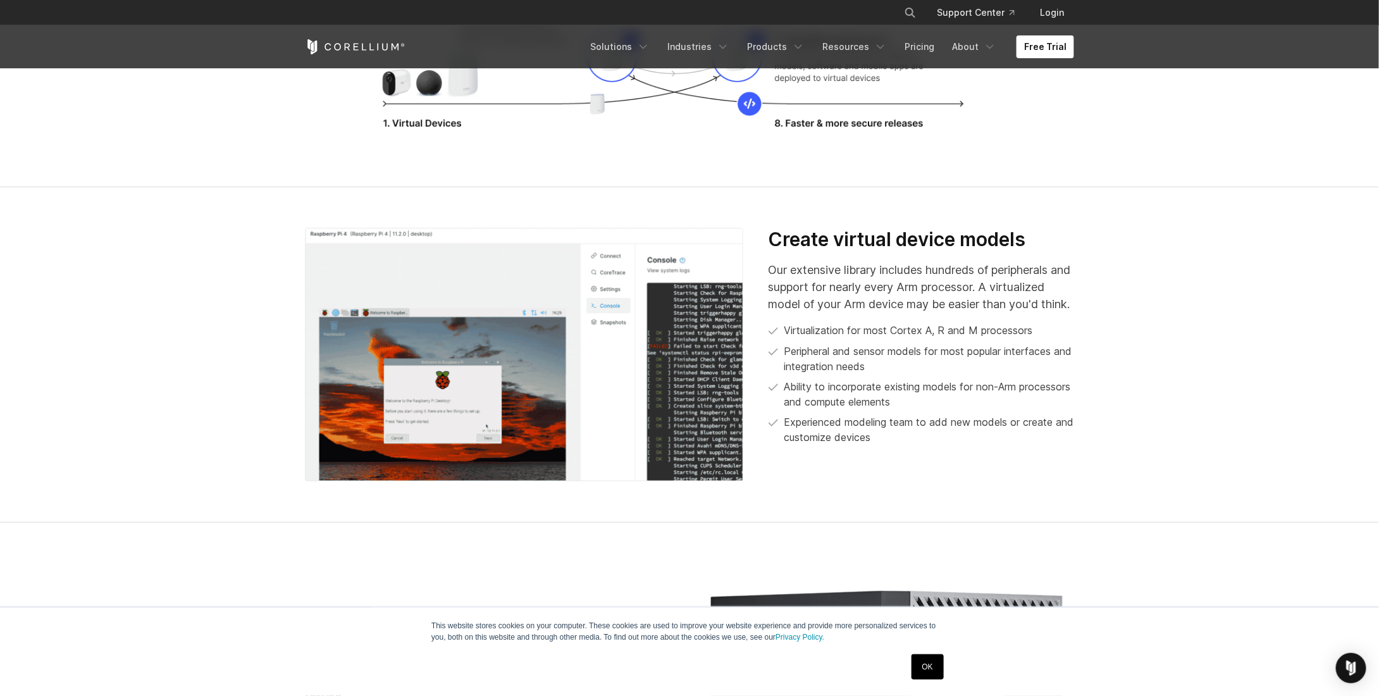
drag, startPoint x: 867, startPoint y: 328, endPoint x: 868, endPoint y: 321, distance: 7.1
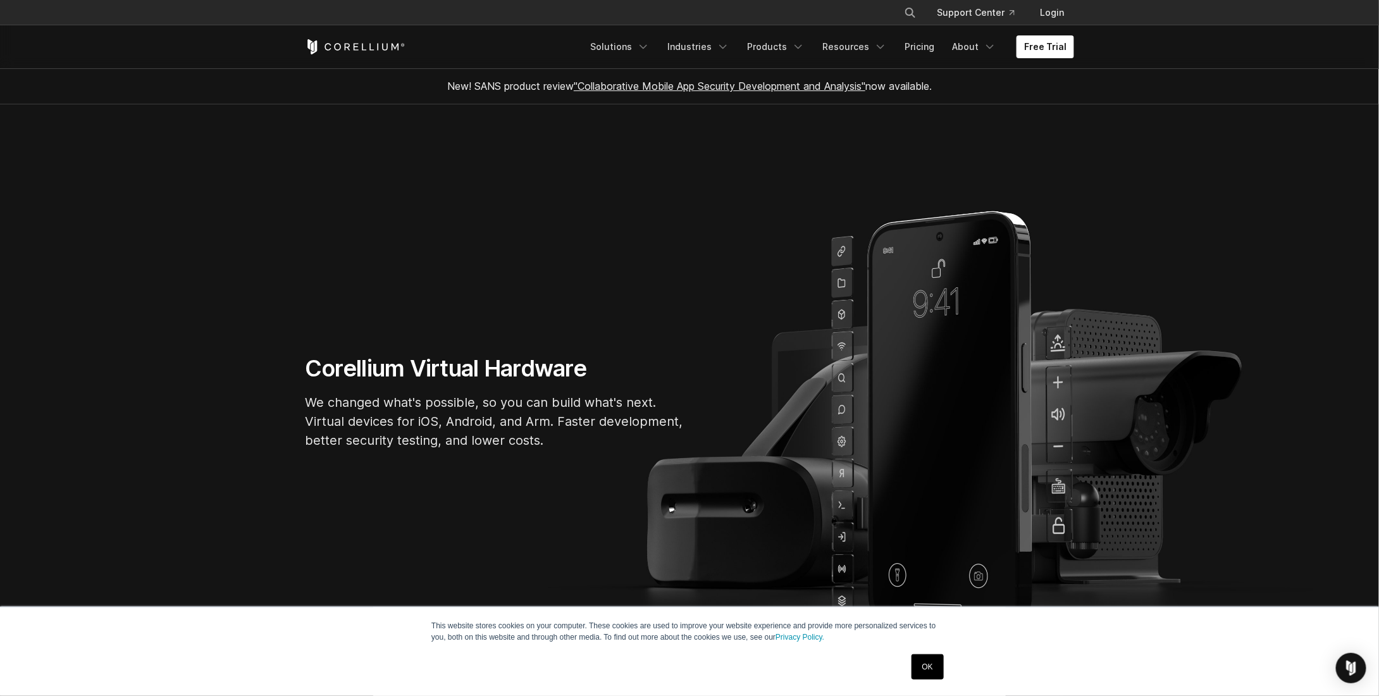
click at [1020, 94] on div "New! SANS product review "Collaborative Mobile App Security Development and Ana…" at bounding box center [689, 85] width 795 height 35
click at [936, 54] on link "Pricing" at bounding box center [919, 46] width 45 height 23
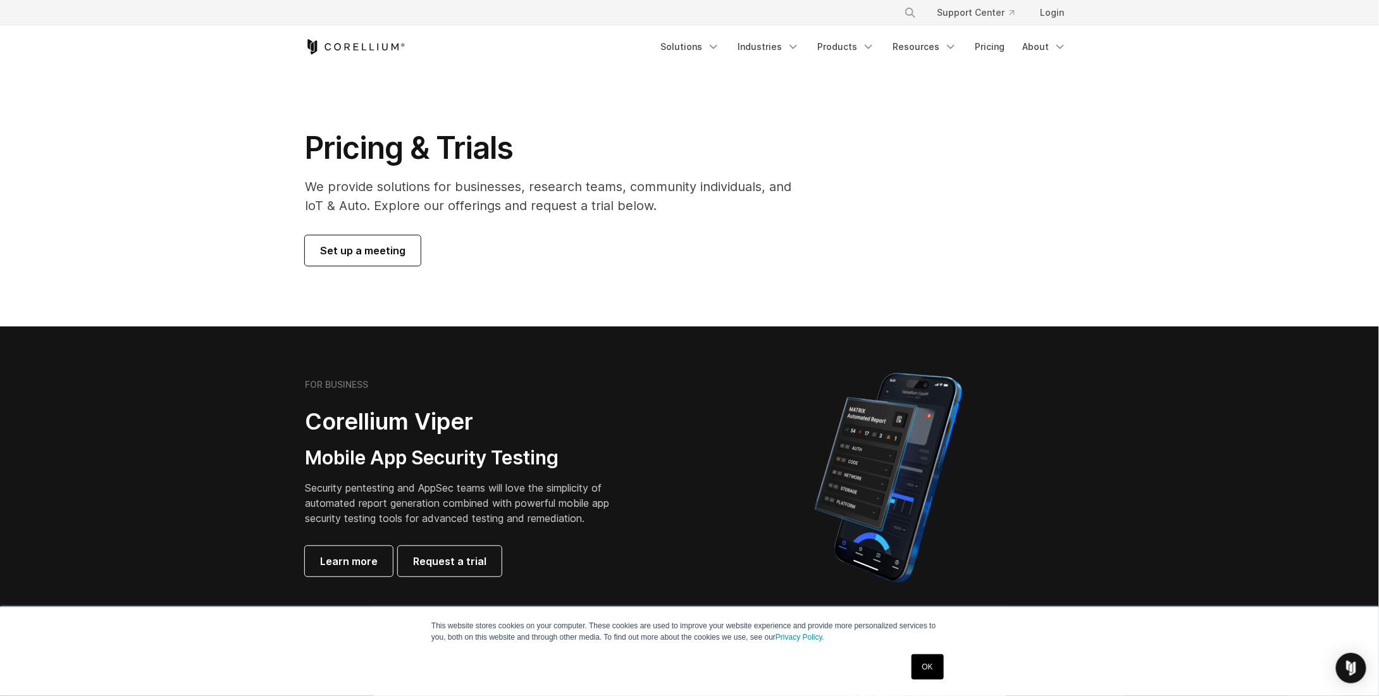
drag, startPoint x: 438, startPoint y: 384, endPoint x: 596, endPoint y: 82, distance: 341.3
drag, startPoint x: 688, startPoint y: 97, endPoint x: 327, endPoint y: 87, distance: 361.4
drag, startPoint x: 327, startPoint y: 87, endPoint x: 243, endPoint y: 86, distance: 84.2
drag, startPoint x: 769, startPoint y: 223, endPoint x: 461, endPoint y: 270, distance: 312.3
drag, startPoint x: 461, startPoint y: 270, endPoint x: 201, endPoint y: 267, distance: 259.4
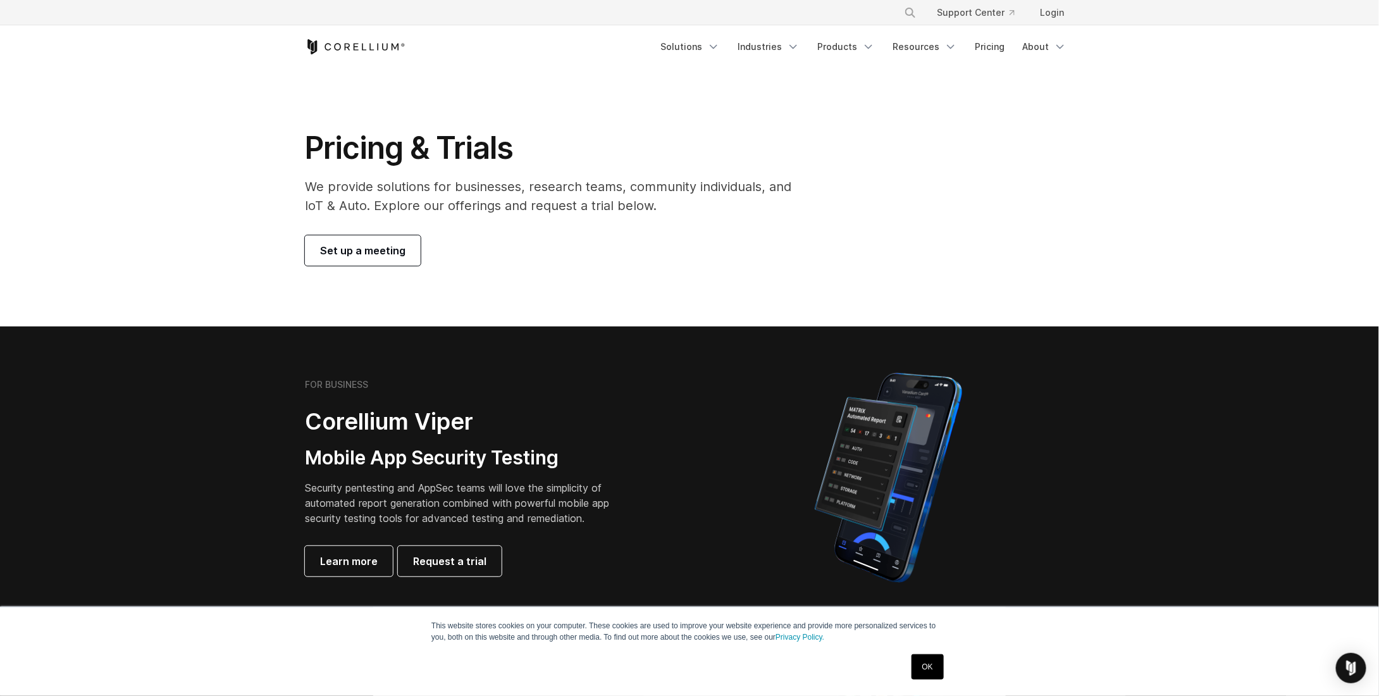
drag, startPoint x: 201, startPoint y: 267, endPoint x: 179, endPoint y: 264, distance: 22.4
drag, startPoint x: 179, startPoint y: 264, endPoint x: 783, endPoint y: 224, distance: 604.9
click at [783, 224] on div "Pricing & Trials We provide solutions for businesses, research teams, community…" at bounding box center [557, 197] width 530 height 137
drag, startPoint x: 962, startPoint y: 158, endPoint x: 649, endPoint y: 142, distance: 313.6
drag, startPoint x: 649, startPoint y: 142, endPoint x: 225, endPoint y: 128, distance: 424.1
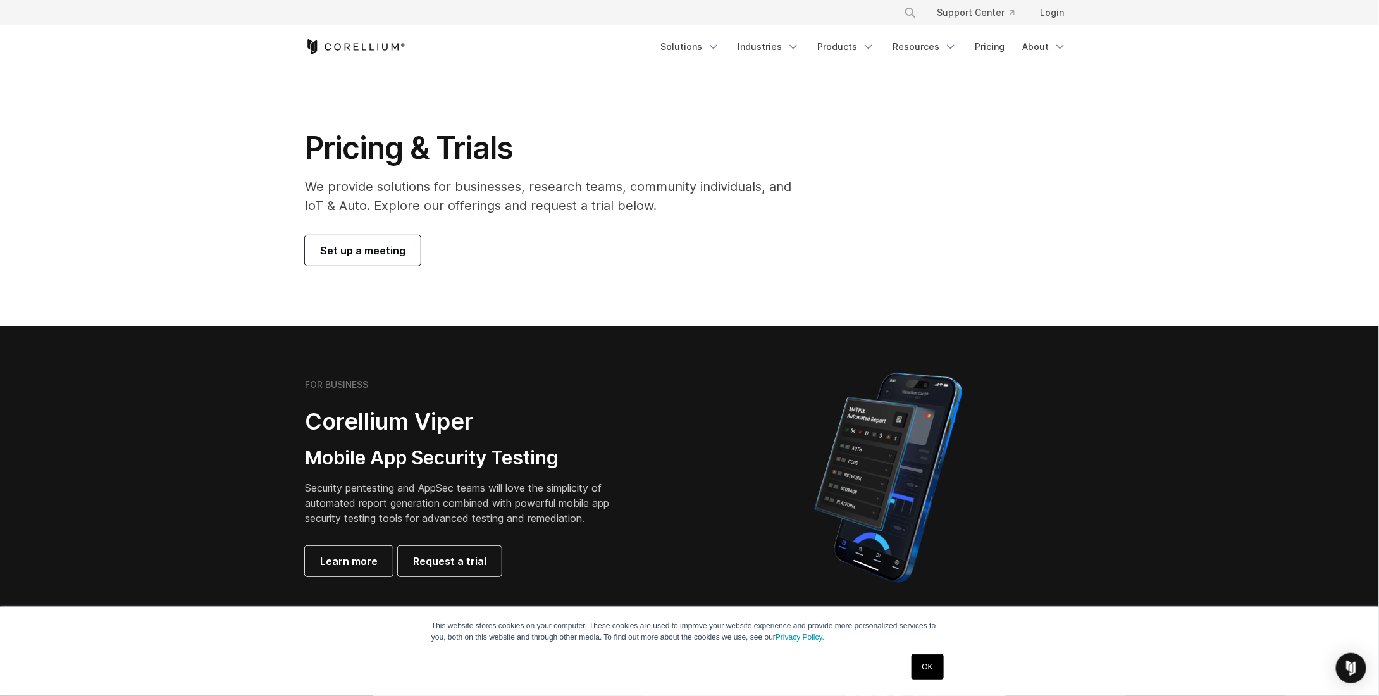
drag, startPoint x: 225, startPoint y: 128, endPoint x: 190, endPoint y: 128, distance: 35.4
click at [190, 128] on section "Pricing & Trials We provide solutions for businesses, research teams, community…" at bounding box center [689, 197] width 1379 height 258
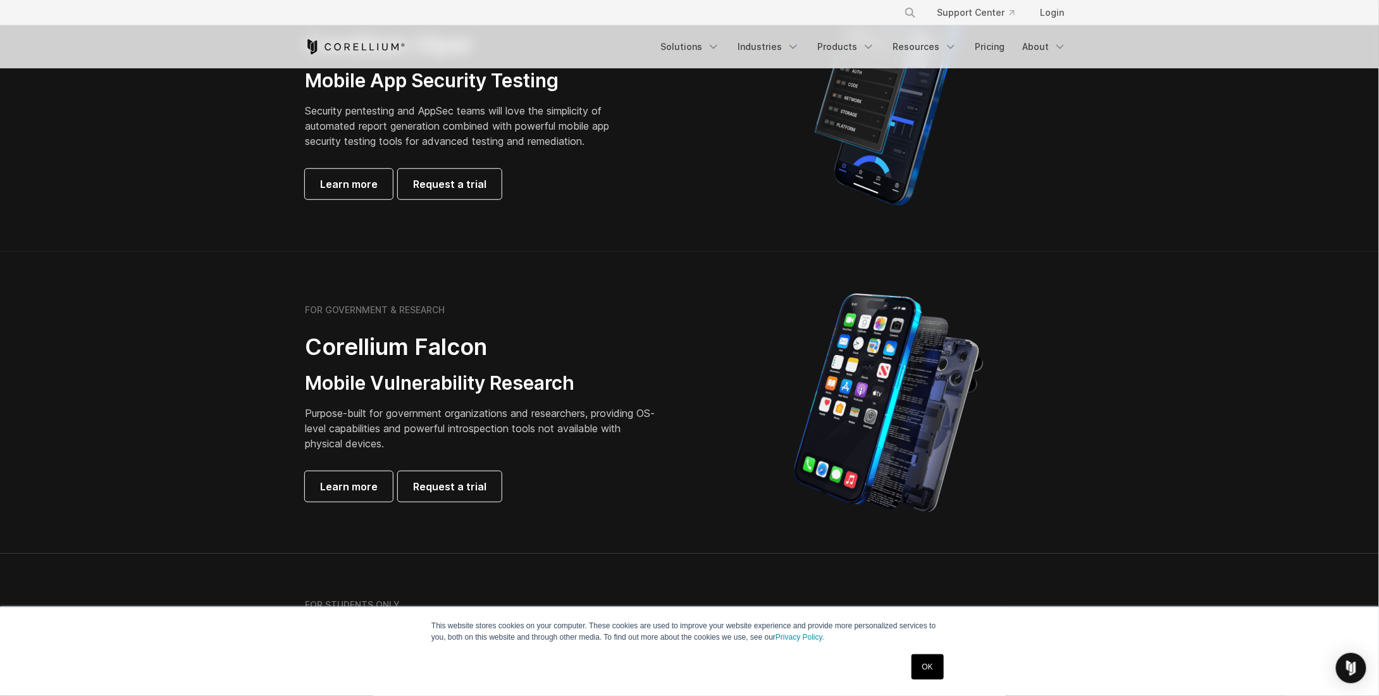
drag, startPoint x: 185, startPoint y: 334, endPoint x: 182, endPoint y: 374, distance: 39.9
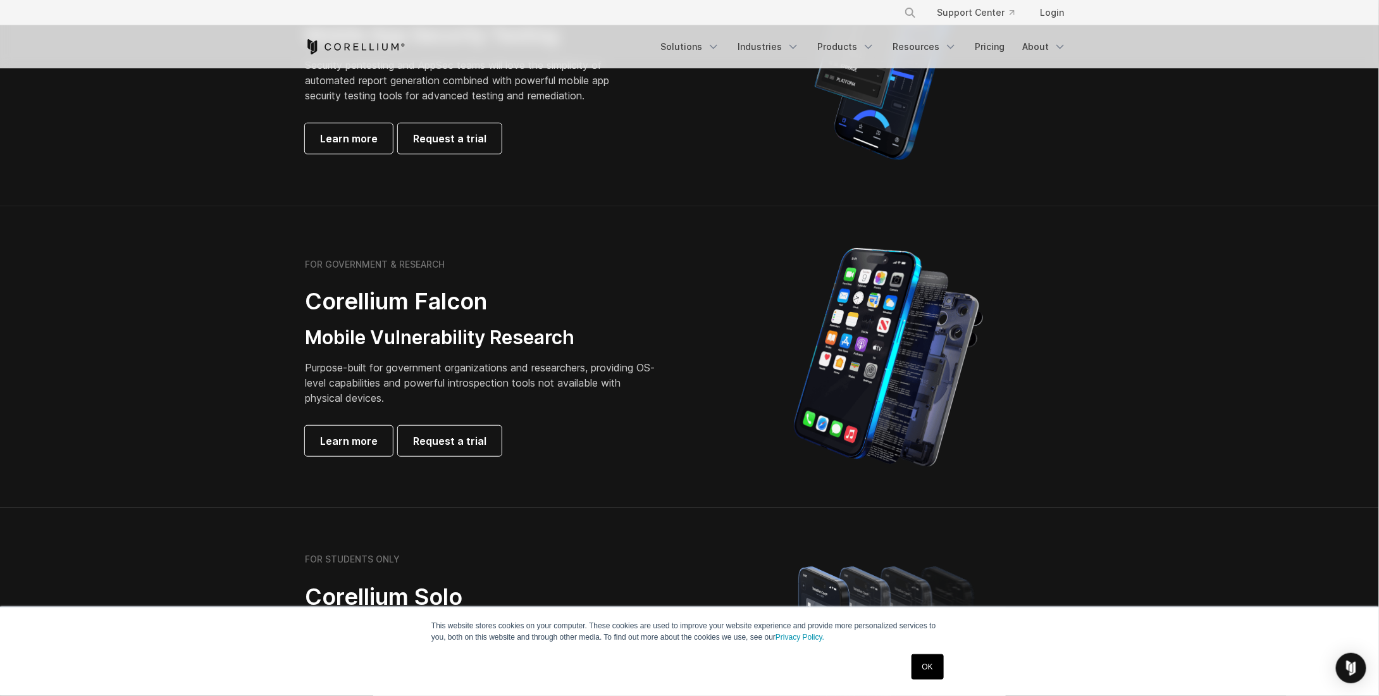
drag, startPoint x: 194, startPoint y: 115, endPoint x: 180, endPoint y: 111, distance: 13.8
drag, startPoint x: 180, startPoint y: 111, endPoint x: 68, endPoint y: 96, distance: 113.0
drag, startPoint x: 852, startPoint y: 136, endPoint x: 750, endPoint y: 135, distance: 101.2
drag, startPoint x: 178, startPoint y: 124, endPoint x: 132, endPoint y: 121, distance: 46.9
drag, startPoint x: 354, startPoint y: 51, endPoint x: 342, endPoint y: 50, distance: 12.1
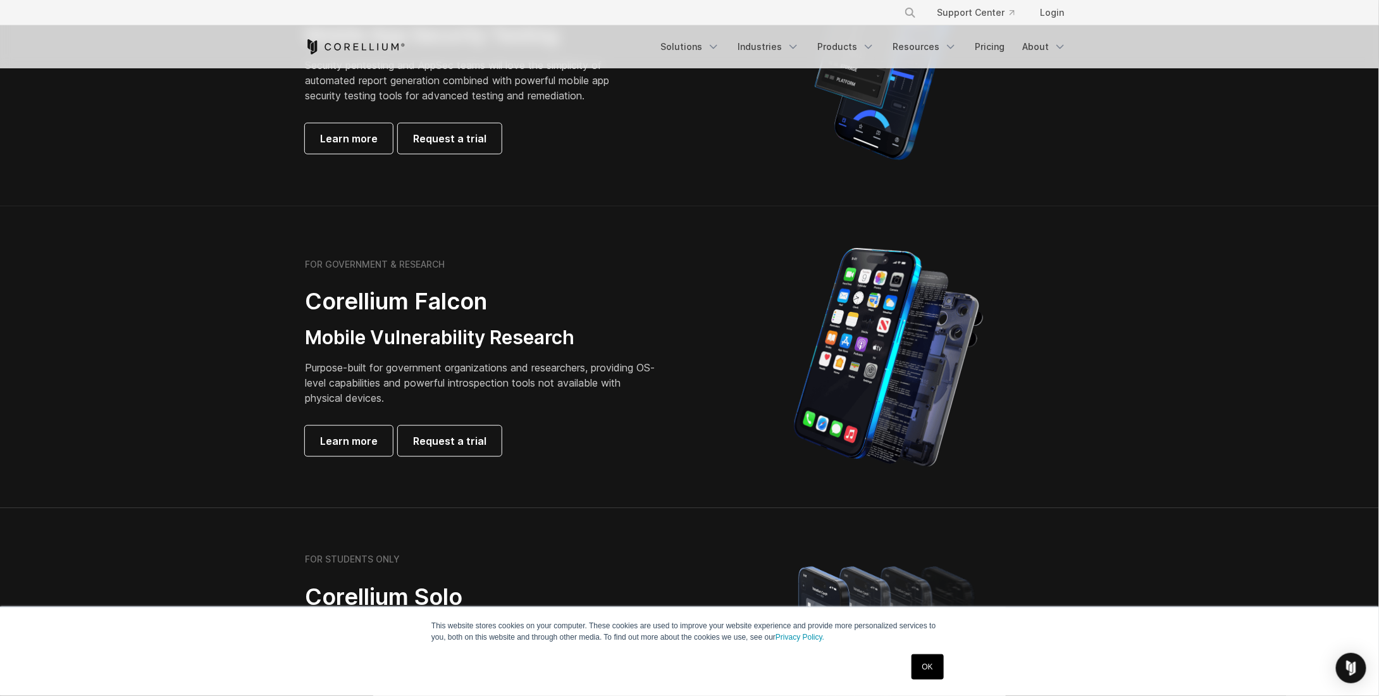
drag, startPoint x: 509, startPoint y: 235, endPoint x: 348, endPoint y: 235, distance: 160.7
drag, startPoint x: 348, startPoint y: 235, endPoint x: 208, endPoint y: 211, distance: 141.9
click at [208, 210] on section "FOR GOVERNMENT & RESEARCH Corellium Falcon Mobile Vulnerability Research Purpos…" at bounding box center [689, 357] width 1379 height 302
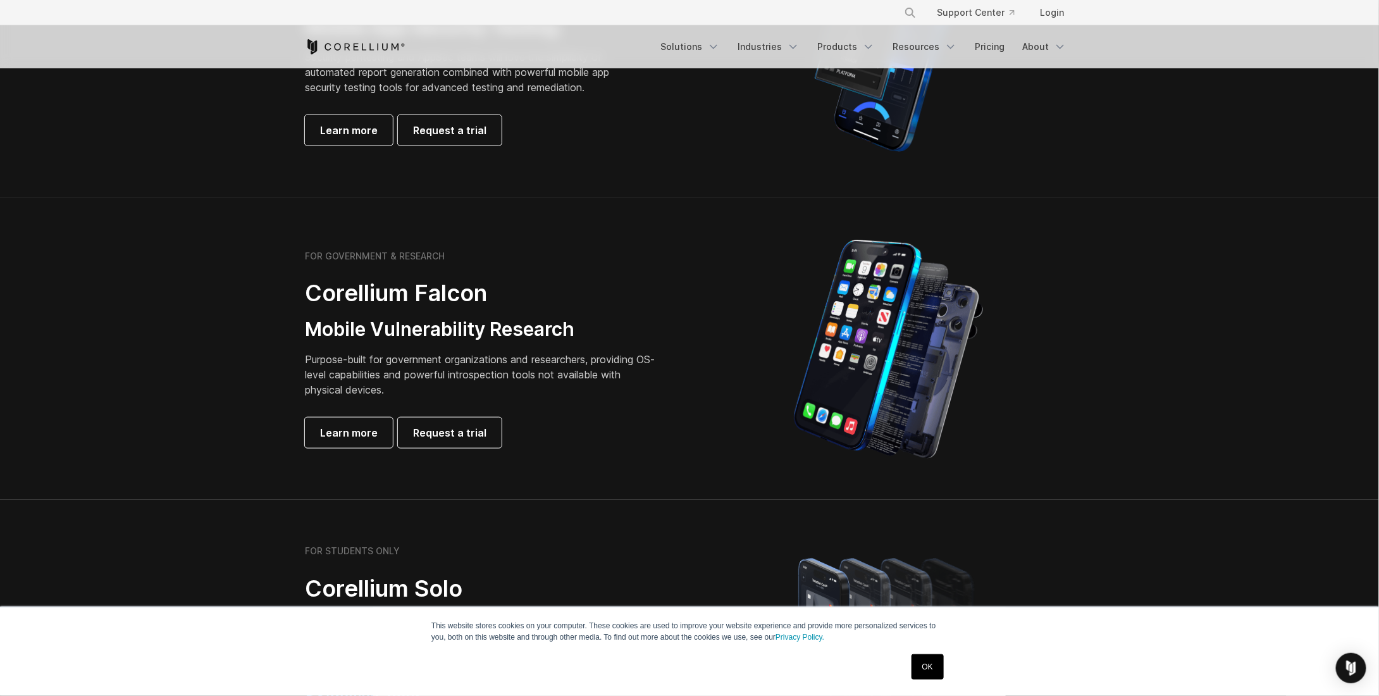
drag, startPoint x: 209, startPoint y: 223, endPoint x: 202, endPoint y: 460, distance: 236.7
drag, startPoint x: 202, startPoint y: 460, endPoint x: 454, endPoint y: 209, distance: 354.8
click at [173, 228] on section "FOR GOVERNMENT & RESEARCH Corellium Falcon Mobile Vulnerability Research Purpos…" at bounding box center [689, 349] width 1379 height 302
drag, startPoint x: 856, startPoint y: 171, endPoint x: 814, endPoint y: 155, distance: 45.2
drag, startPoint x: 814, startPoint y: 155, endPoint x: 232, endPoint y: 133, distance: 582.5
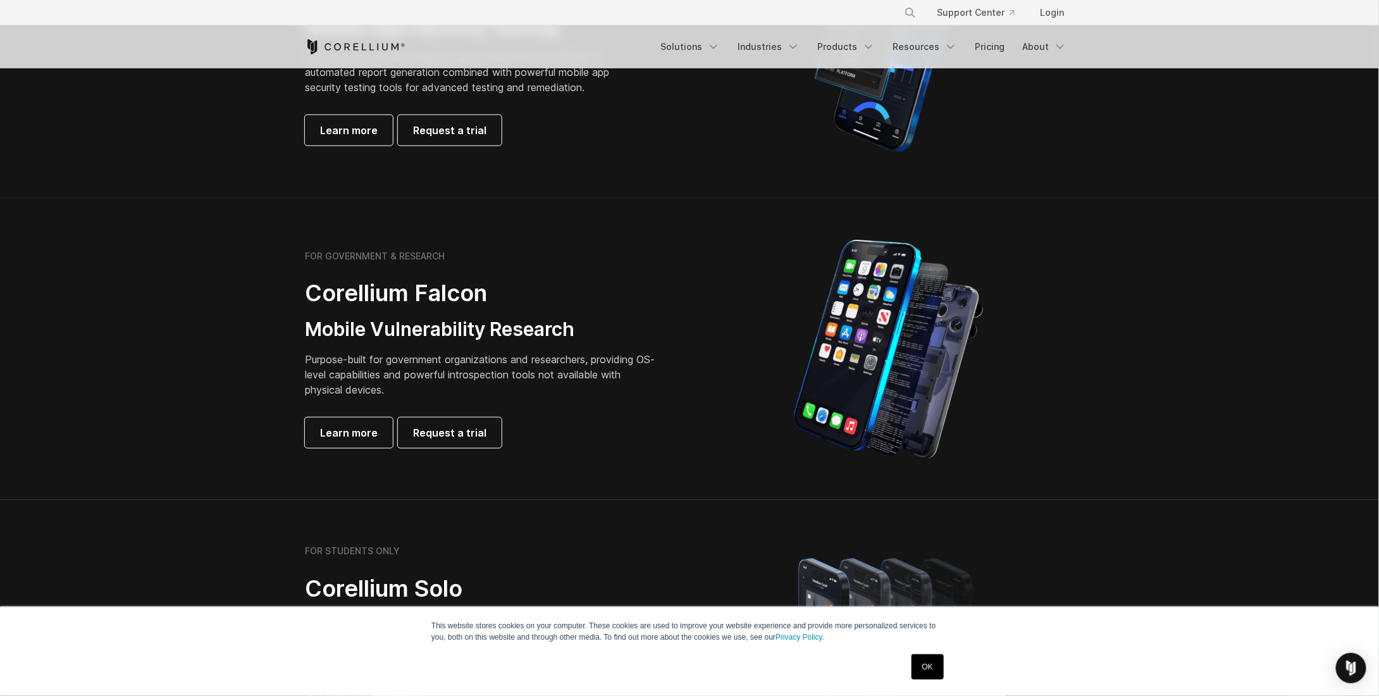
drag, startPoint x: 232, startPoint y: 133, endPoint x: 216, endPoint y: 166, distance: 36.8
click at [231, 134] on section "FOR BUSINESS Corellium Viper Mobile App Security Testing Security pentesting an…" at bounding box center [689, 47] width 1379 height 302
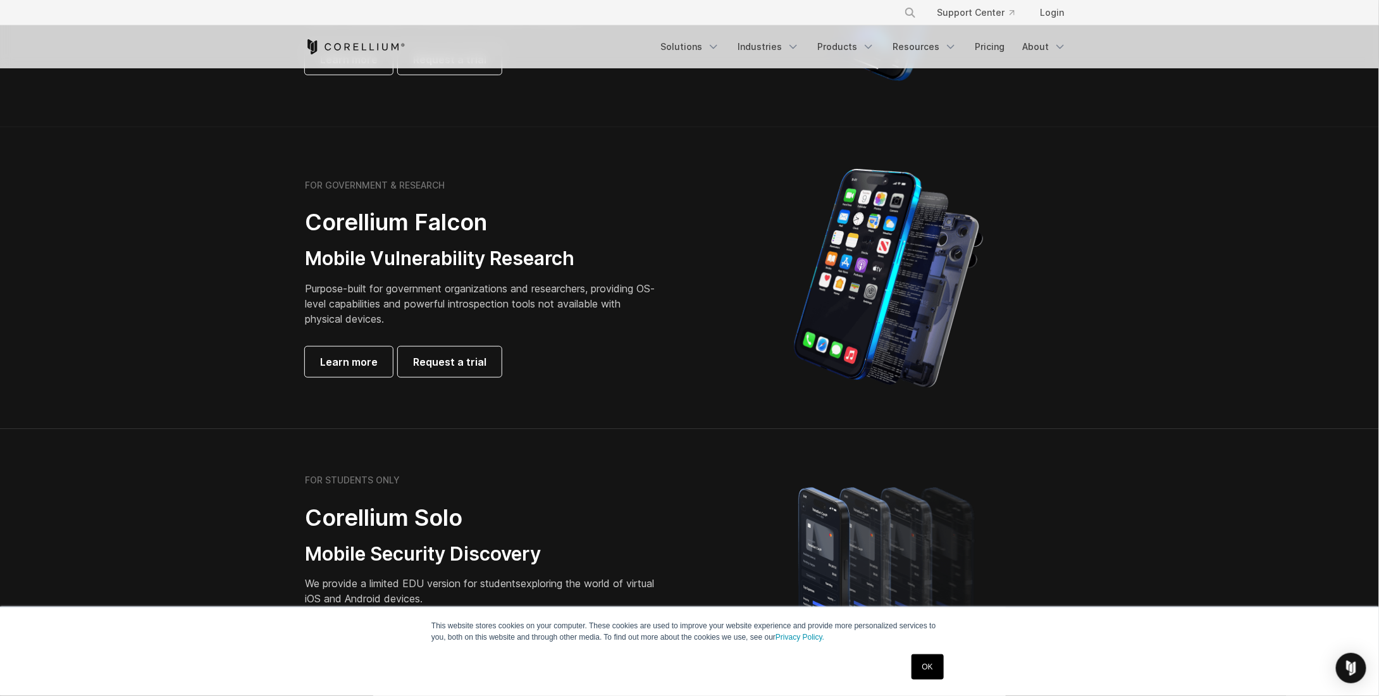
drag, startPoint x: 212, startPoint y: 286, endPoint x: 208, endPoint y: 376, distance: 90.6
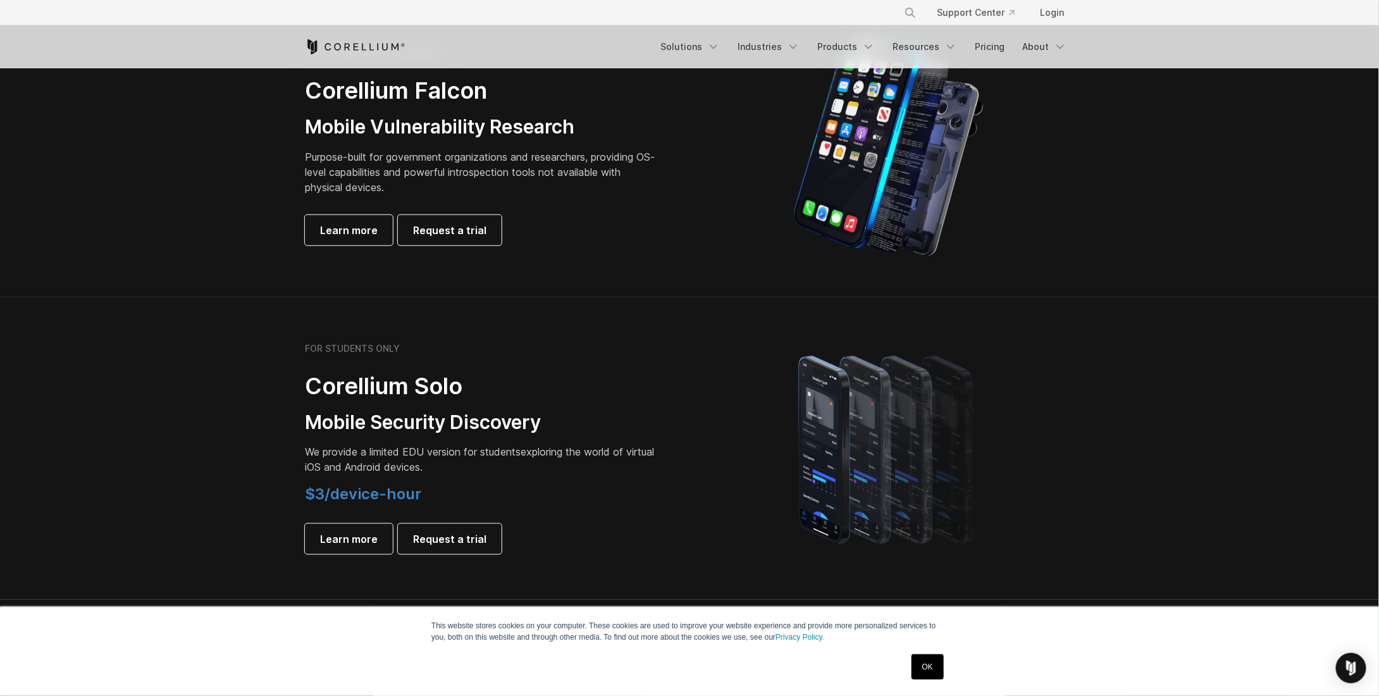
drag, startPoint x: 187, startPoint y: 120, endPoint x: 186, endPoint y: 110, distance: 9.6
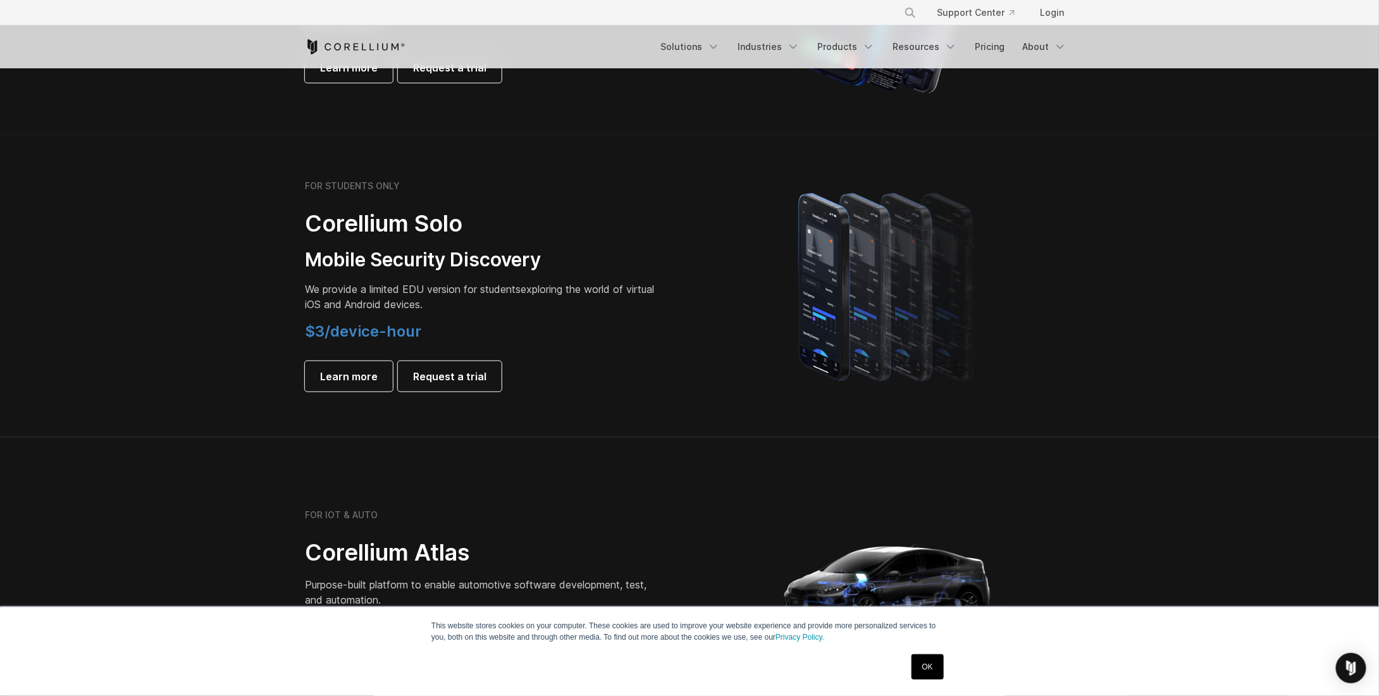
scroll to position [859, 0]
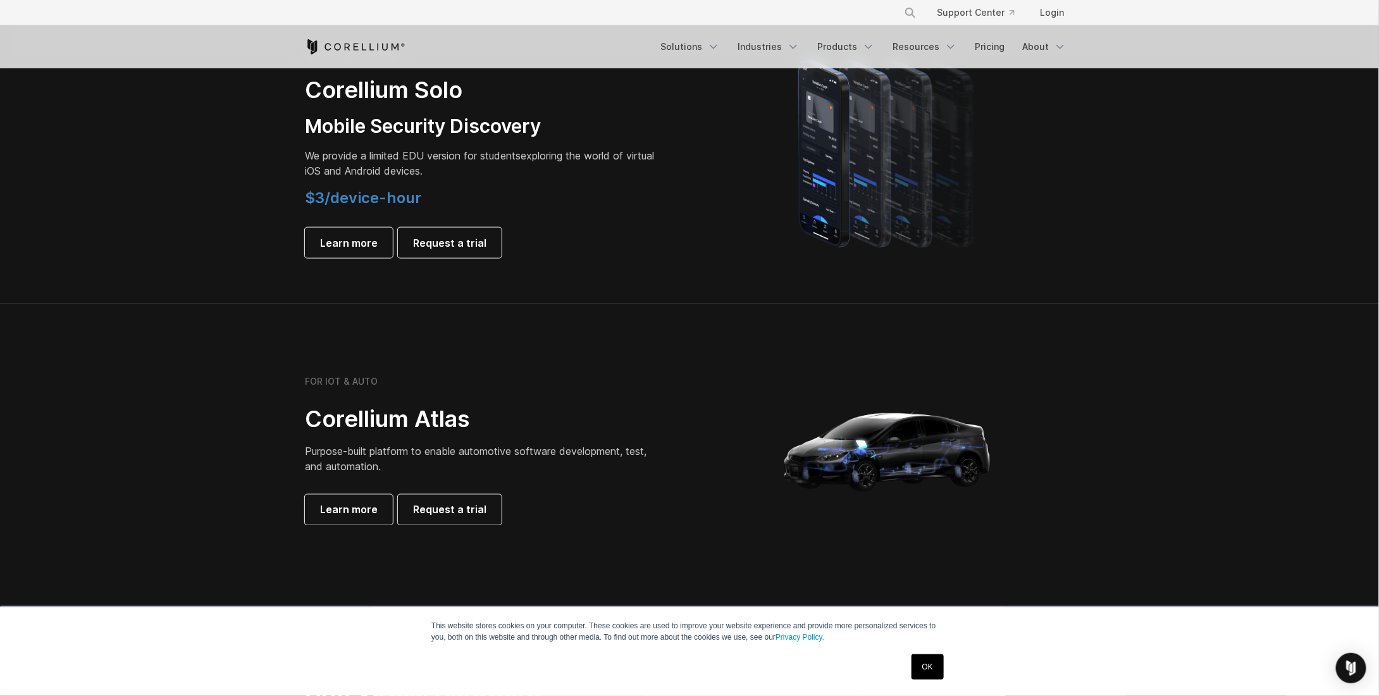
drag, startPoint x: 201, startPoint y: 277, endPoint x: 215, endPoint y: 442, distance: 165.8
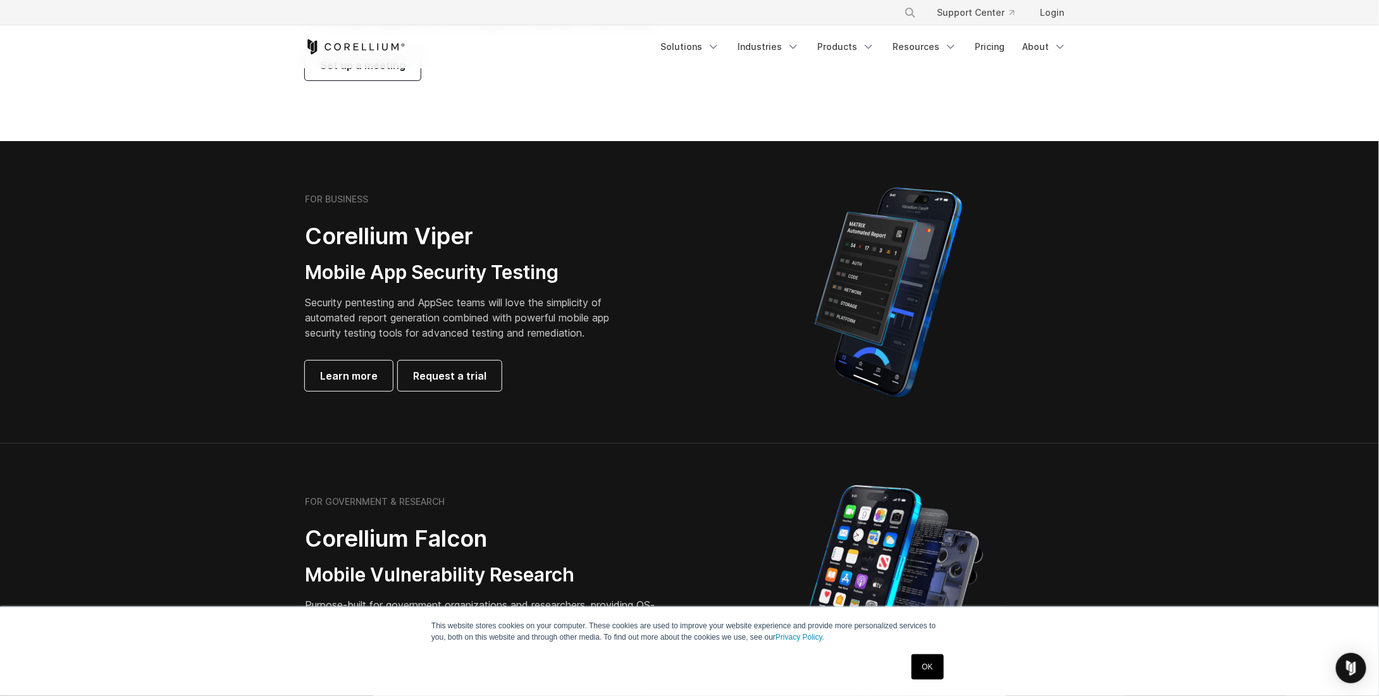
scroll to position [44, 0]
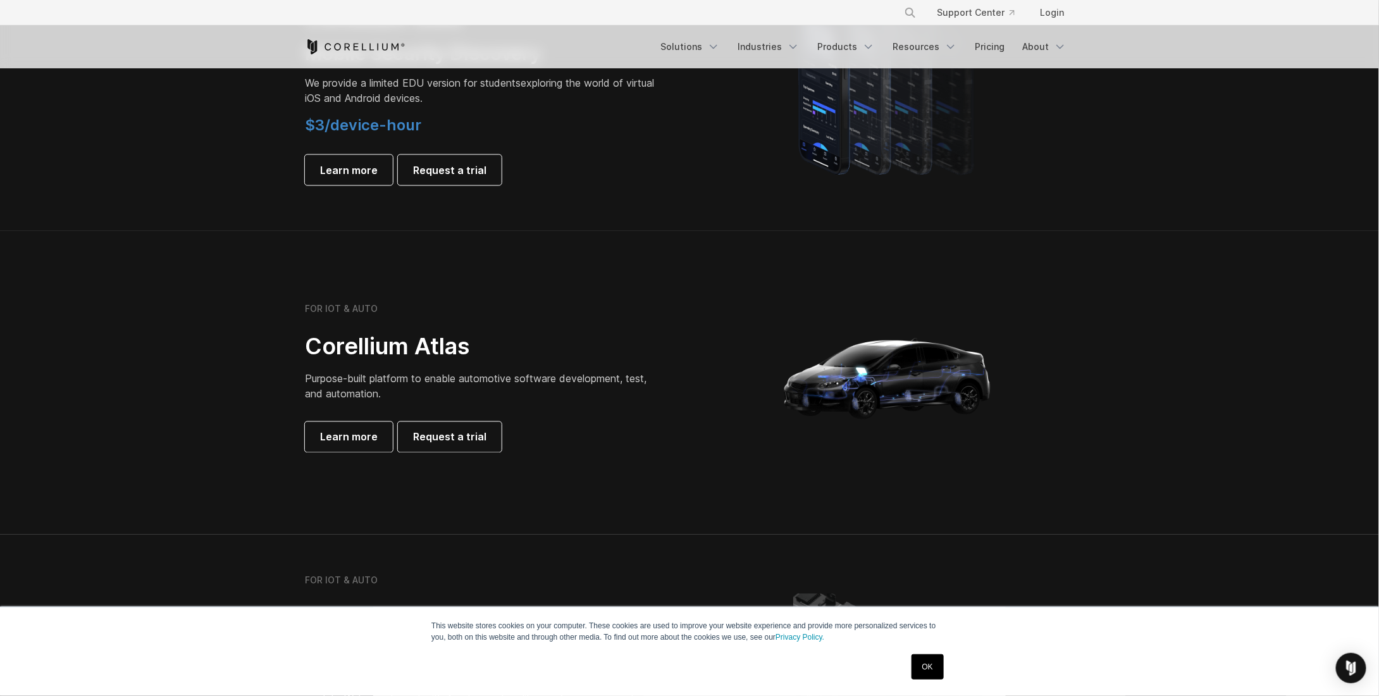
drag, startPoint x: 210, startPoint y: 378, endPoint x: 201, endPoint y: 550, distance: 172.3
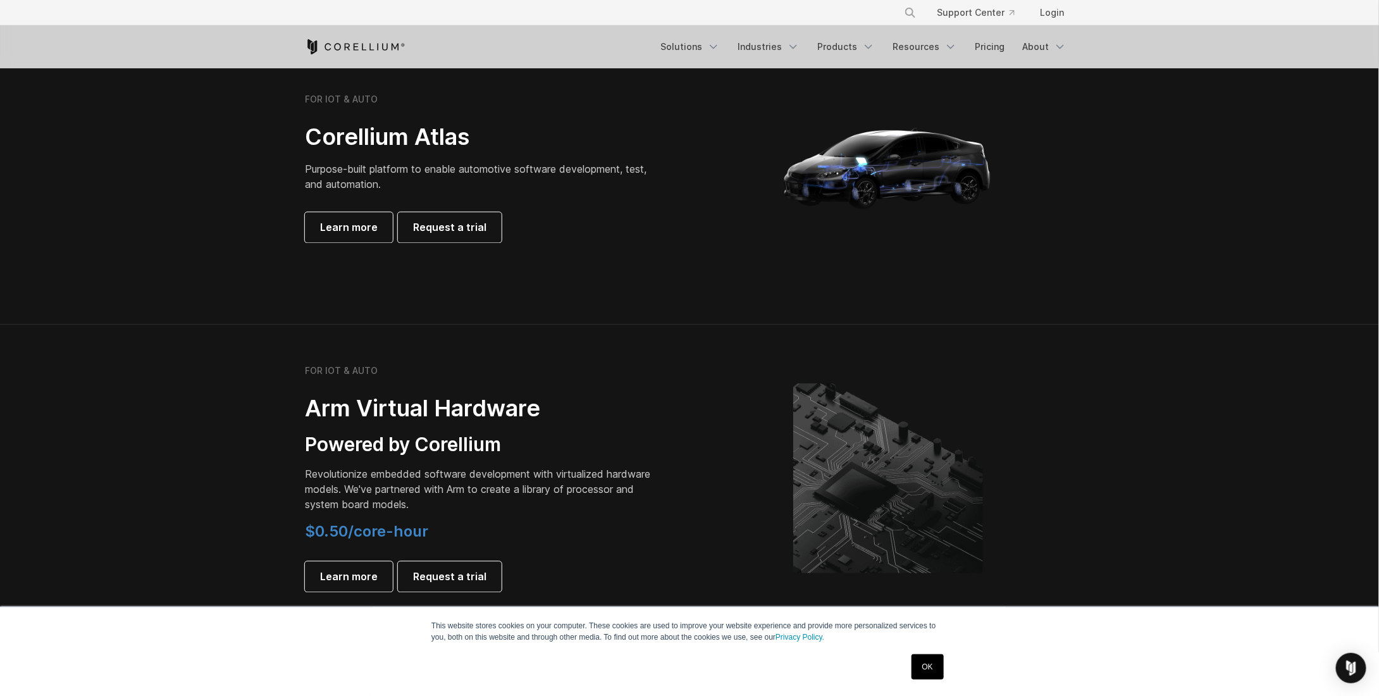
scroll to position [1339, 0]
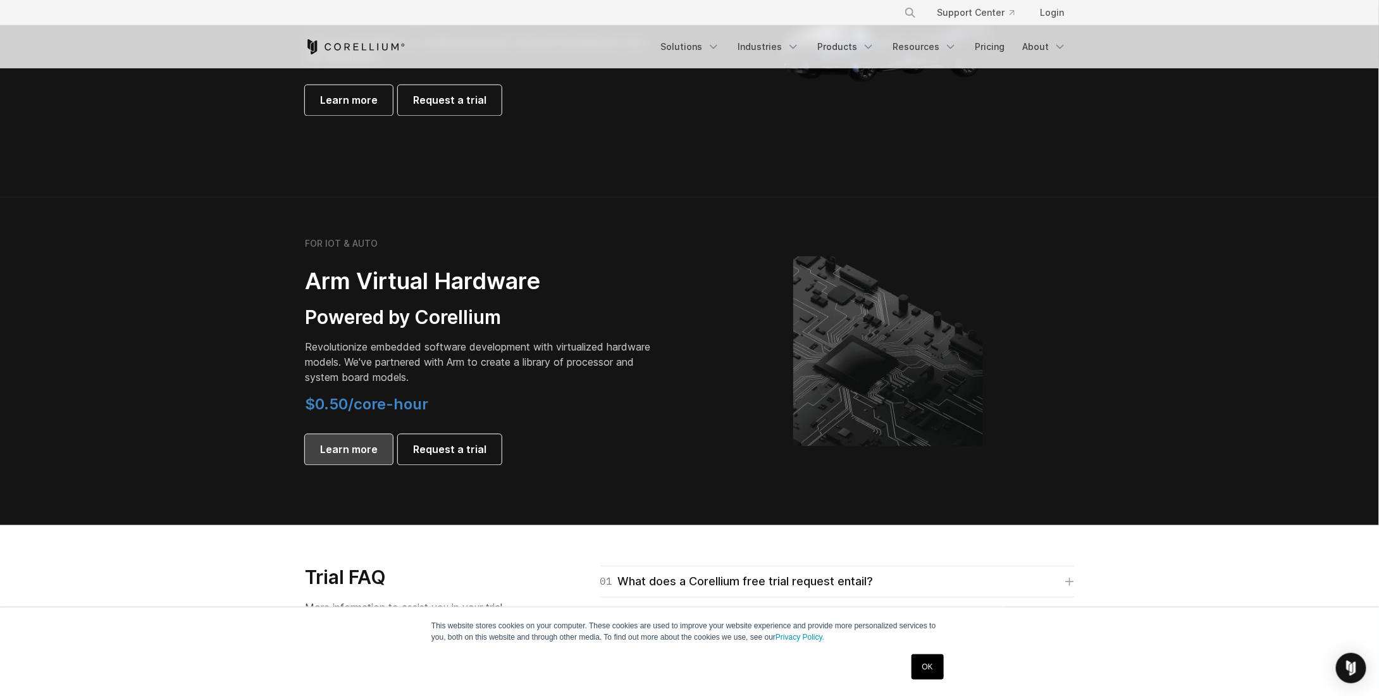
click at [350, 440] on link "Learn more" at bounding box center [349, 449] width 88 height 30
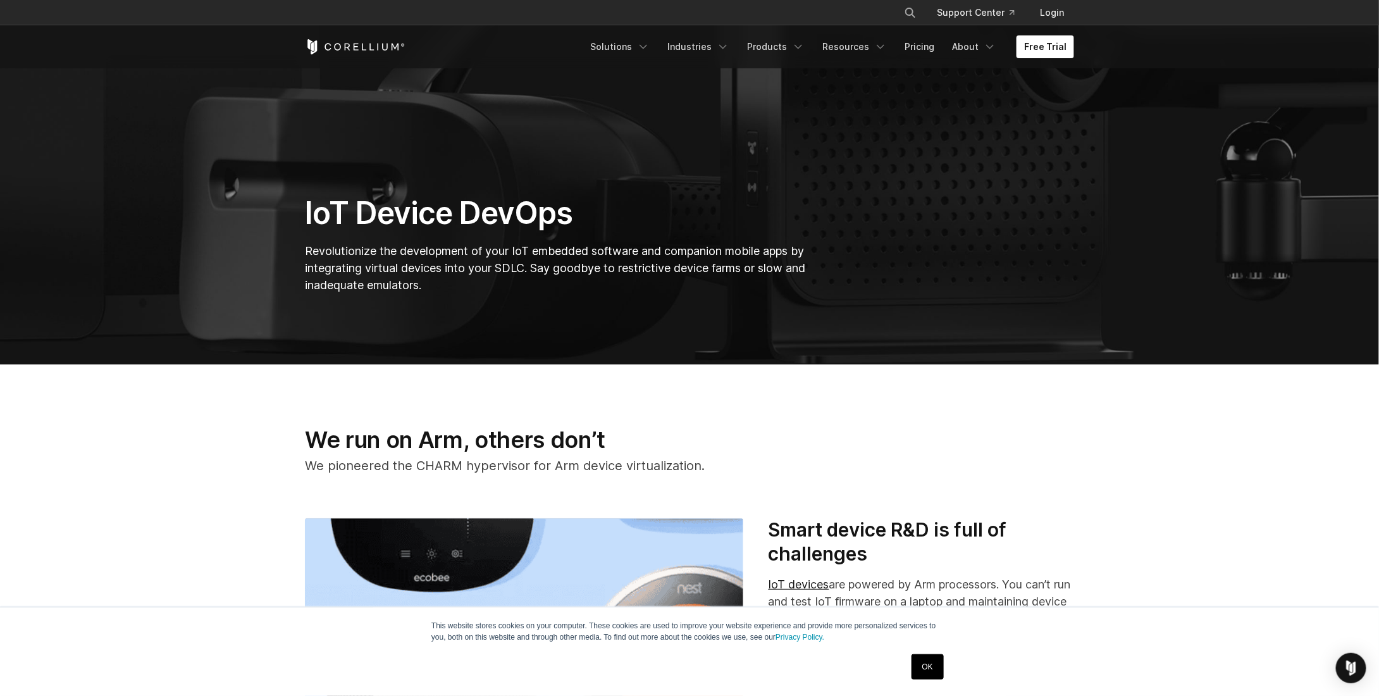
drag, startPoint x: 347, startPoint y: 248, endPoint x: 347, endPoint y: 385, distance: 136.7
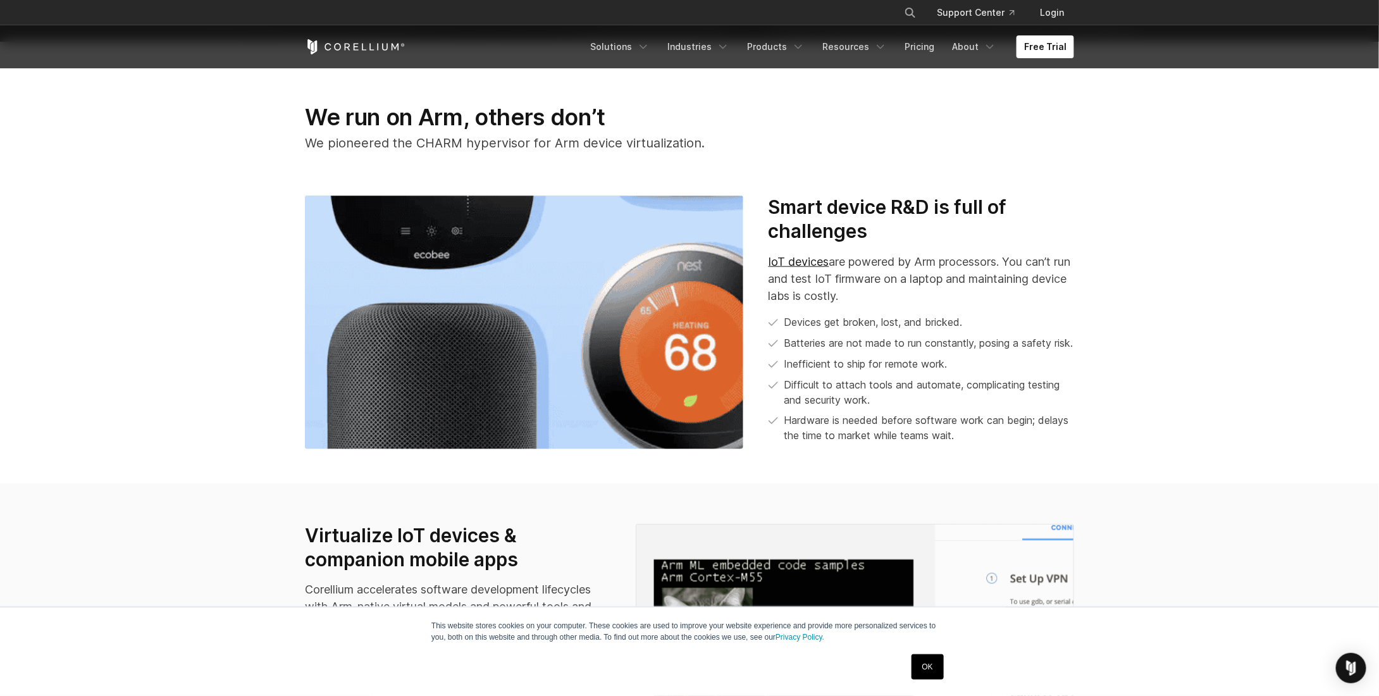
drag, startPoint x: 340, startPoint y: 292, endPoint x: 361, endPoint y: 395, distance: 105.1
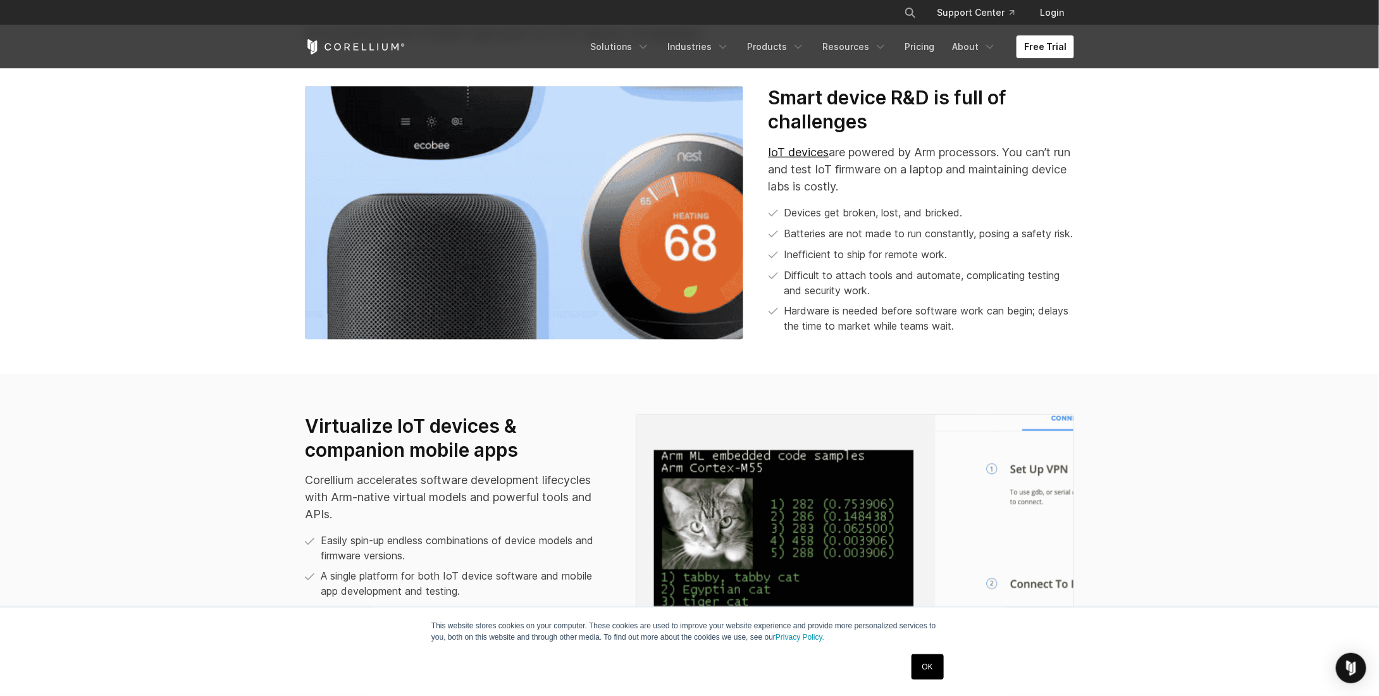
click at [176, 187] on section "We run on Arm, others don’t We pioneered the CHARM hypervisor for Arm device vi…" at bounding box center [689, 153] width 1379 height 441
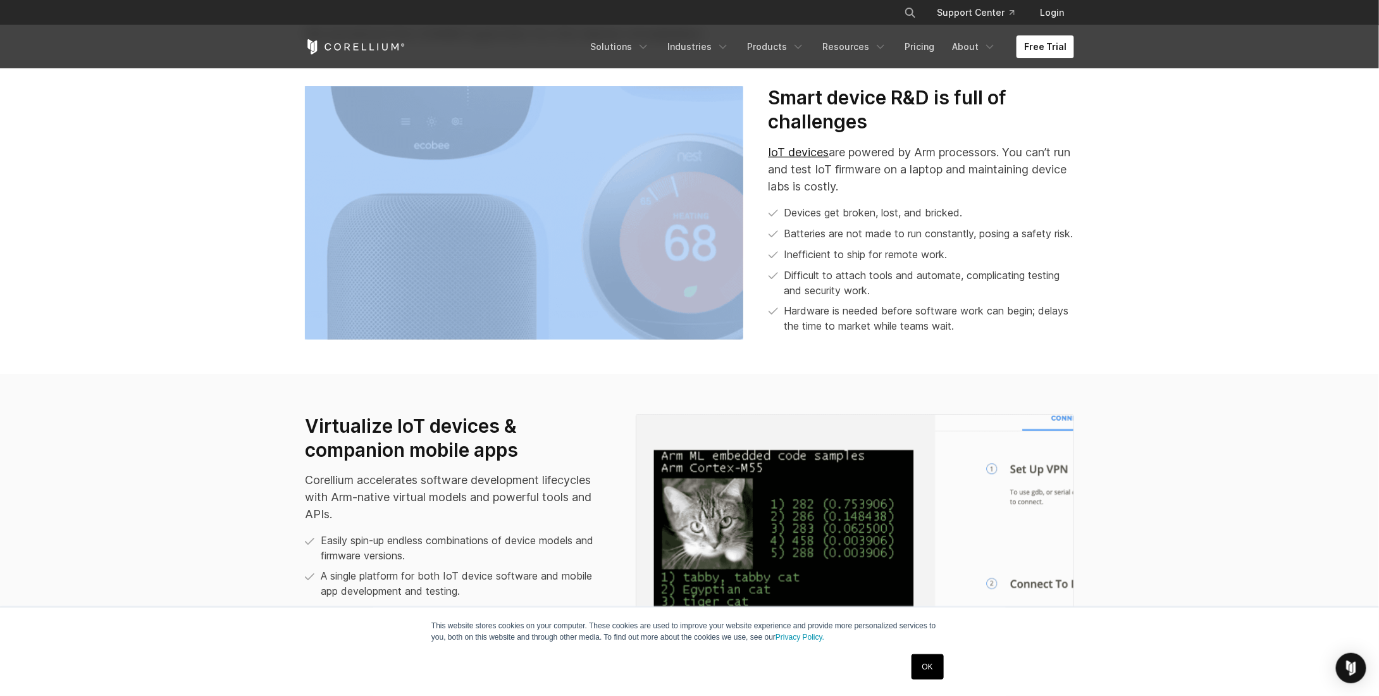
drag, startPoint x: 175, startPoint y: 438, endPoint x: 171, endPoint y: 493, distance: 54.5
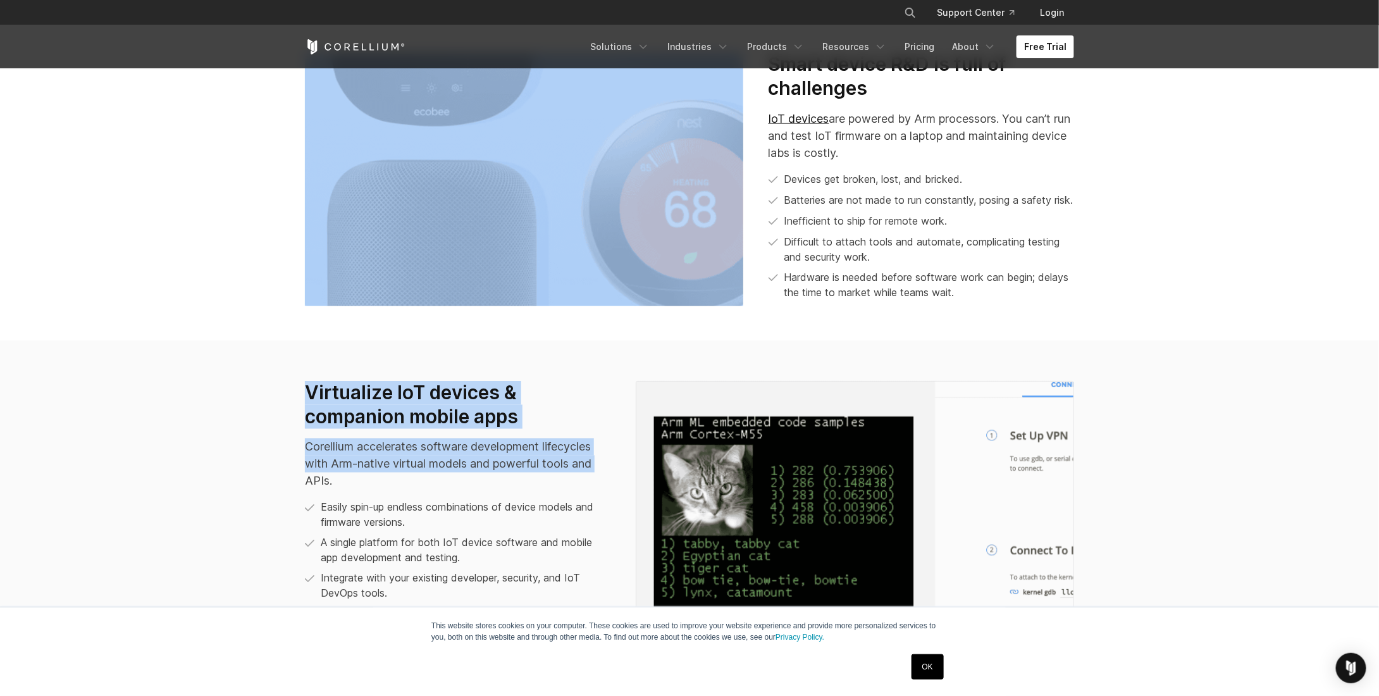
click at [172, 222] on section "We run on Arm, others don’t We pioneered the CHARM hypervisor for Arm device vi…" at bounding box center [689, 119] width 1379 height 441
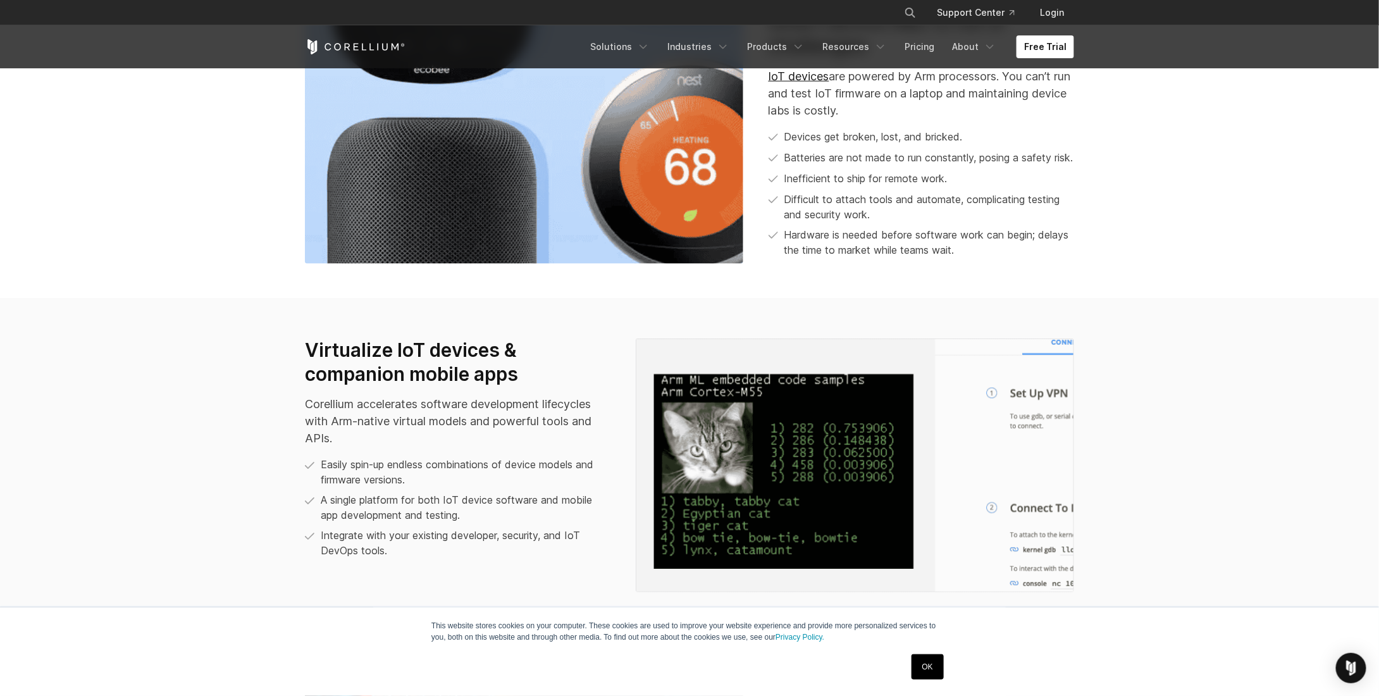
scroll to position [1373, 0]
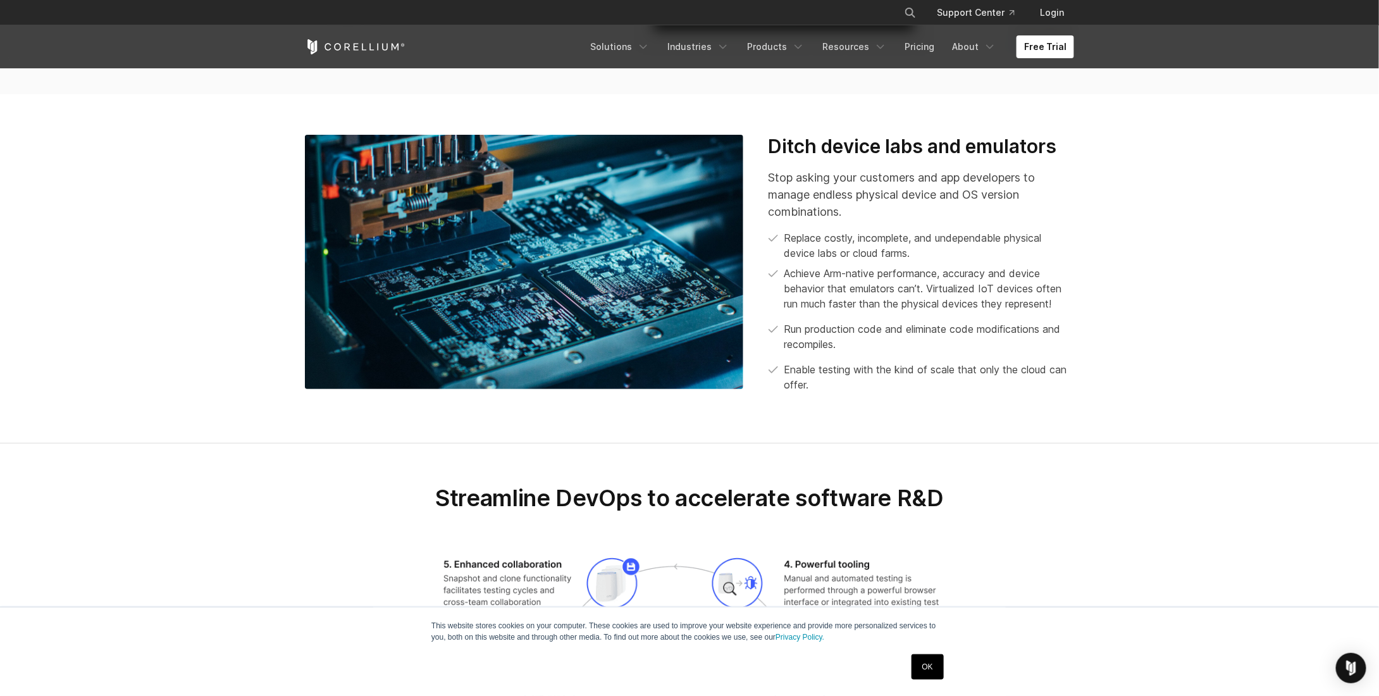
drag, startPoint x: 179, startPoint y: 293, endPoint x: 179, endPoint y: 459, distance: 165.8
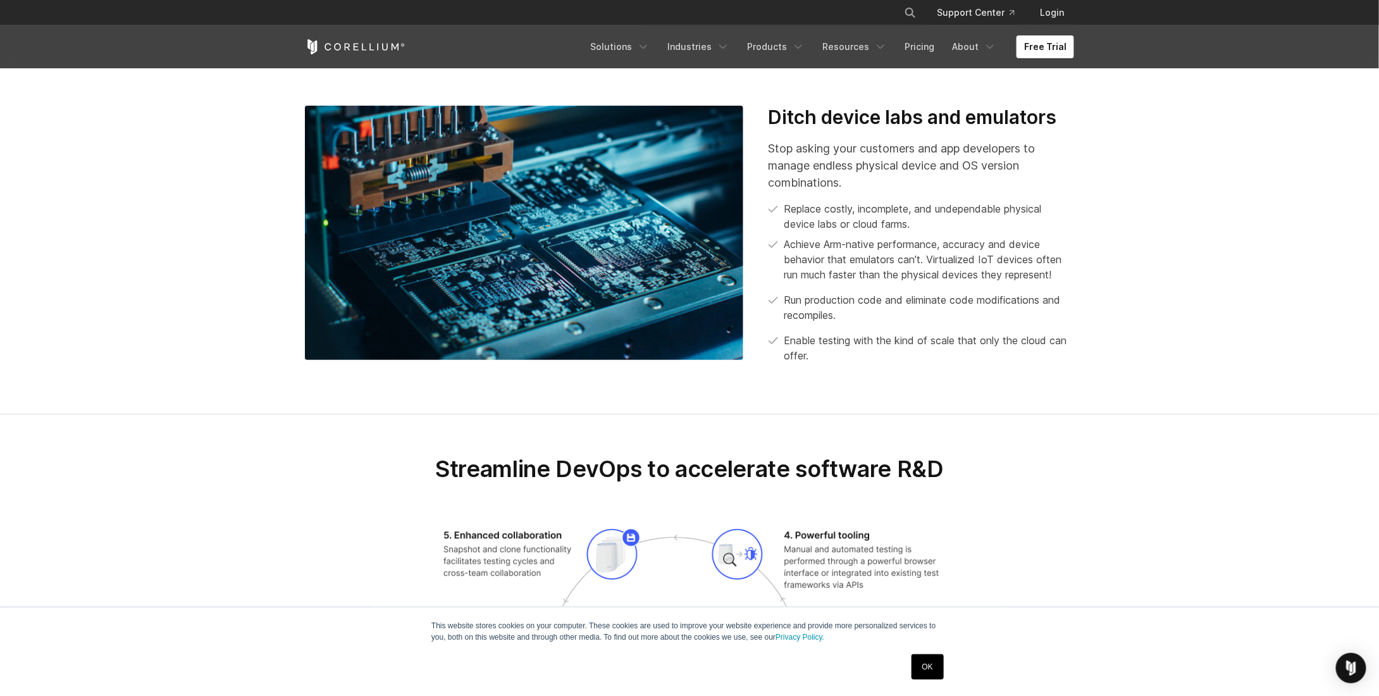
drag, startPoint x: 823, startPoint y: 132, endPoint x: 720, endPoint y: 119, distance: 104.0
drag, startPoint x: 720, startPoint y: 119, endPoint x: 294, endPoint y: 121, distance: 426.4
drag, startPoint x: 294, startPoint y: 121, endPoint x: 175, endPoint y: 118, distance: 119.0
click at [175, 118] on section "Ditch device labs and emulators Stop asking your customers and app developers t…" at bounding box center [689, 239] width 1379 height 349
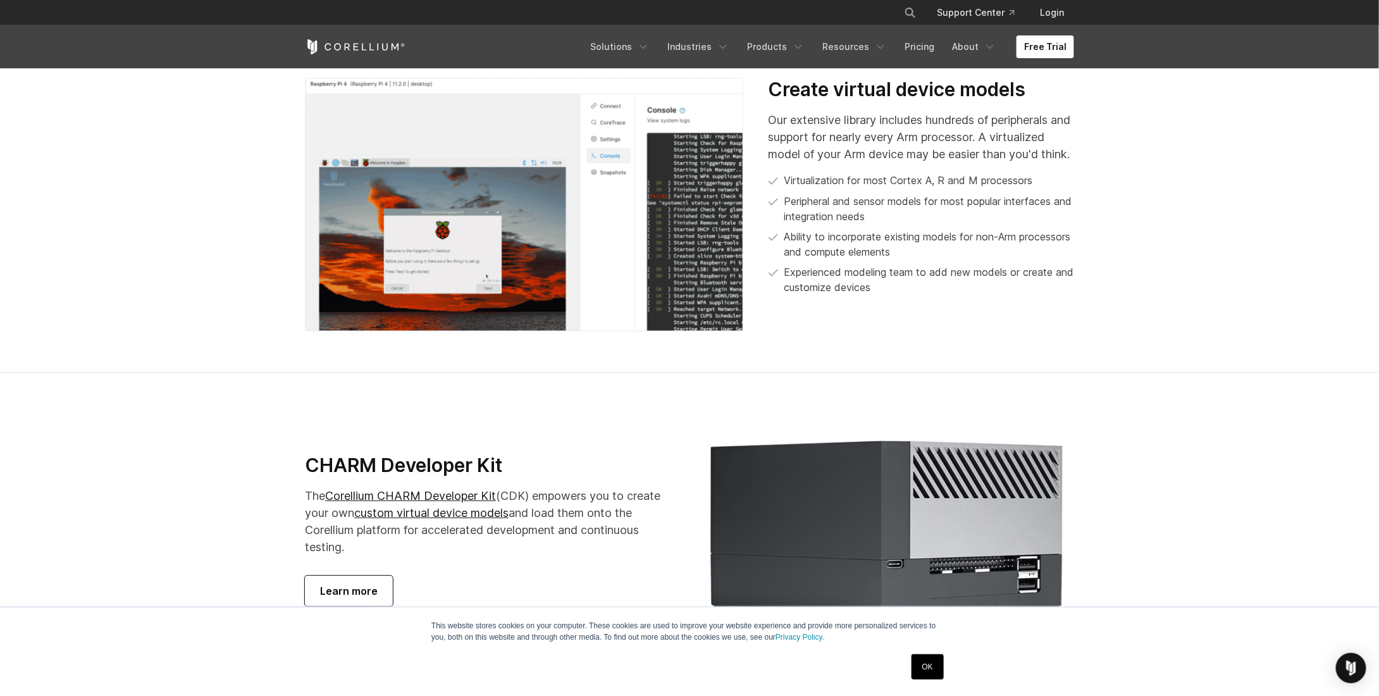
drag, startPoint x: 180, startPoint y: 259, endPoint x: 170, endPoint y: 445, distance: 185.7
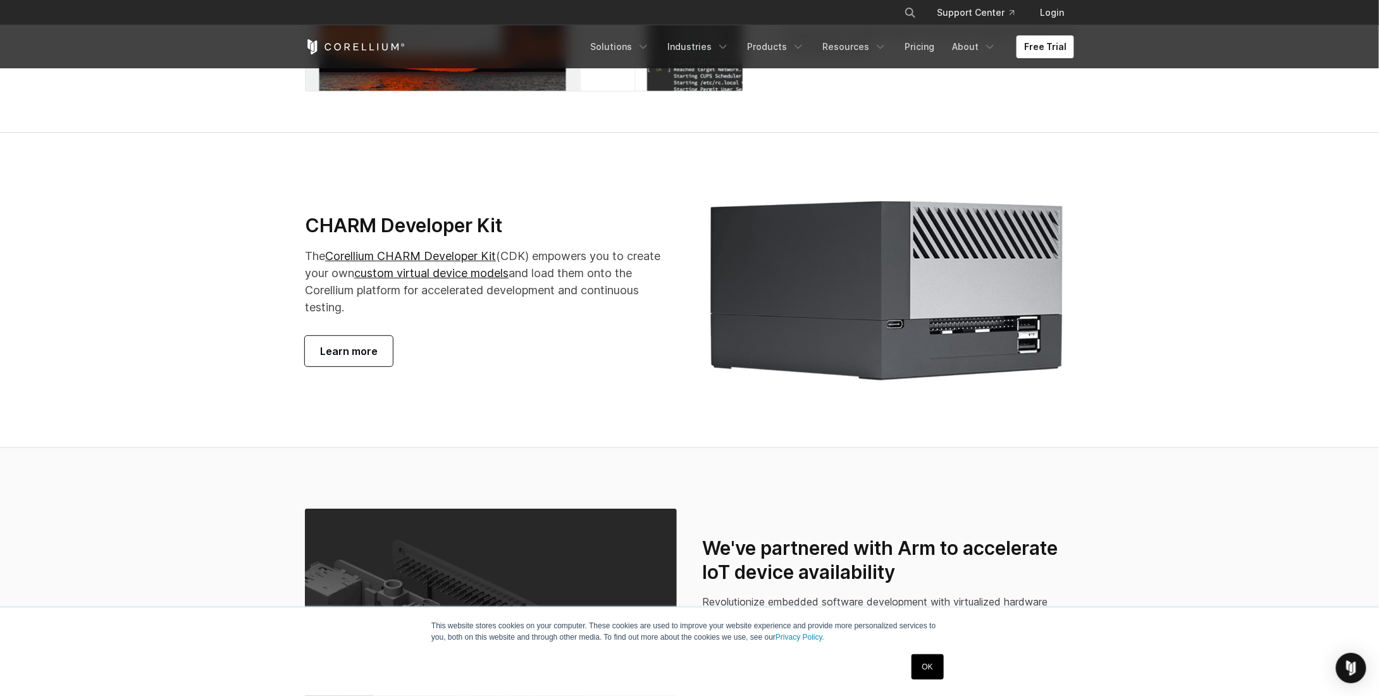
click at [335, 359] on span "Learn more" at bounding box center [349, 351] width 58 height 15
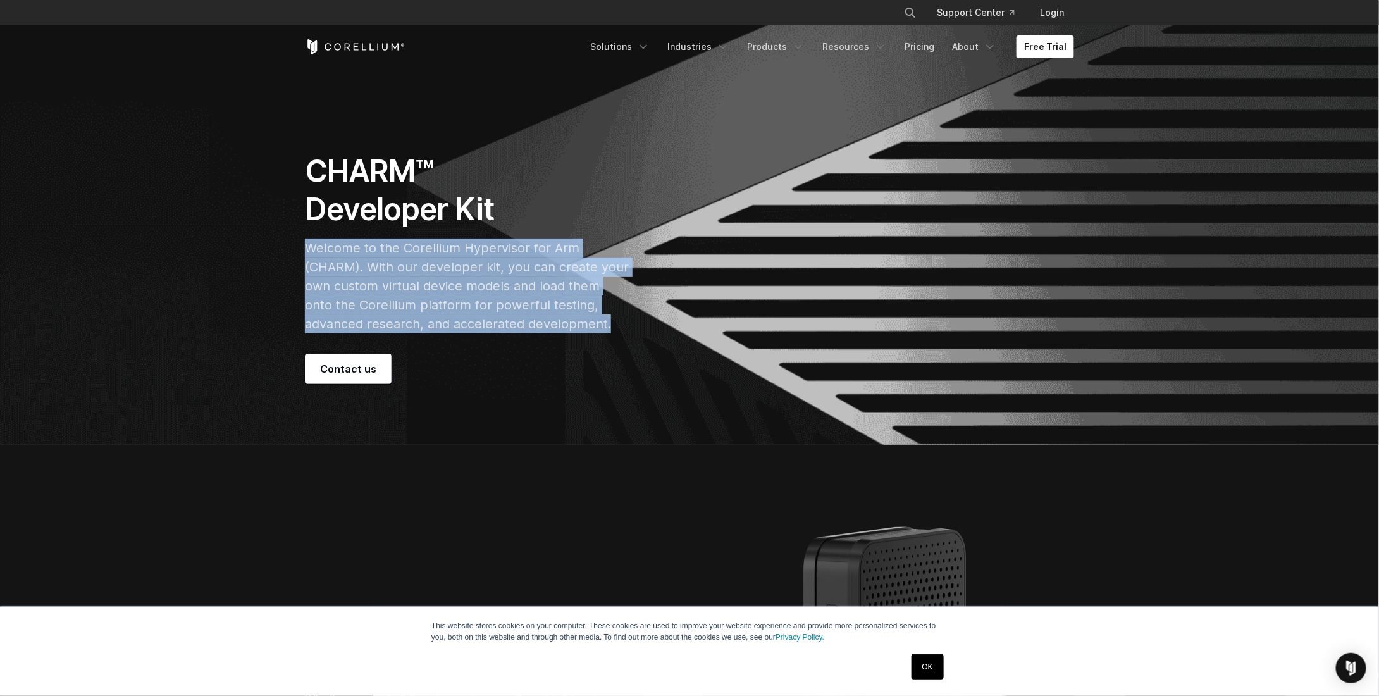
drag, startPoint x: 295, startPoint y: 253, endPoint x: 571, endPoint y: 321, distance: 283.4
click at [571, 321] on div "CHARM™ Developer Kit Welcome to the Corellium Hypervisor for Arm (CHARM). With …" at bounding box center [490, 268] width 397 height 232
click at [571, 321] on p "Welcome to the Corellium Hypervisor for Arm (CHARM). With our developer kit, yo…" at bounding box center [467, 286] width 324 height 95
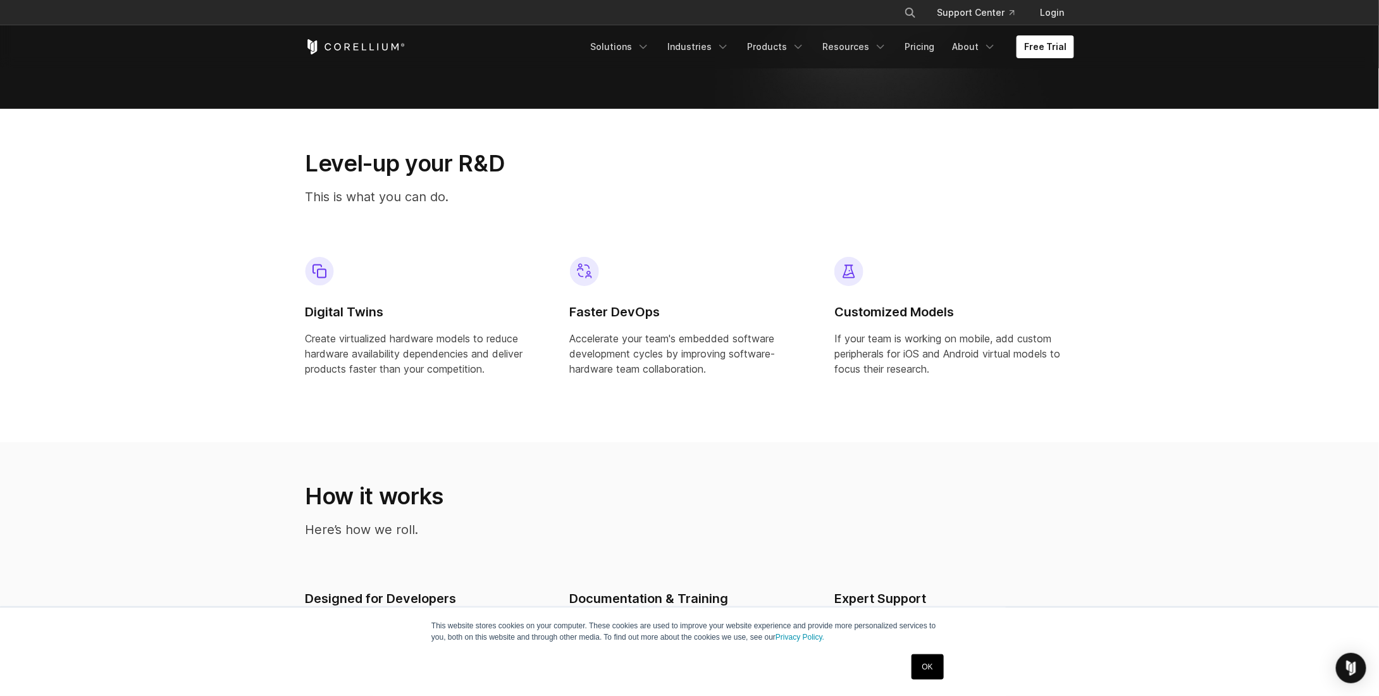
scroll to position [886, 0]
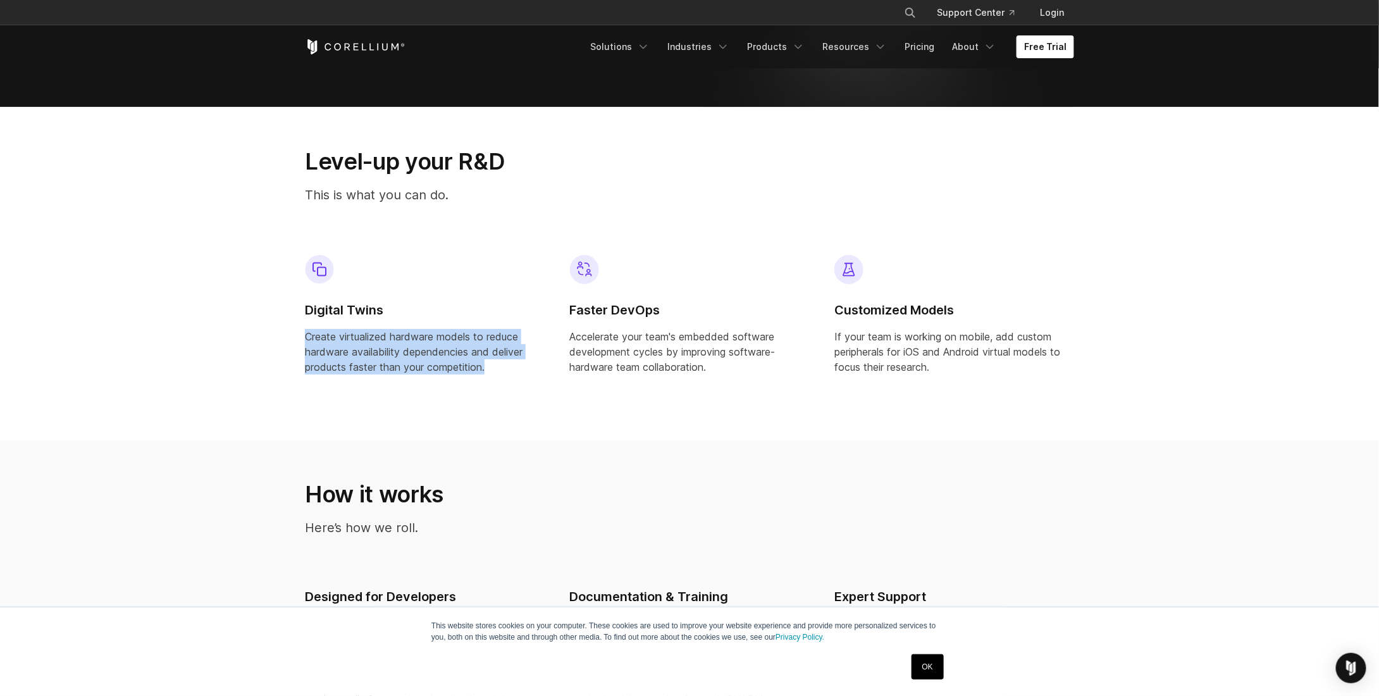
drag, startPoint x: 289, startPoint y: 322, endPoint x: 507, endPoint y: 368, distance: 223.6
click at [507, 368] on section "Level-up your R&D This is what you can do. Digital Twins Create virtualized har…" at bounding box center [689, 273] width 1379 height 333
click at [507, 368] on p "Create virtualized hardware models to reduce hardware availability dependencies…" at bounding box center [425, 352] width 240 height 46
drag, startPoint x: 507, startPoint y: 368, endPoint x: 280, endPoint y: 279, distance: 244.4
click at [280, 279] on section "Level-up your R&D This is what you can do. Digital Twins Create virtualized har…" at bounding box center [689, 273] width 1379 height 333
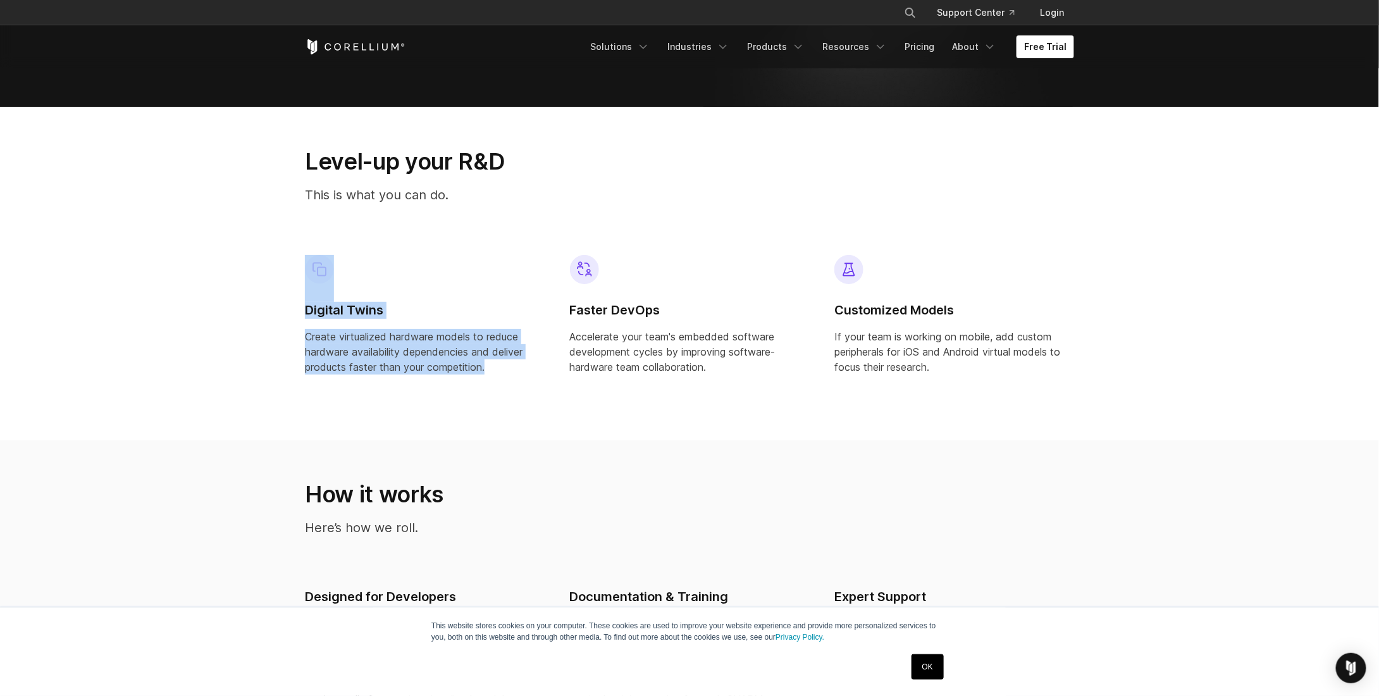
click at [280, 279] on section "Level-up your R&D This is what you can do. Digital Twins Create virtualized har…" at bounding box center [689, 273] width 1379 height 333
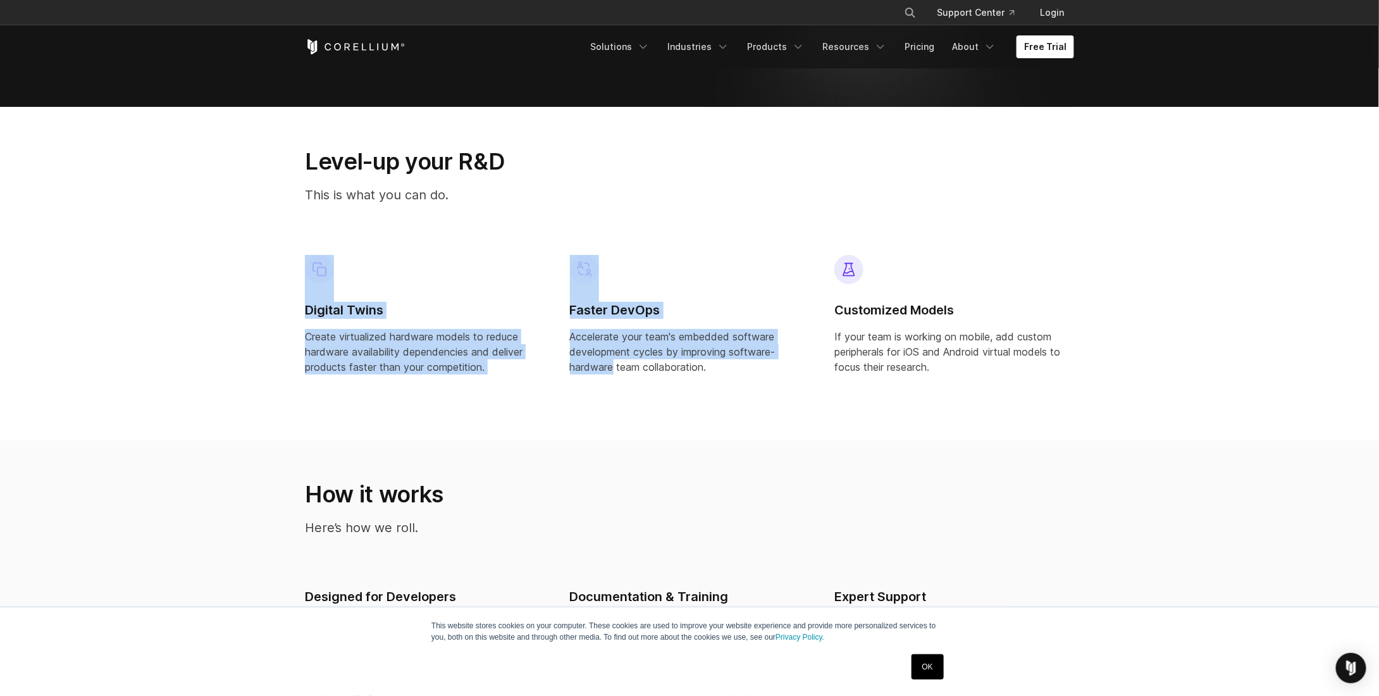
drag, startPoint x: 279, startPoint y: 280, endPoint x: 559, endPoint y: 371, distance: 294.7
click at [559, 371] on section "Level-up your R&D This is what you can do. Digital Twins Create virtualized har…" at bounding box center [689, 273] width 1379 height 333
click at [559, 371] on div "Faster DevOps Accelerate your team's embedded software development cycles by im…" at bounding box center [689, 320] width 265 height 150
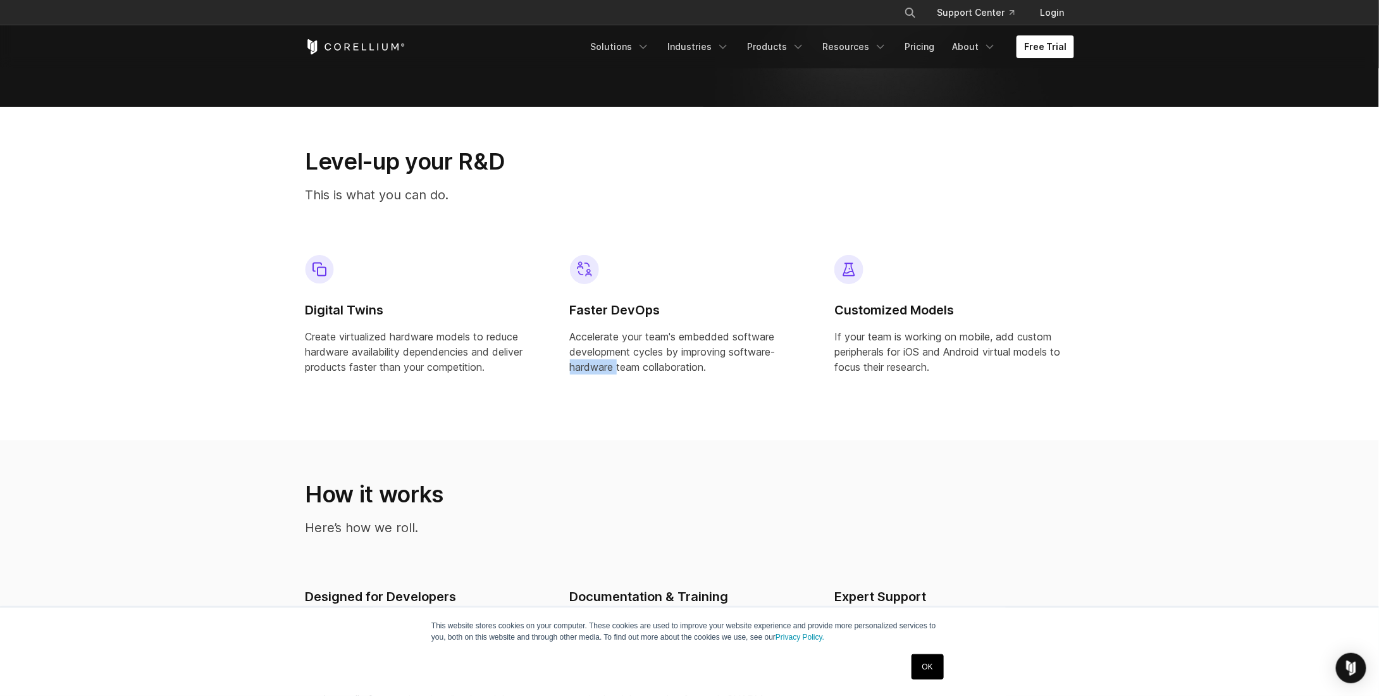
click at [559, 371] on div "Faster DevOps Accelerate your team's embedded software development cycles by im…" at bounding box center [689, 320] width 265 height 150
drag, startPoint x: 564, startPoint y: 322, endPoint x: 709, endPoint y: 381, distance: 155.8
click at [709, 381] on div "Faster DevOps Accelerate your team's embedded software development cycles by im…" at bounding box center [690, 320] width 260 height 150
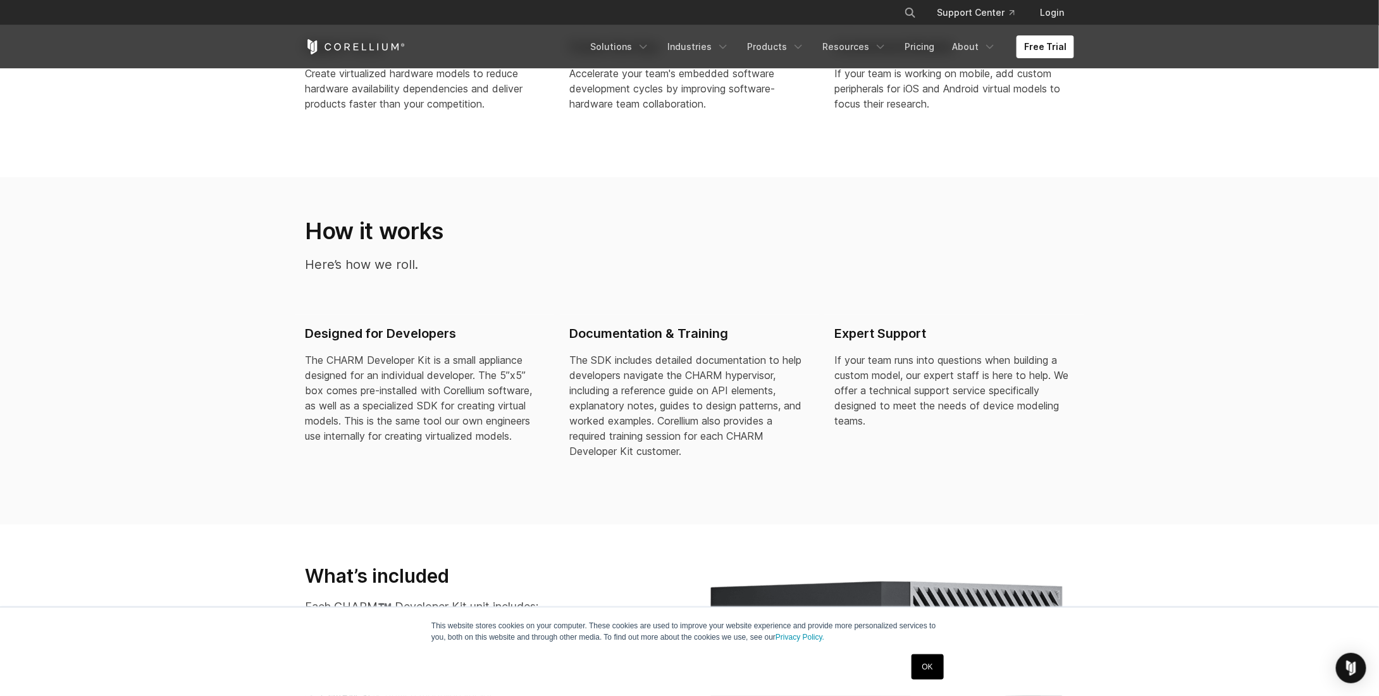
scroll to position [1202, 0]
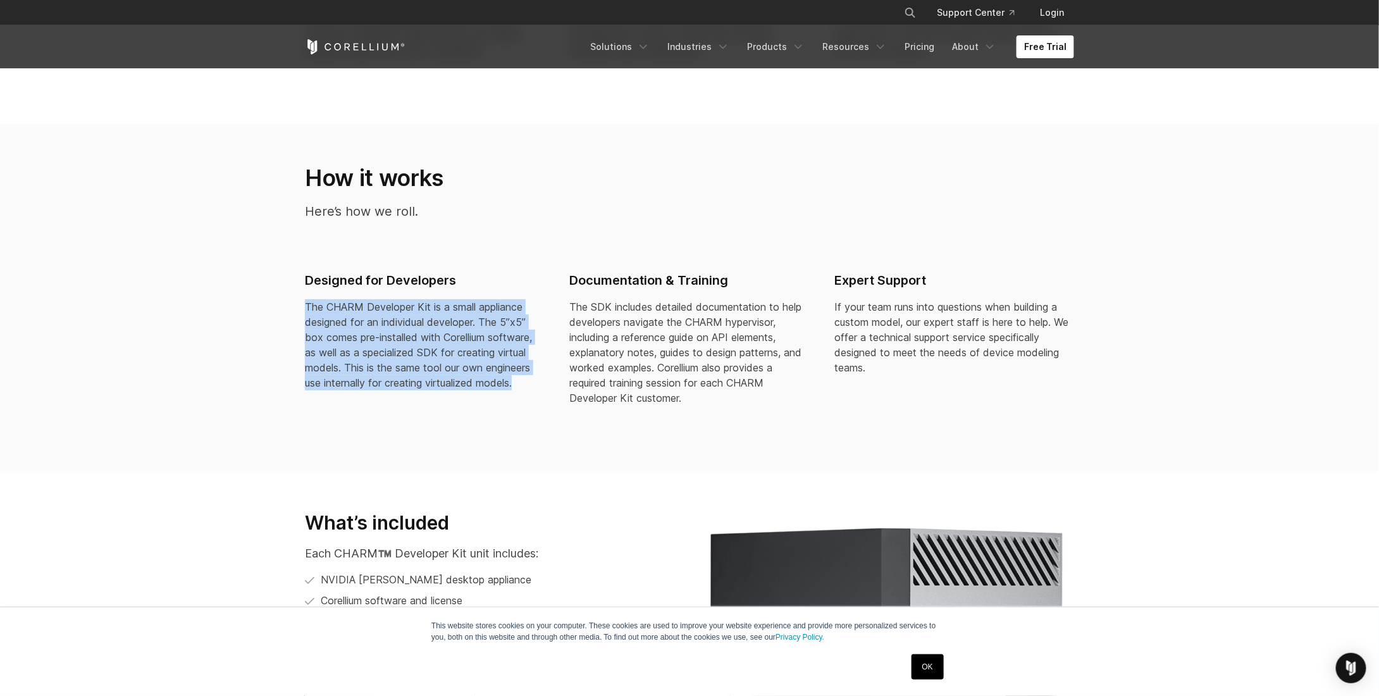
drag, startPoint x: 290, startPoint y: 302, endPoint x: 521, endPoint y: 402, distance: 251.6
click at [521, 402] on section "How it works Here’s how we roll. Designed for Developers The CHARM Developer Ki…" at bounding box center [689, 297] width 1379 height 347
click at [521, 402] on div "Designed for Developers The CHARM Developer Kit is a small appliance designed f…" at bounding box center [425, 336] width 260 height 149
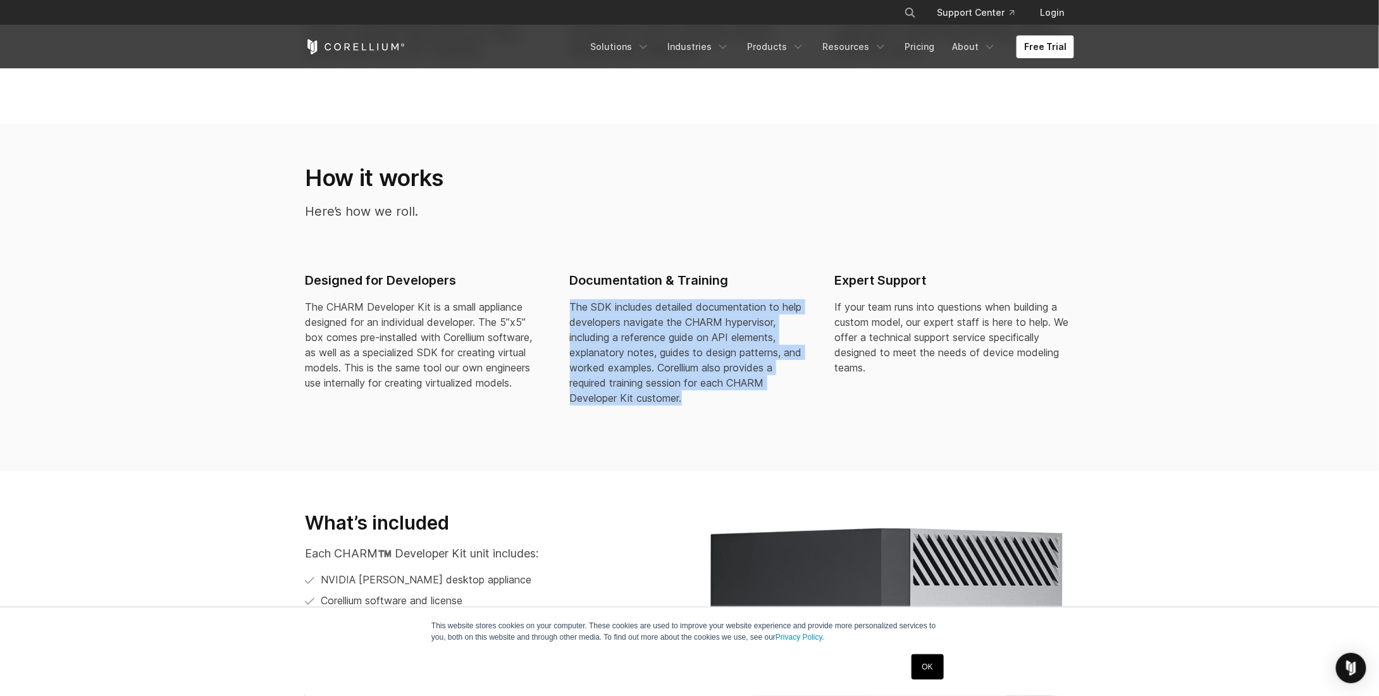
drag, startPoint x: 569, startPoint y: 308, endPoint x: 739, endPoint y: 408, distance: 196.8
click at [739, 408] on div "Documentation & Training The SDK includes detailed documentation to help develo…" at bounding box center [690, 344] width 260 height 164
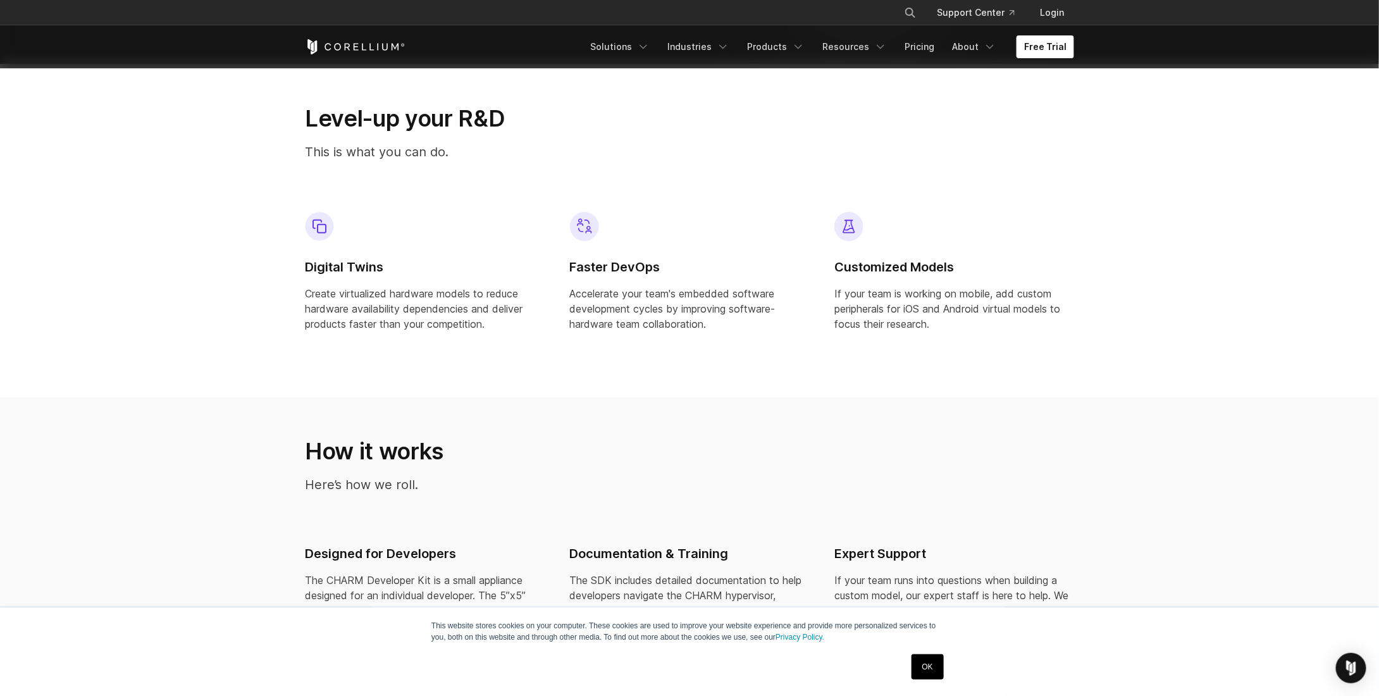
scroll to position [0, 0]
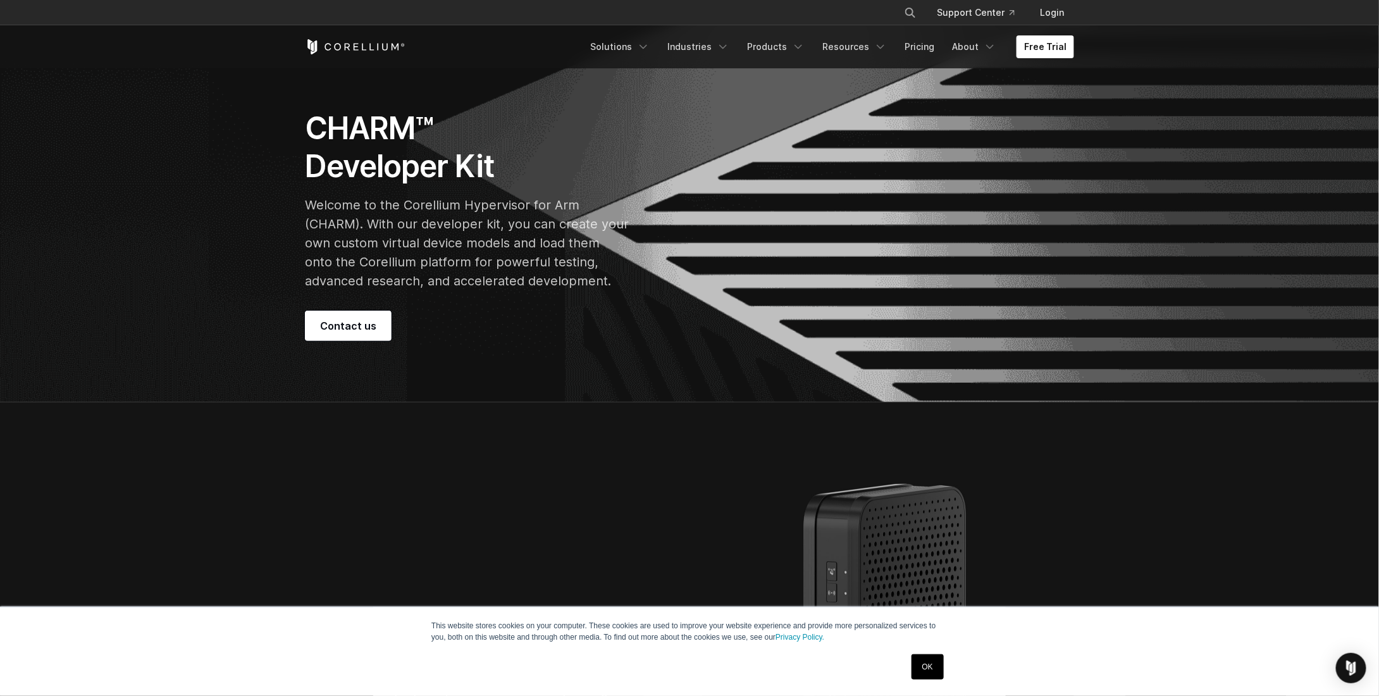
drag, startPoint x: 201, startPoint y: 426, endPoint x: 202, endPoint y: 121, distance: 305.0
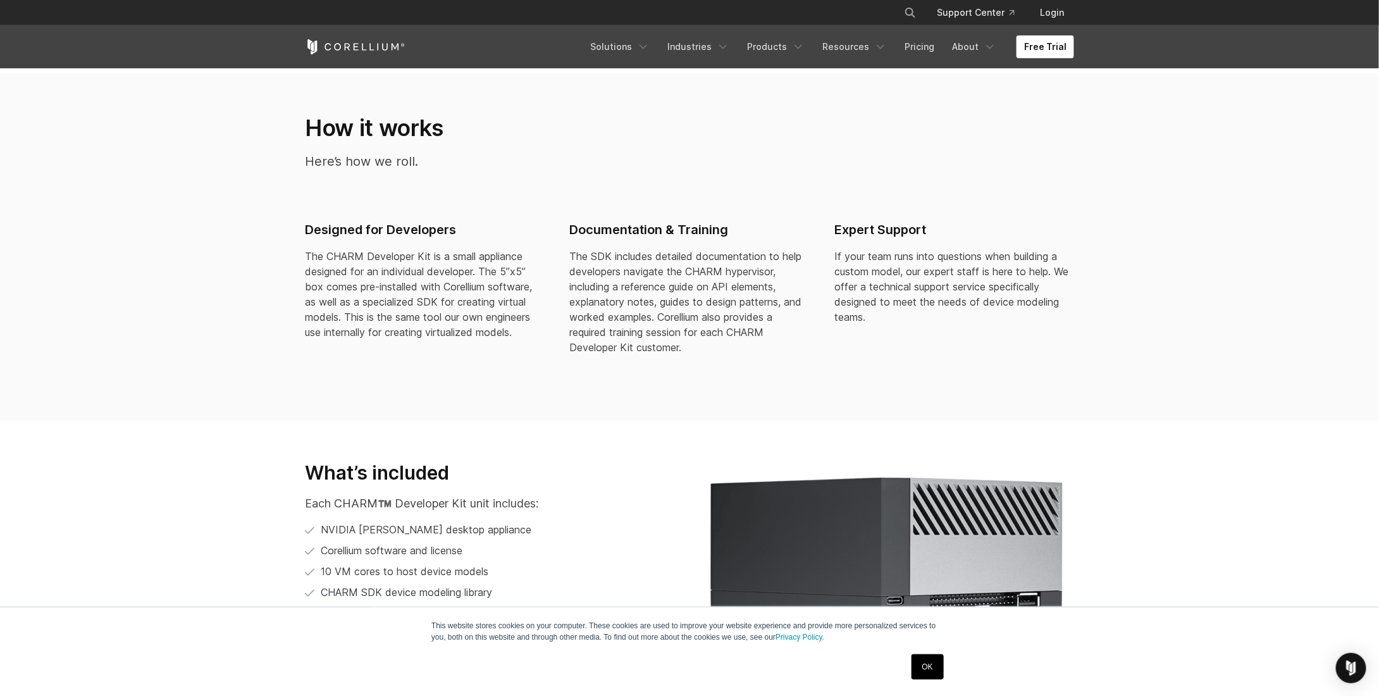
scroll to position [1392, 0]
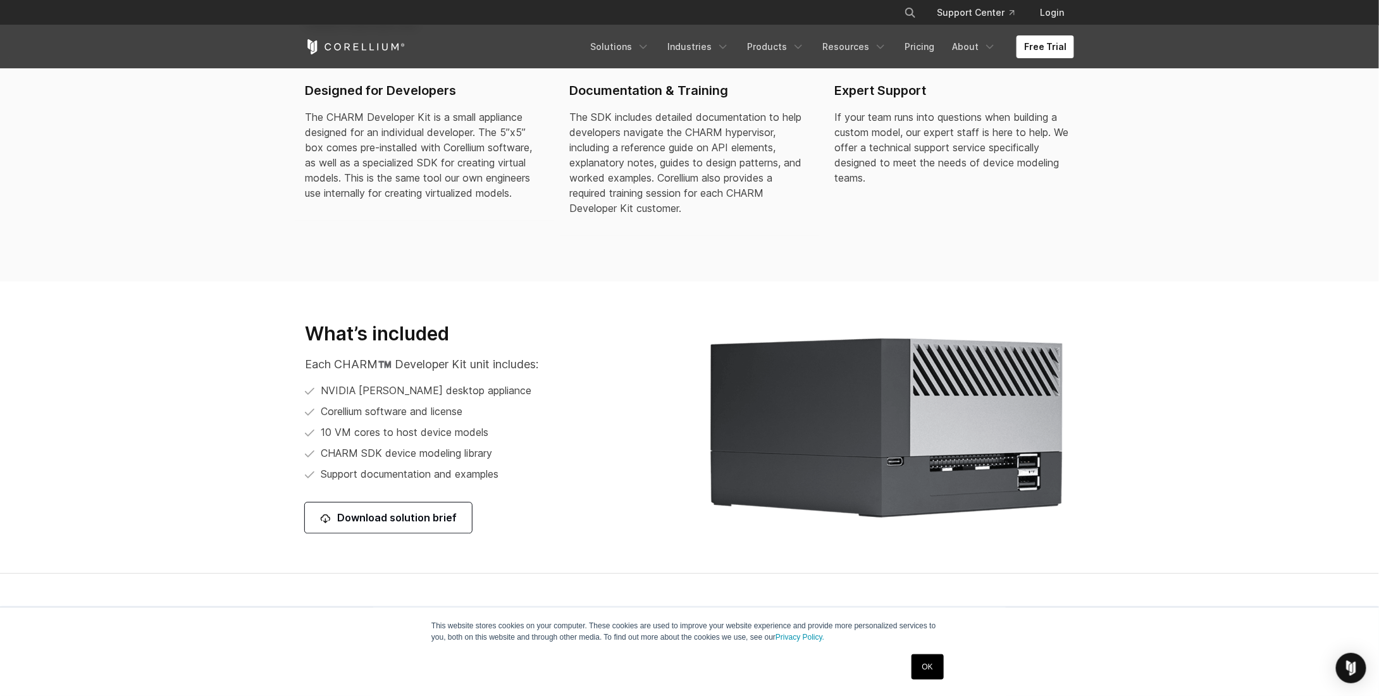
drag, startPoint x: 571, startPoint y: 11, endPoint x: 382, endPoint y: 22, distance: 188.9
drag, startPoint x: 382, startPoint y: 22, endPoint x: 366, endPoint y: 24, distance: 16.6
drag, startPoint x: 366, startPoint y: 24, endPoint x: 225, endPoint y: 24, distance: 140.5
drag, startPoint x: 370, startPoint y: 185, endPoint x: 270, endPoint y: 183, distance: 100.6
drag, startPoint x: 270, startPoint y: 183, endPoint x: 256, endPoint y: 180, distance: 14.4
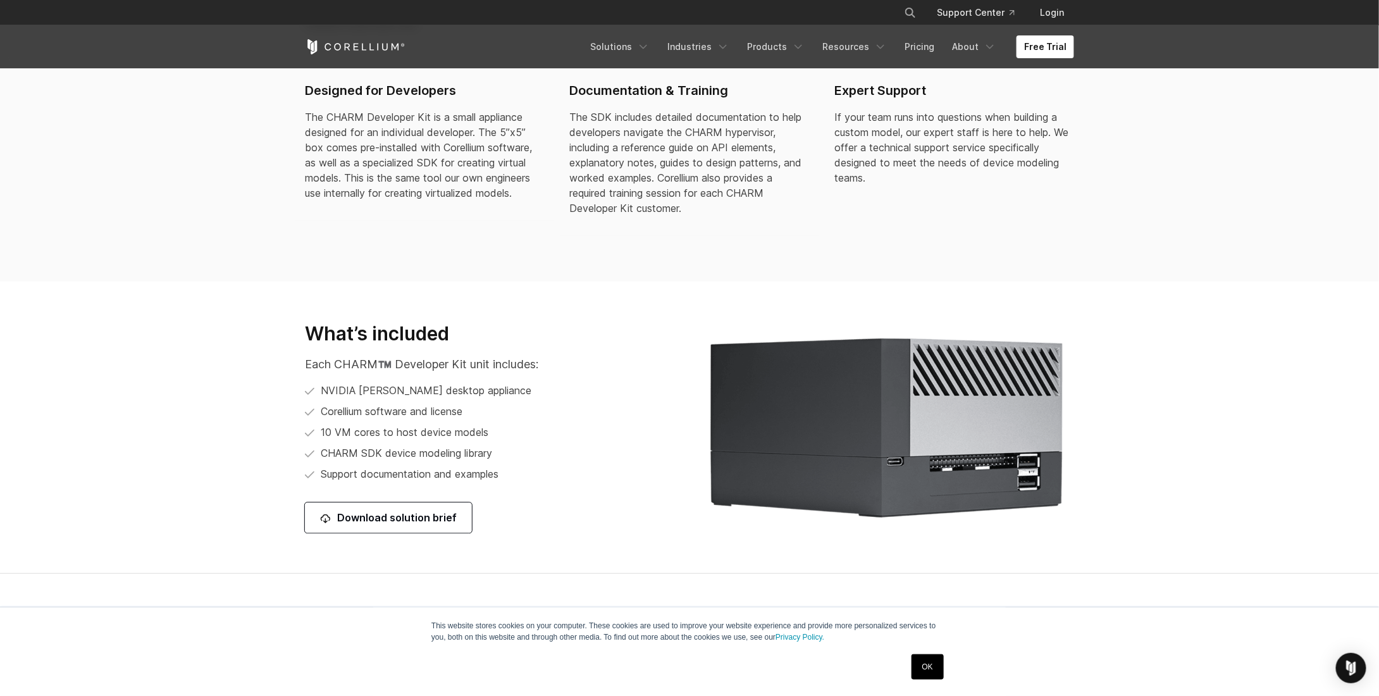
drag, startPoint x: 256, startPoint y: 180, endPoint x: 241, endPoint y: 174, distance: 15.6
click at [241, 174] on section "How it works Here’s how we roll. Designed for Developers The CHARM Developer Ki…" at bounding box center [689, 107] width 1379 height 347
drag, startPoint x: 867, startPoint y: 94, endPoint x: 520, endPoint y: 85, distance: 347.5
drag, startPoint x: 520, startPoint y: 85, endPoint x: 357, endPoint y: 85, distance: 163.2
drag, startPoint x: 357, startPoint y: 85, endPoint x: 233, endPoint y: 75, distance: 123.8
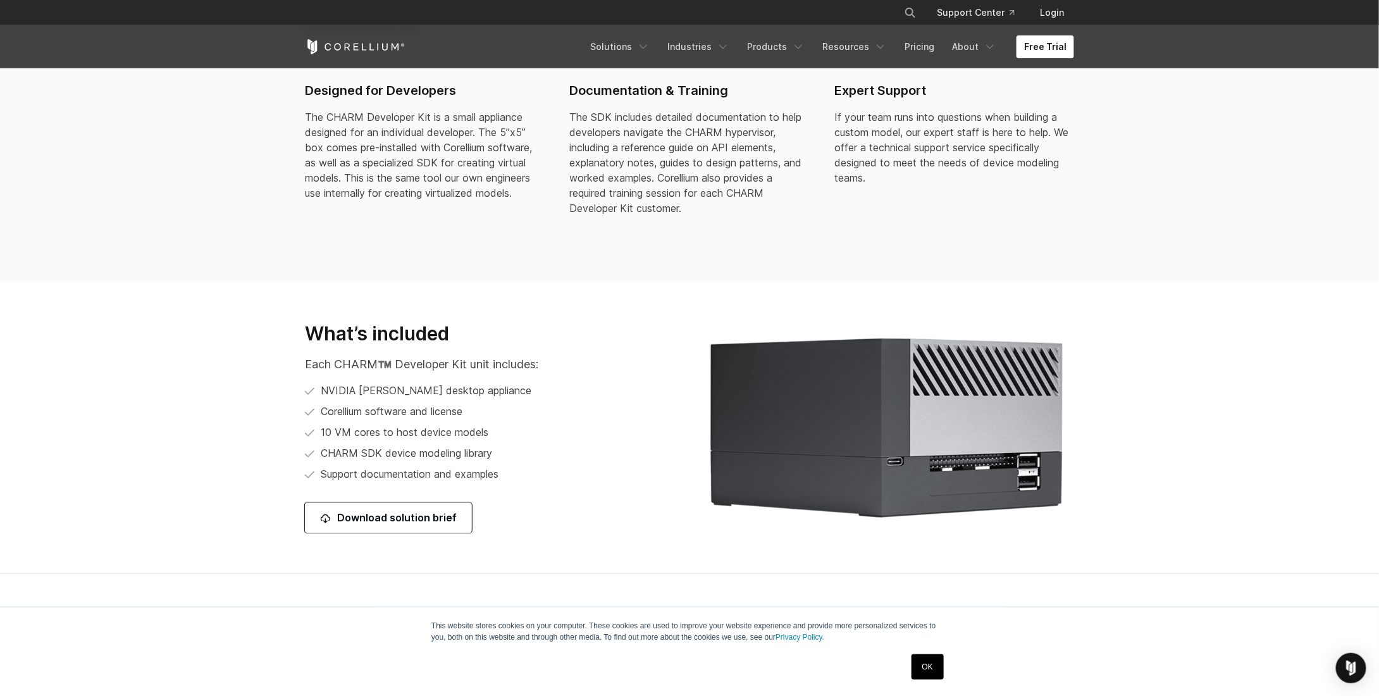
drag, startPoint x: 233, startPoint y: 75, endPoint x: 206, endPoint y: 74, distance: 27.8
click at [206, 74] on section "How it works Here’s how we roll. Designed for Developers The CHARM Developer Ki…" at bounding box center [689, 107] width 1379 height 347
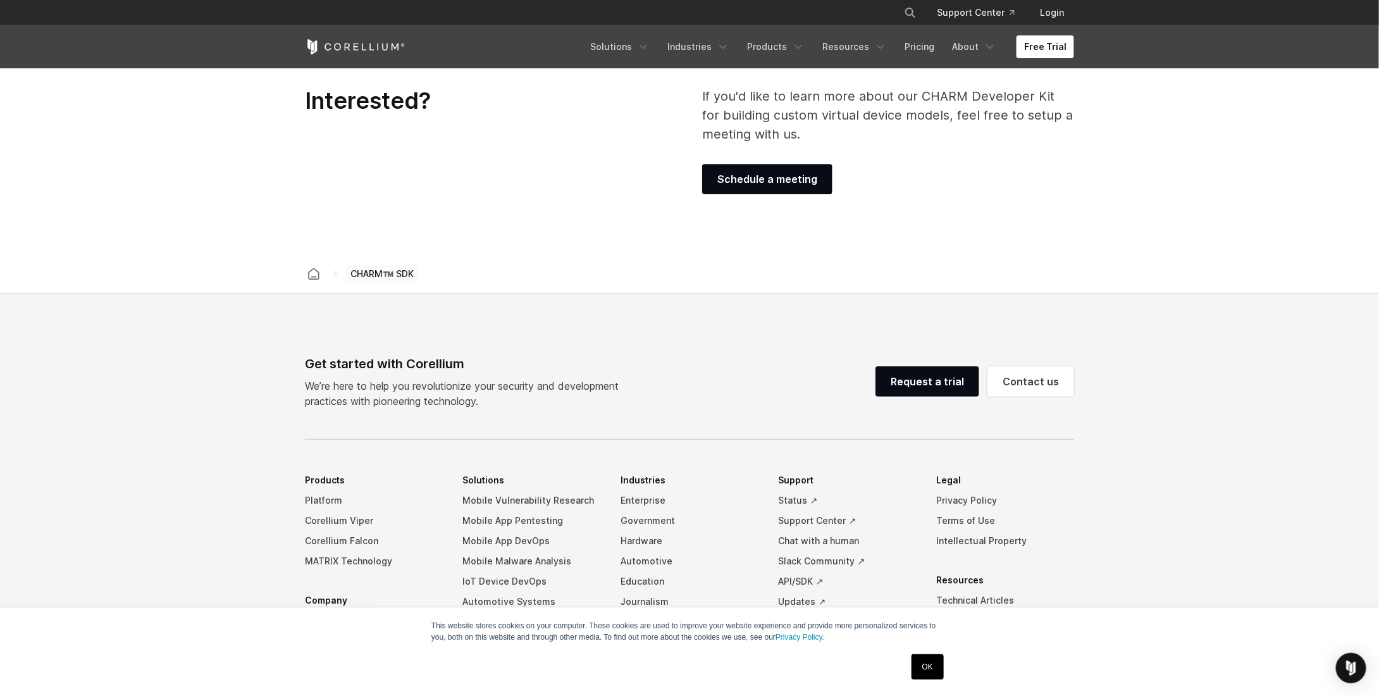
drag, startPoint x: 211, startPoint y: 152, endPoint x: 228, endPoint y: 321, distance: 169.1
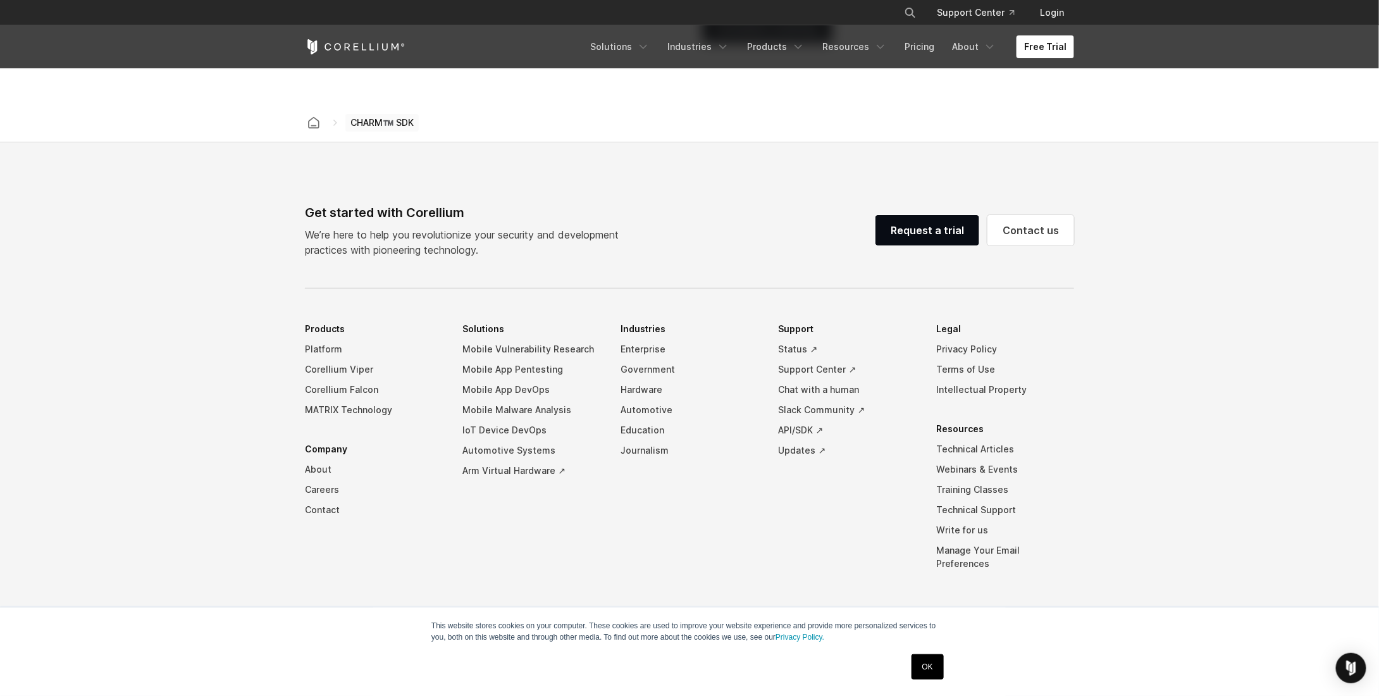
drag, startPoint x: 182, startPoint y: 136, endPoint x: 163, endPoint y: 120, distance: 25.6
drag, startPoint x: 163, startPoint y: 120, endPoint x: 115, endPoint y: 109, distance: 49.1
drag, startPoint x: 115, startPoint y: 109, endPoint x: 129, endPoint y: 112, distance: 14.8
click at [115, 109] on section "CHARM™️ SDK" at bounding box center [689, 123] width 1379 height 39
drag, startPoint x: 1015, startPoint y: 107, endPoint x: 935, endPoint y: 89, distance: 83.0
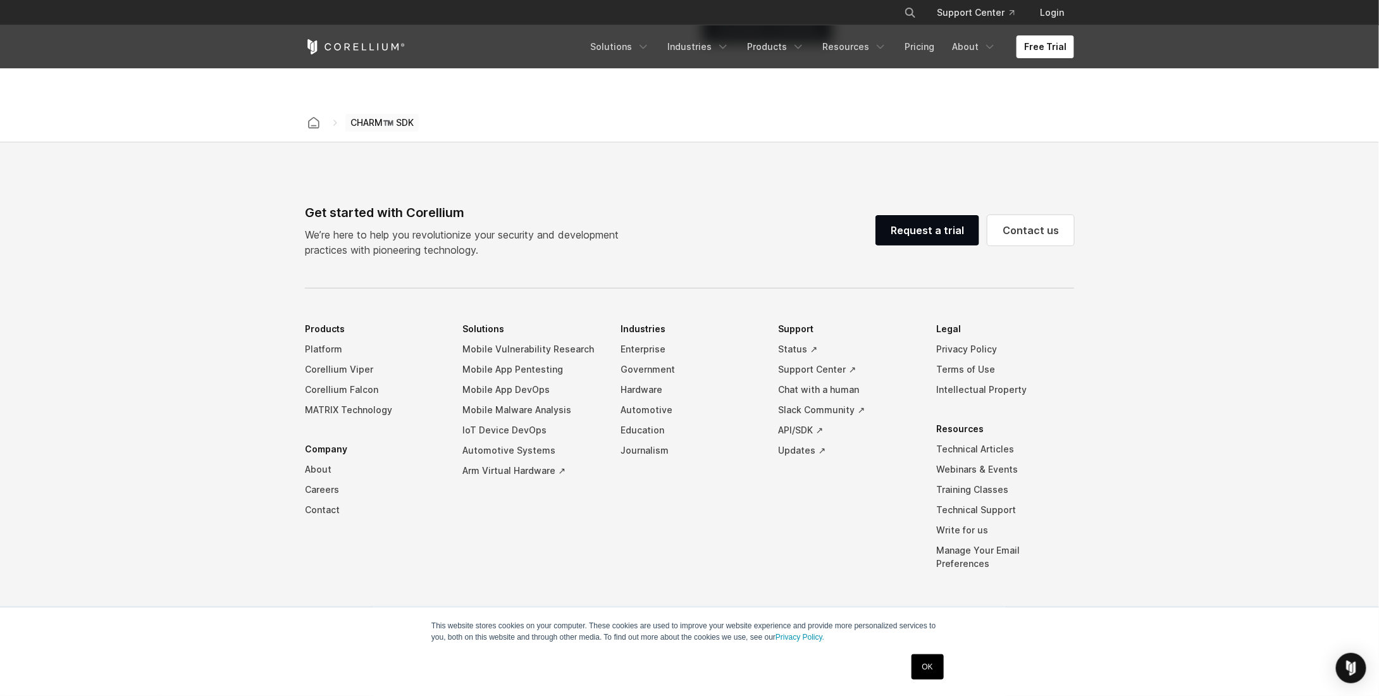
drag, startPoint x: 666, startPoint y: 75, endPoint x: 437, endPoint y: 62, distance: 229.4
drag, startPoint x: 437, startPoint y: 62, endPoint x: 301, endPoint y: 56, distance: 136.2
drag, startPoint x: 301, startPoint y: 56, endPoint x: 259, endPoint y: 57, distance: 41.8
drag, startPoint x: 560, startPoint y: 232, endPoint x: 237, endPoint y: 223, distance: 323.4
drag, startPoint x: 237, startPoint y: 223, endPoint x: 213, endPoint y: 218, distance: 24.1
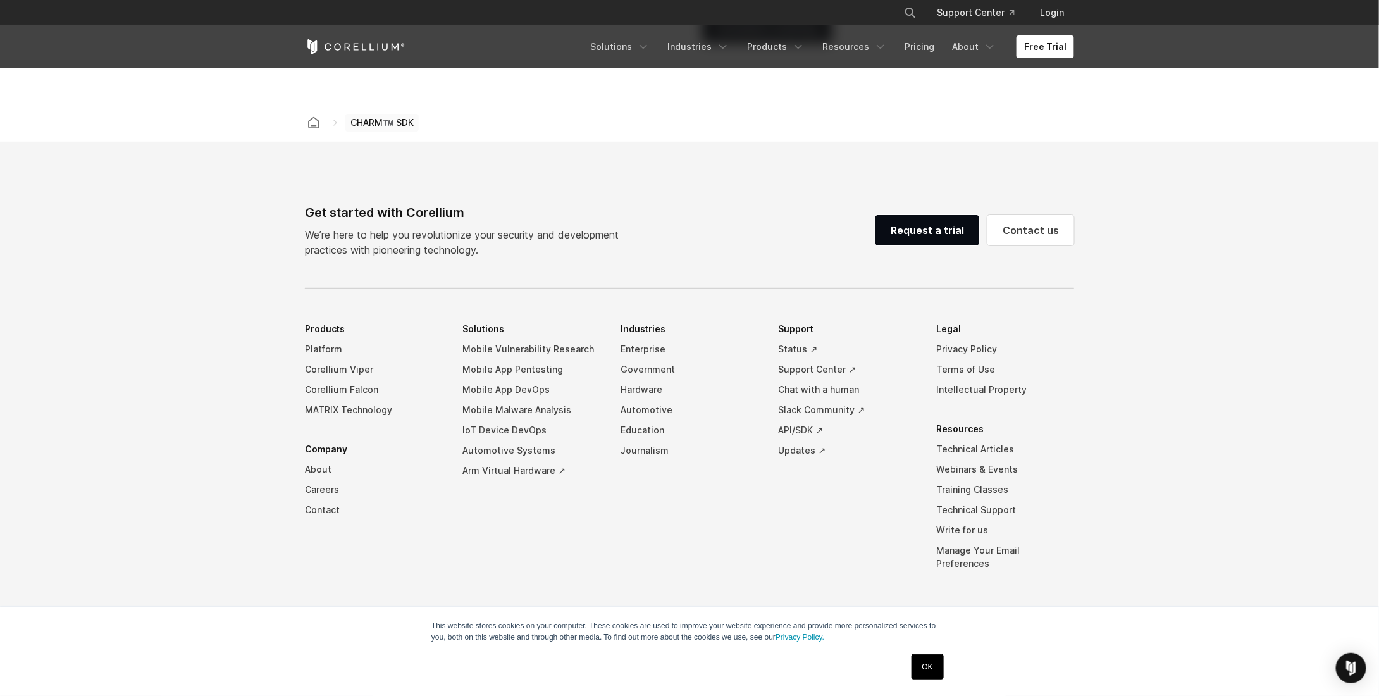
drag, startPoint x: 213, startPoint y: 218, endPoint x: 236, endPoint y: 160, distance: 61.9
click at [236, 160] on footer "Get started with Corellium We’re here to help you revolutionize your security a…" at bounding box center [689, 426] width 1379 height 568
